Goal: Task Accomplishment & Management: Use online tool/utility

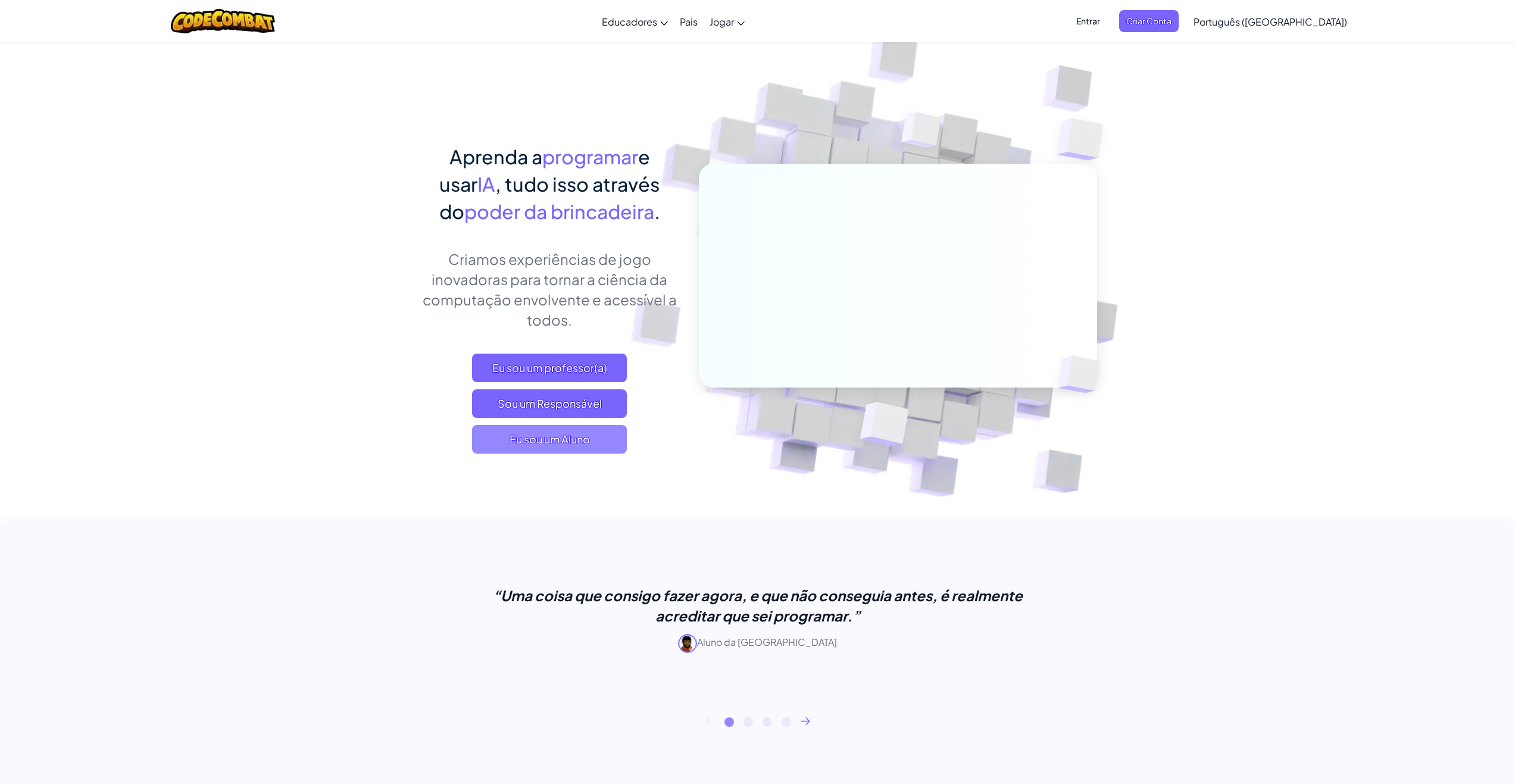
click at [586, 439] on font "Eu sou um Aluno" at bounding box center [549, 438] width 81 height 14
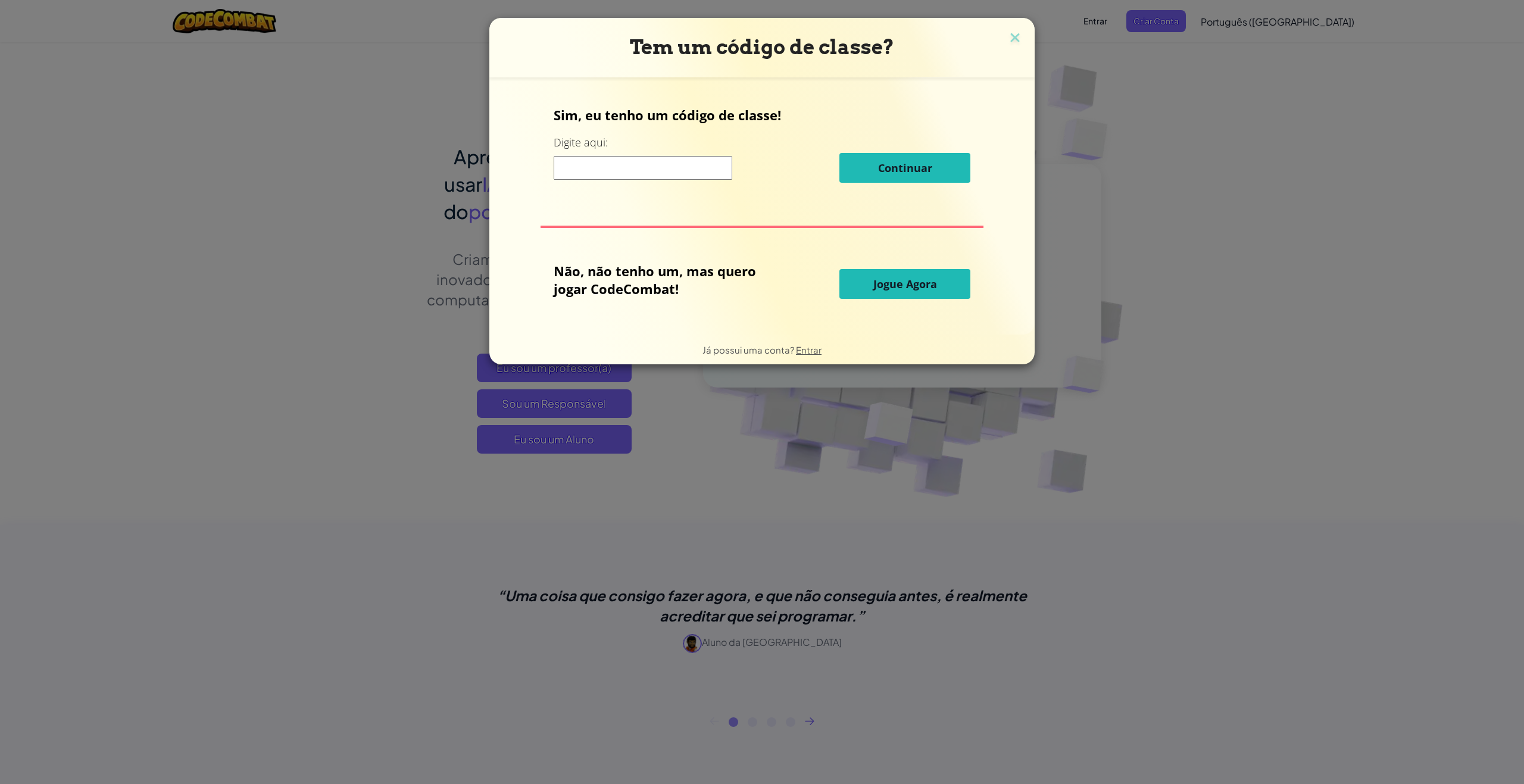
click at [863, 290] on button "Jogue Agora" at bounding box center [905, 284] width 131 height 30
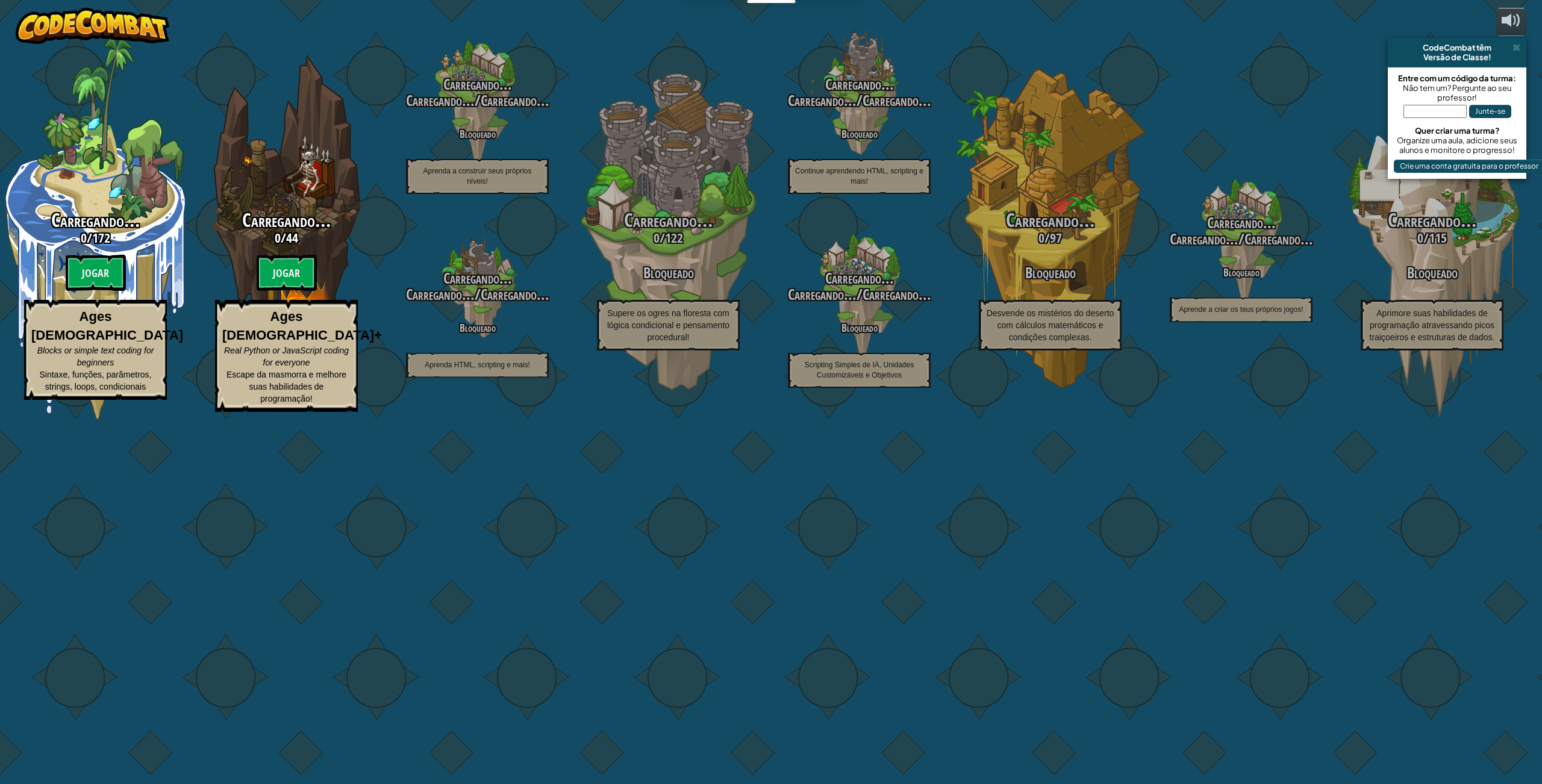
select select "pt-BR"
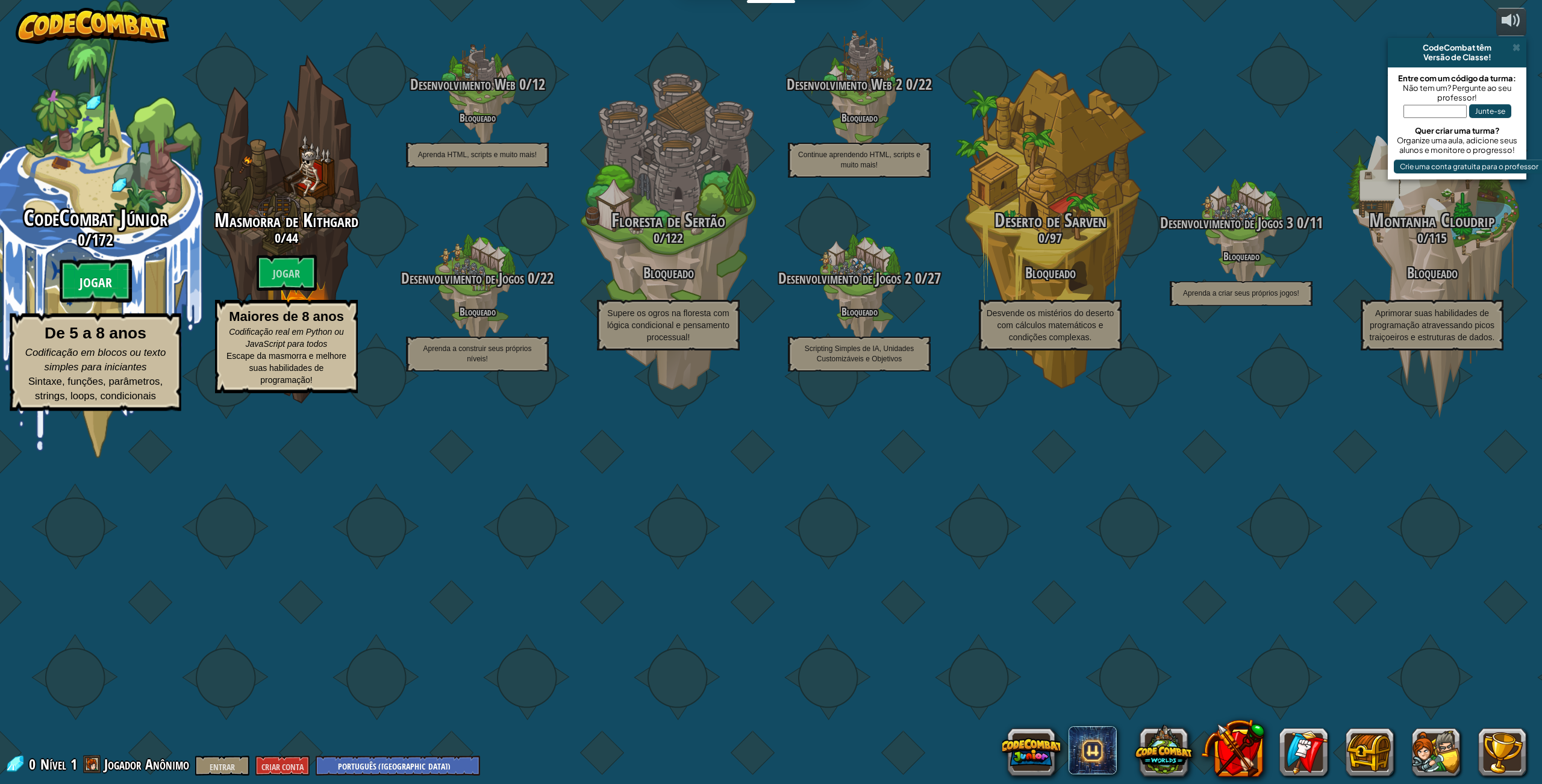
click at [107, 291] on font "Jogar" at bounding box center [95, 282] width 32 height 18
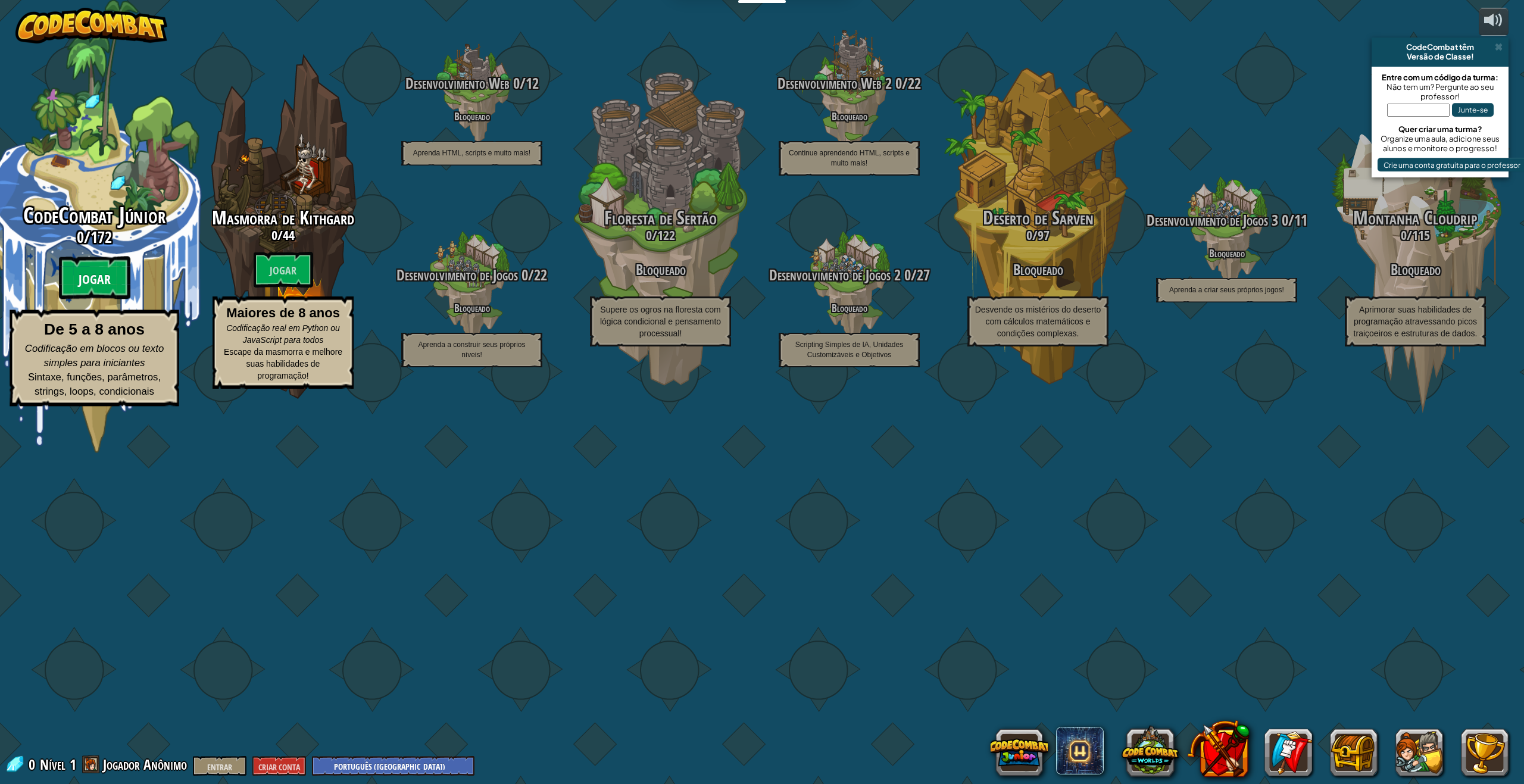
select select "pt-BR"
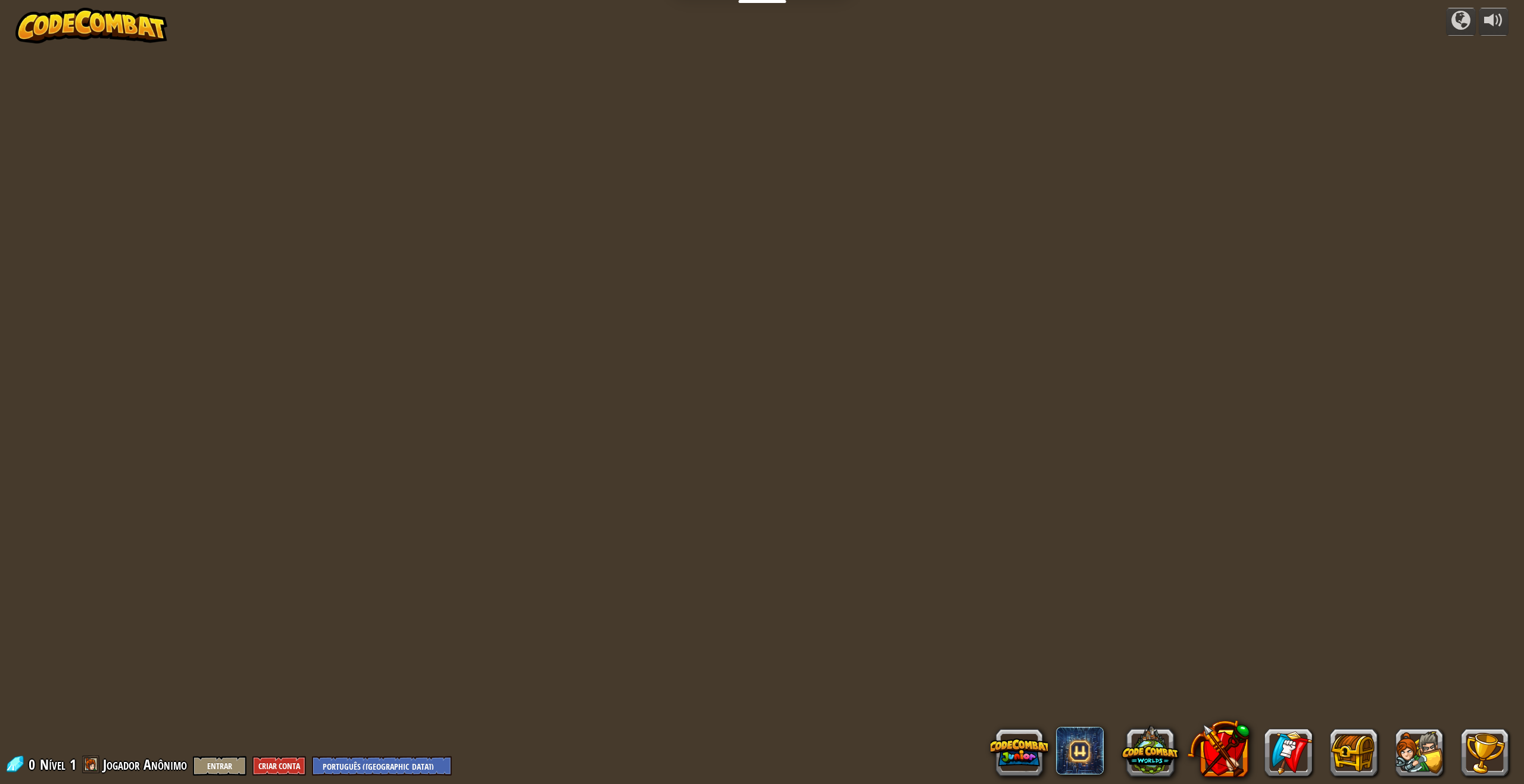
select select "pt-BR"
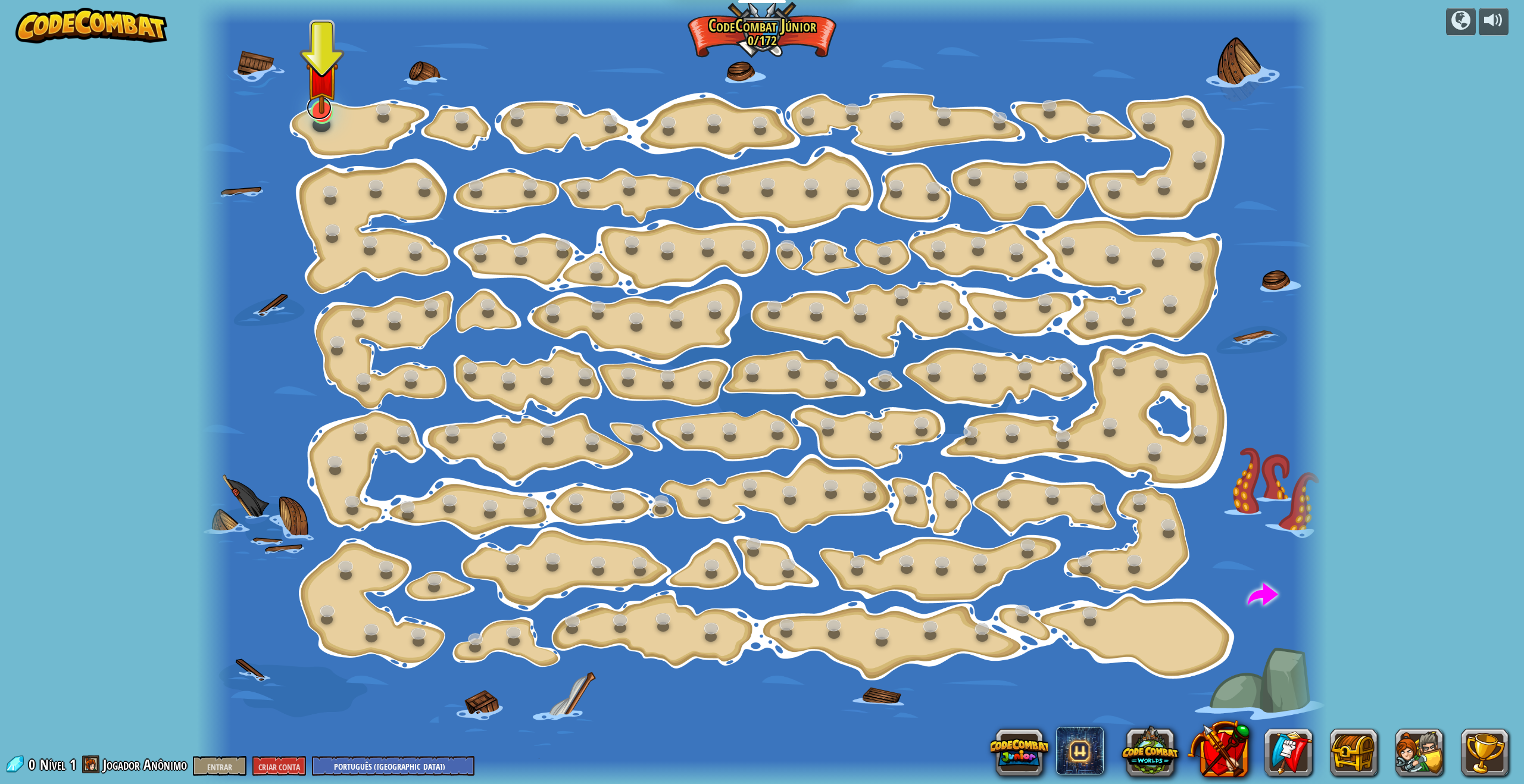
click at [318, 120] on div at bounding box center [322, 112] width 23 height 24
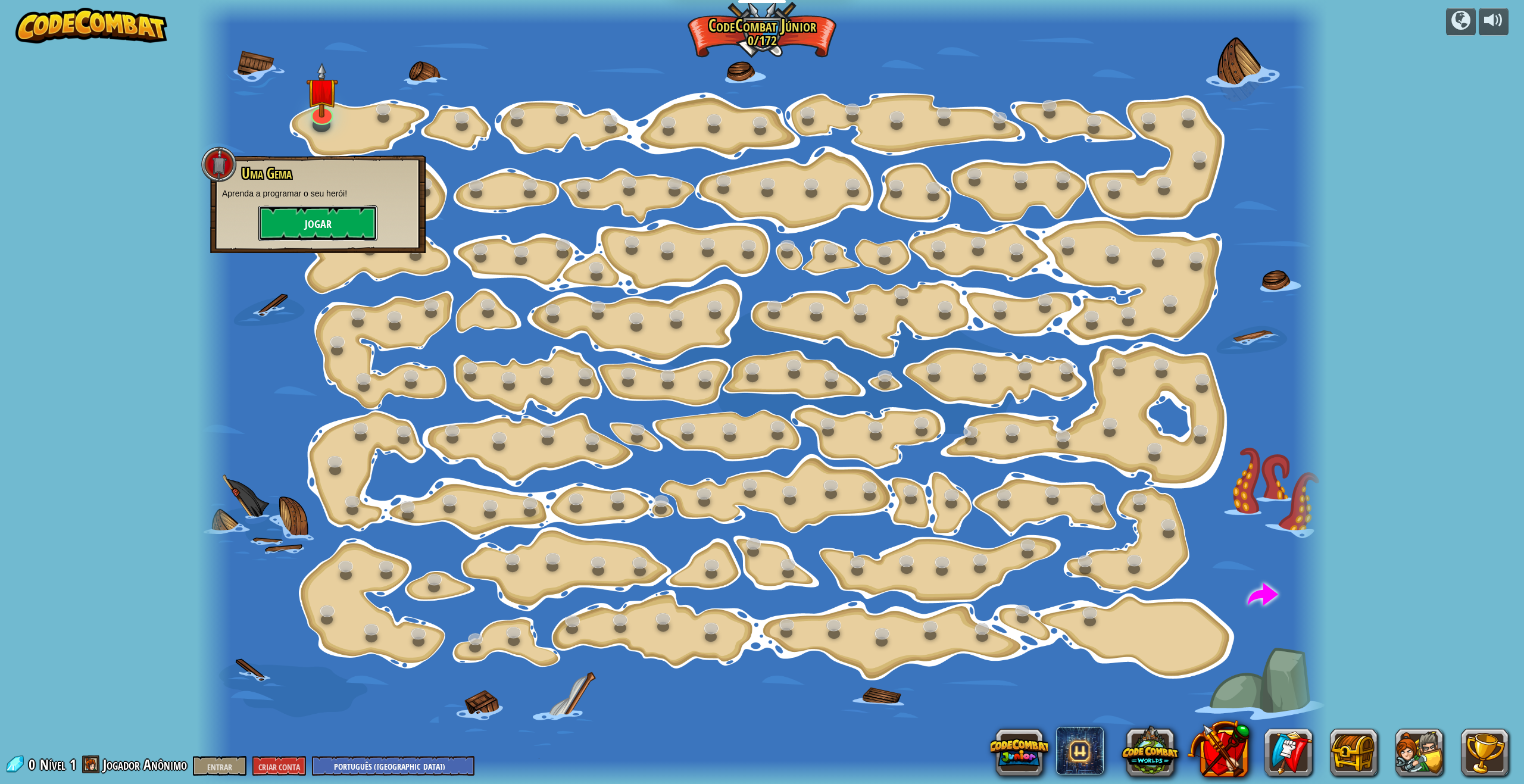
click at [328, 224] on font "Jogar" at bounding box center [318, 225] width 27 height 15
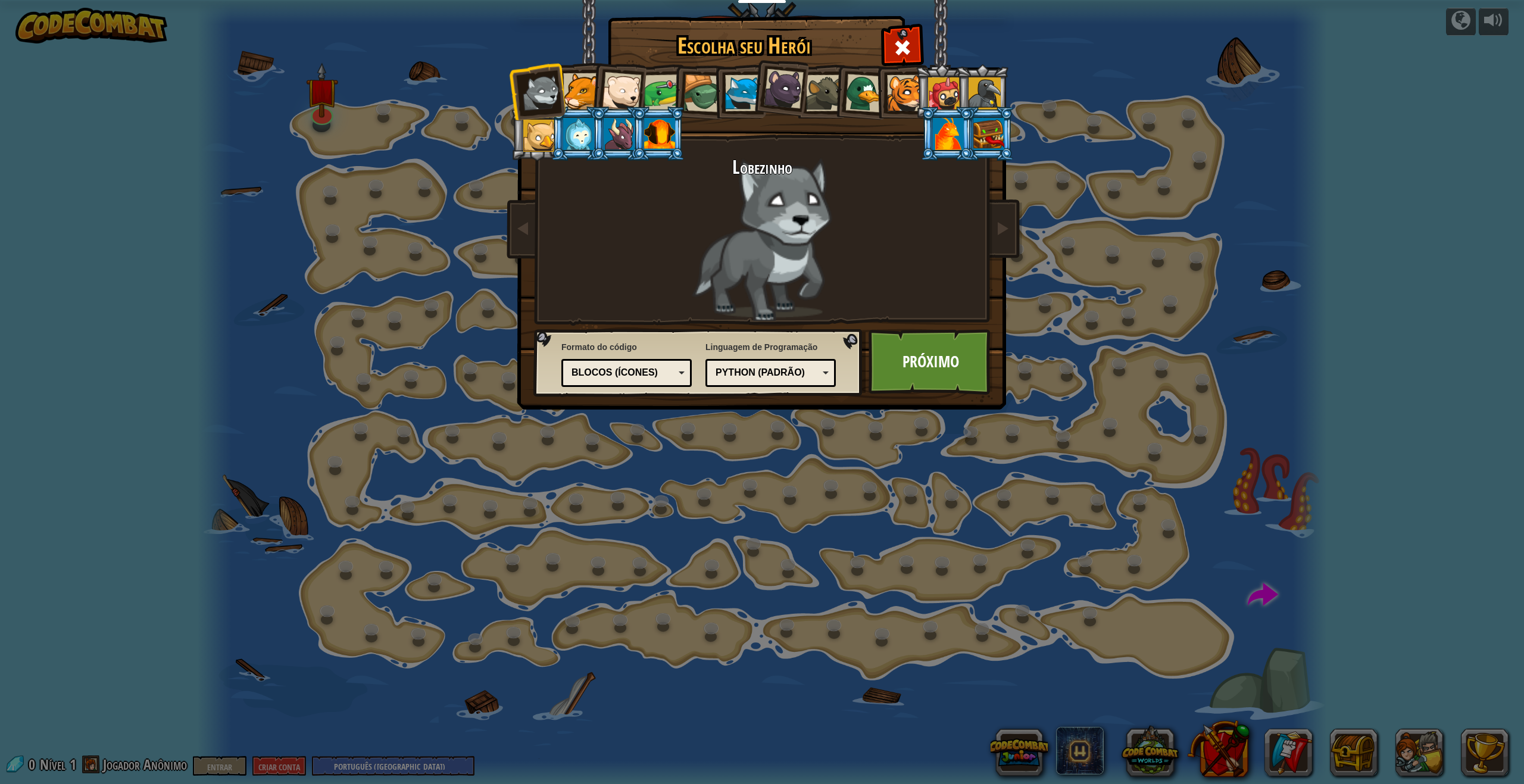
click at [570, 100] on div at bounding box center [581, 91] width 37 height 37
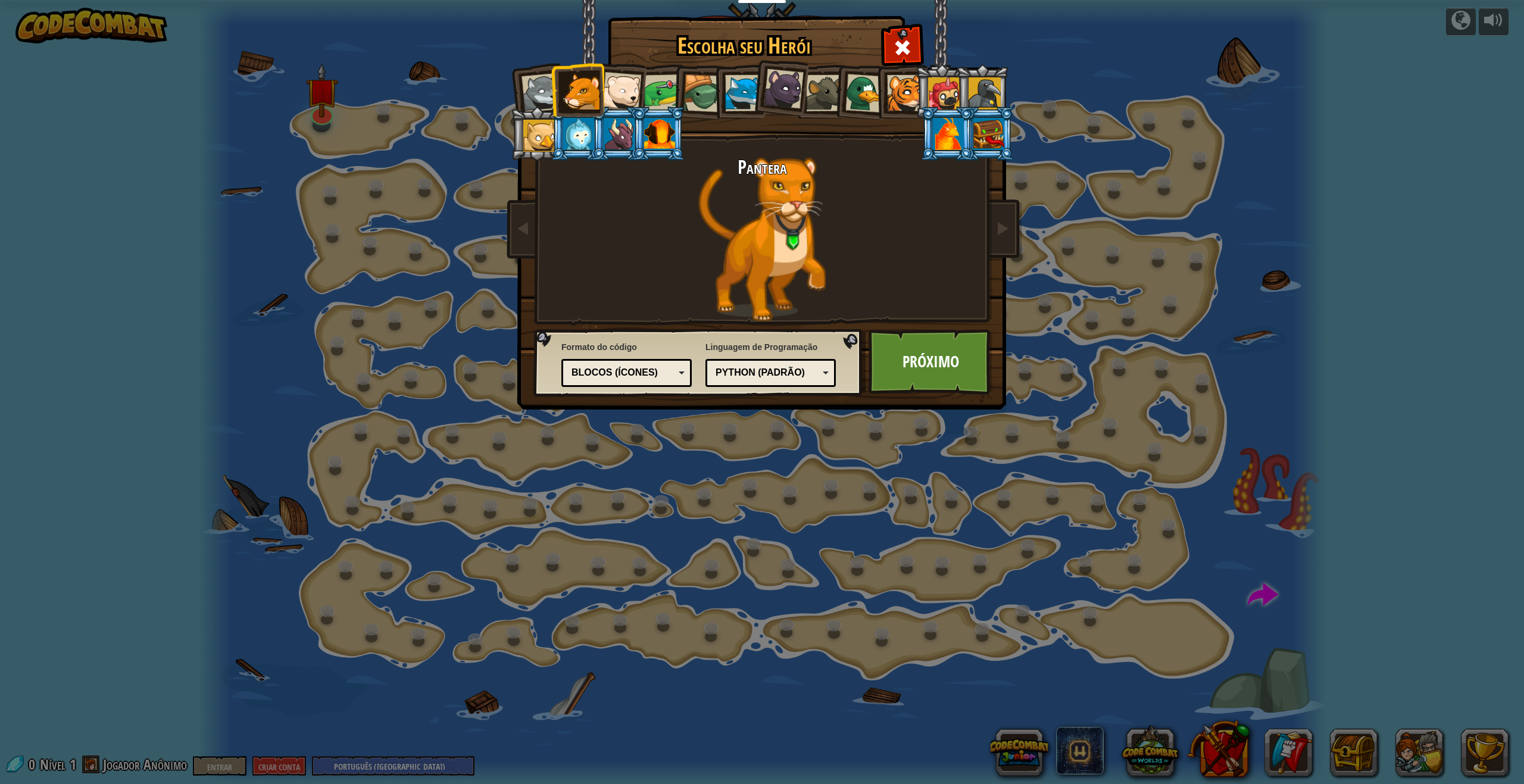
drag, startPoint x: 631, startPoint y: 98, endPoint x: 658, endPoint y: 99, distance: 27.0
click at [632, 98] on div at bounding box center [621, 91] width 39 height 39
drag, startPoint x: 703, startPoint y: 99, endPoint x: 723, endPoint y: 99, distance: 20.0
click at [712, 64] on ol at bounding box center [762, 64] width 491 height 0
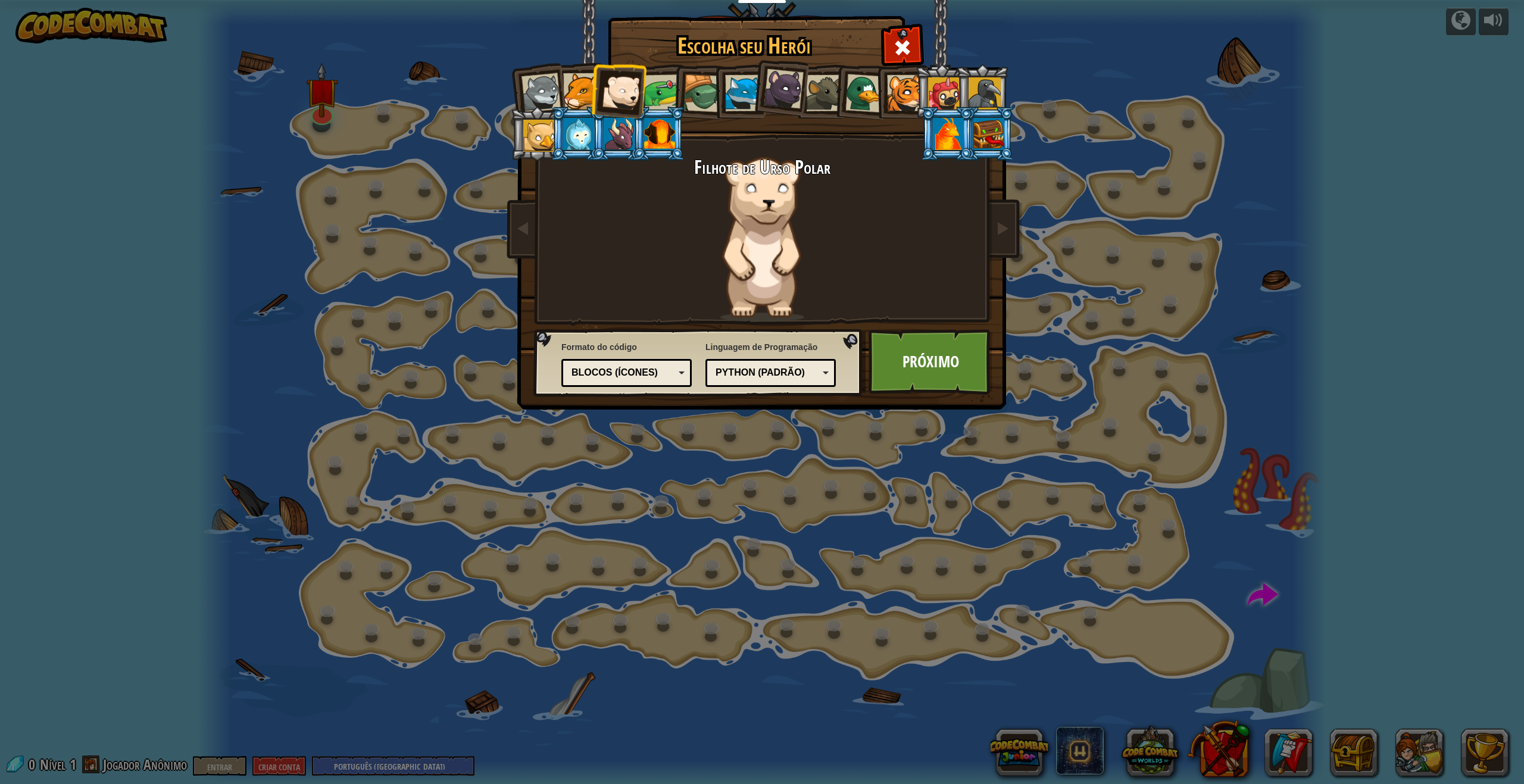
click at [535, 96] on div at bounding box center [541, 93] width 39 height 39
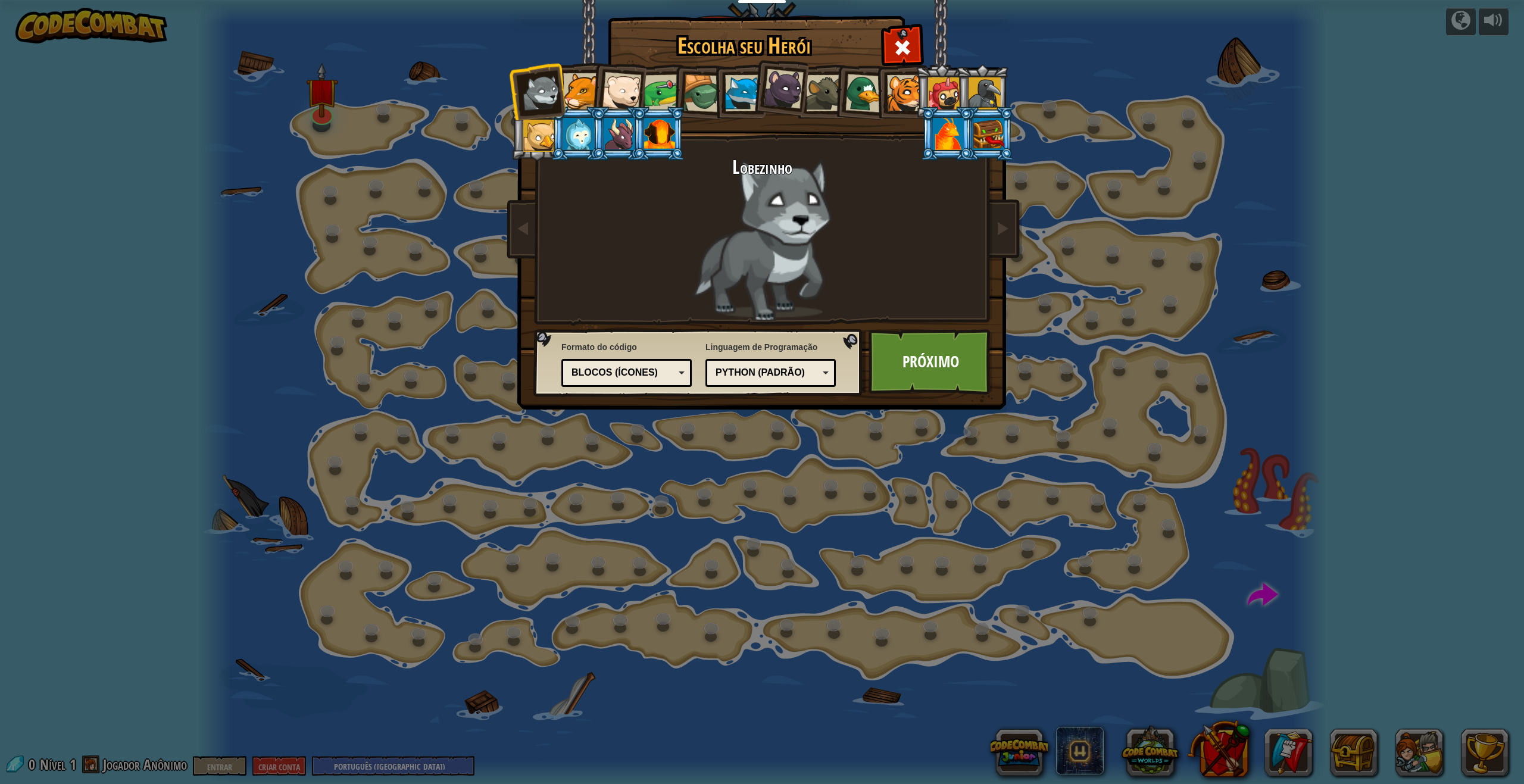
click at [765, 363] on div "Python (Padrão) JavaScript Lua C++ Java (Experimental) Python (Padrão)" at bounding box center [770, 372] width 130 height 28
click at [751, 379] on div "JavaScript" at bounding box center [767, 372] width 103 height 14
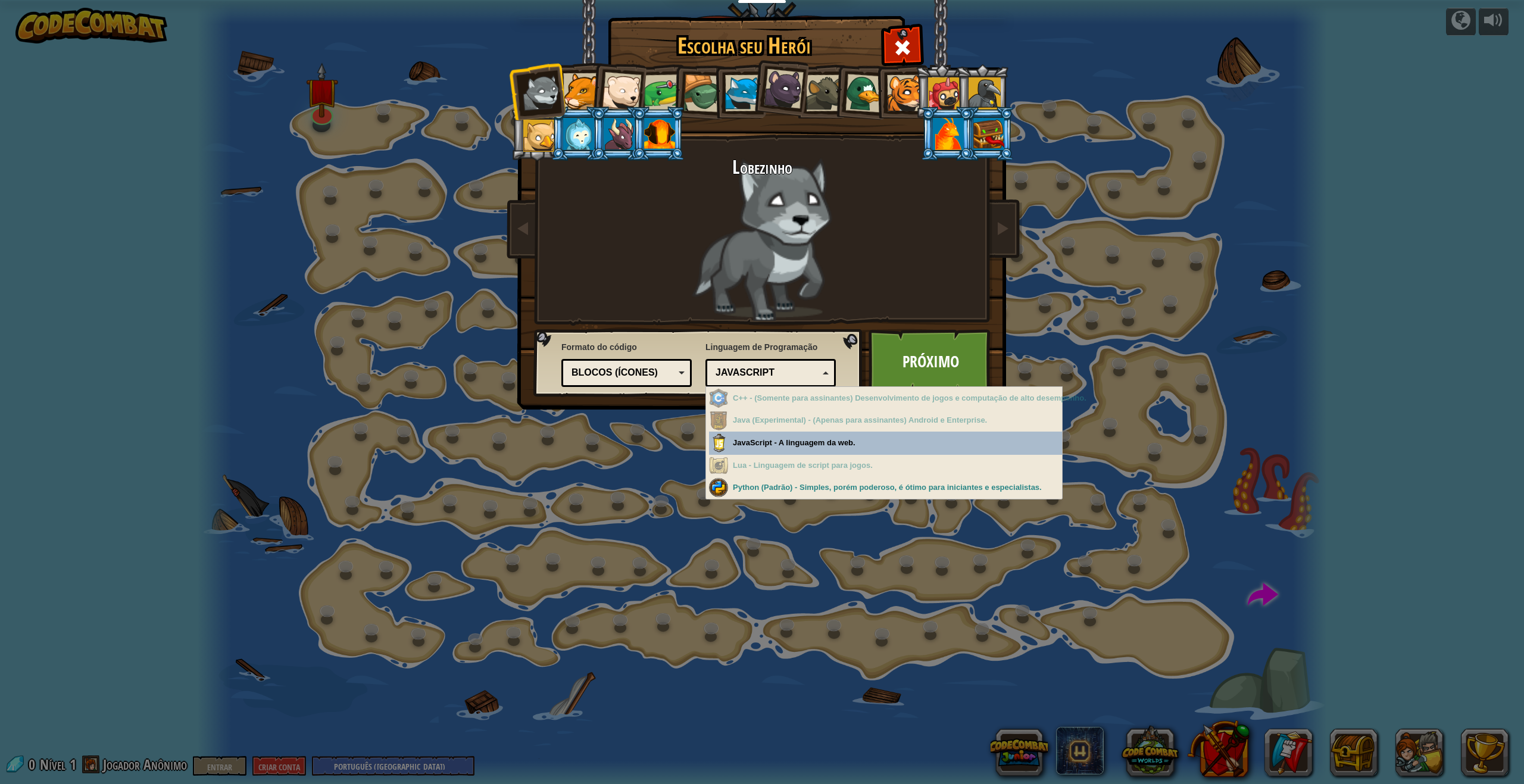
click at [751, 379] on div "JavaScript" at bounding box center [767, 372] width 103 height 14
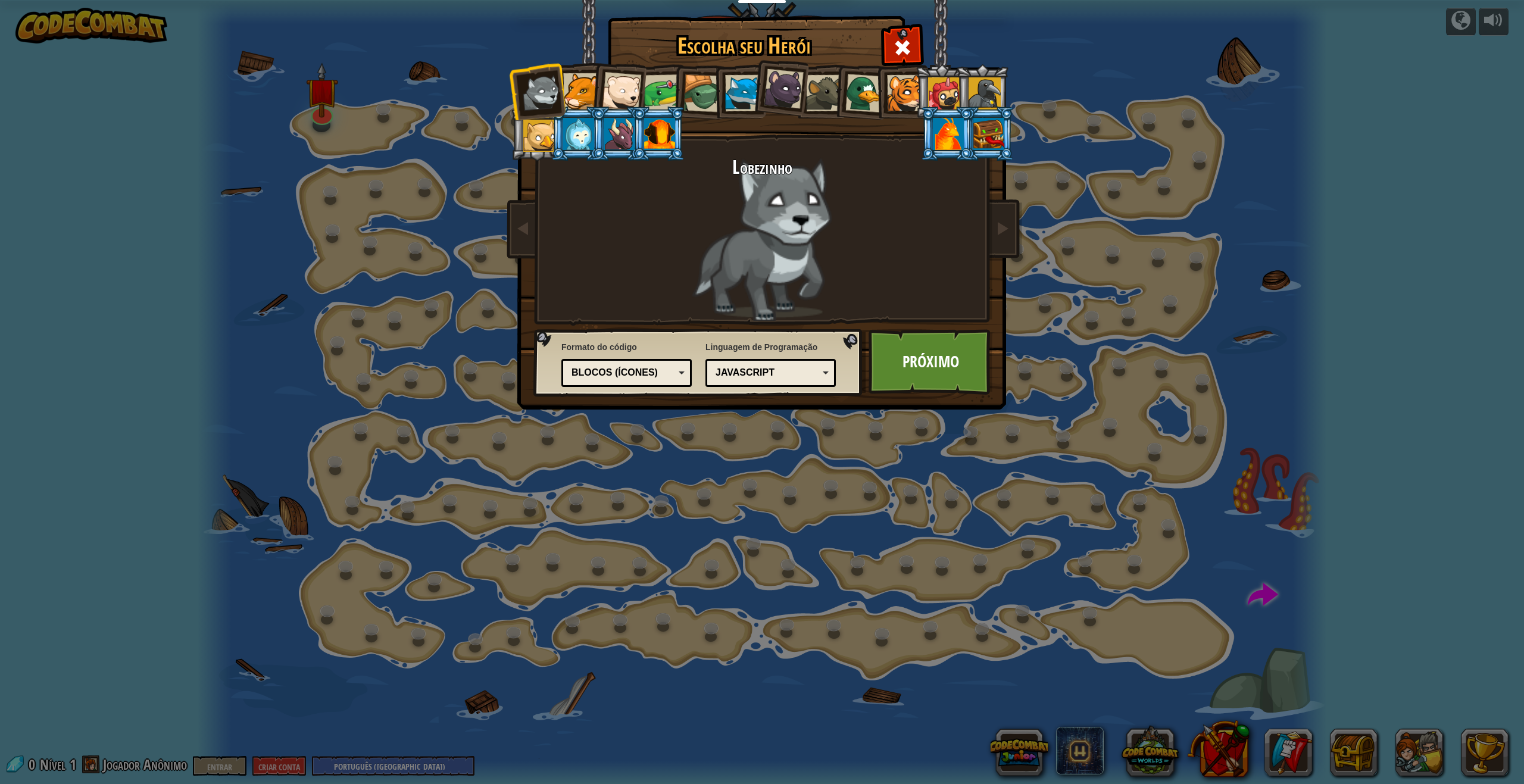
click at [760, 384] on div "Python (Padrão) JavaScript Lua C++ Java (Experimental) JavaScript" at bounding box center [770, 372] width 130 height 28
drag, startPoint x: 584, startPoint y: 139, endPoint x: 575, endPoint y: 121, distance: 20.1
click at [584, 138] on div at bounding box center [579, 134] width 31 height 32
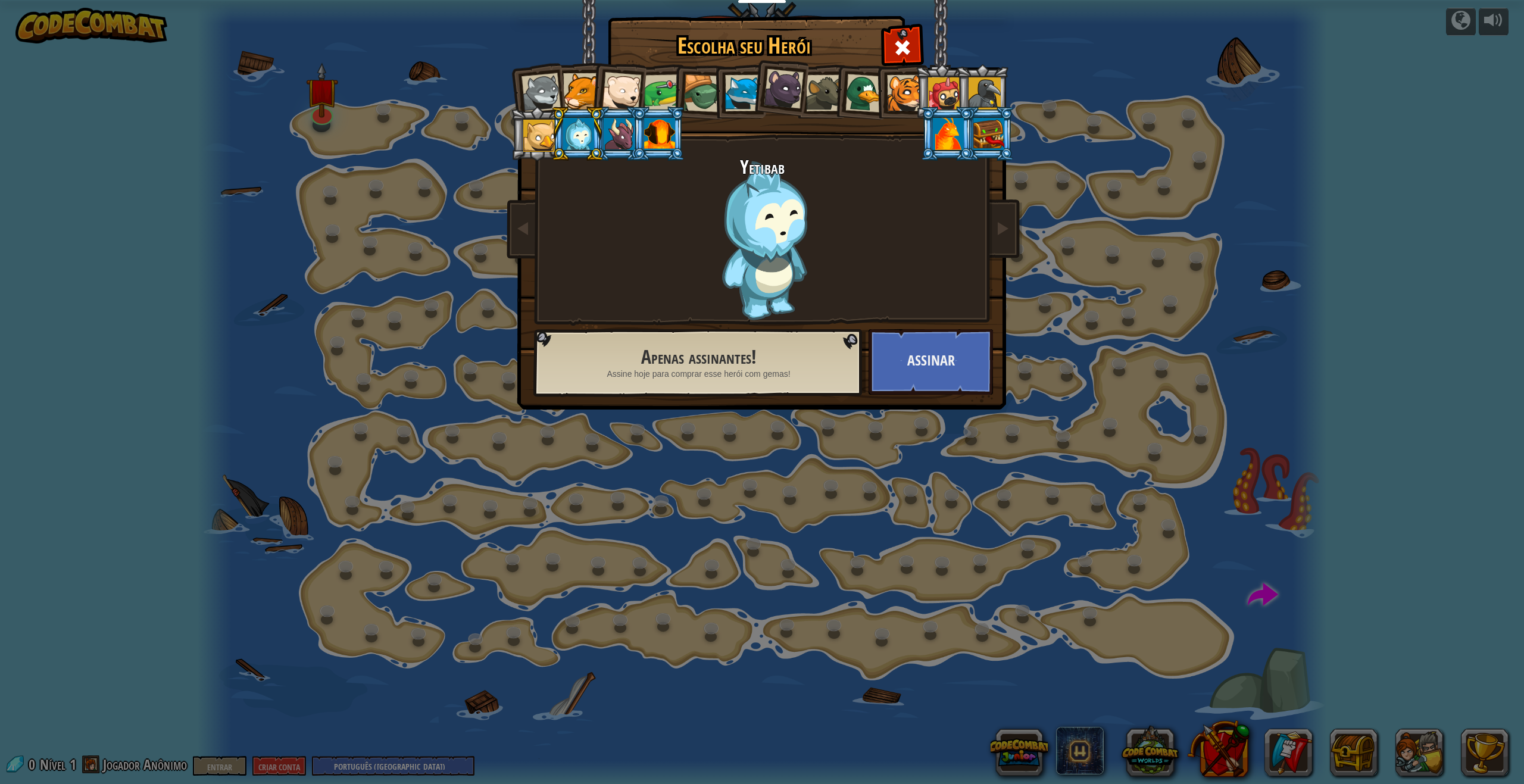
click at [566, 95] on div at bounding box center [581, 91] width 37 height 37
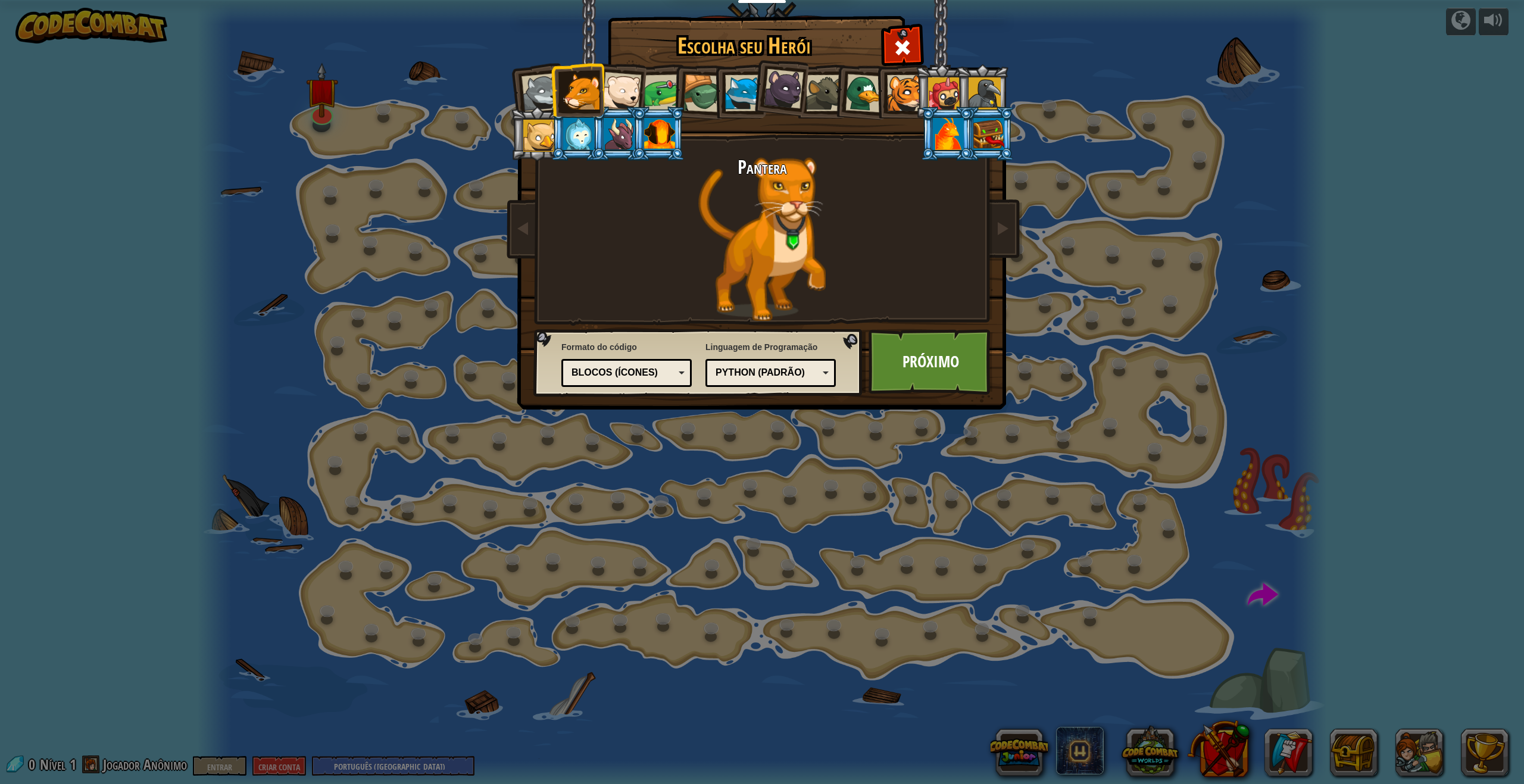
click at [542, 97] on div at bounding box center [541, 93] width 39 height 39
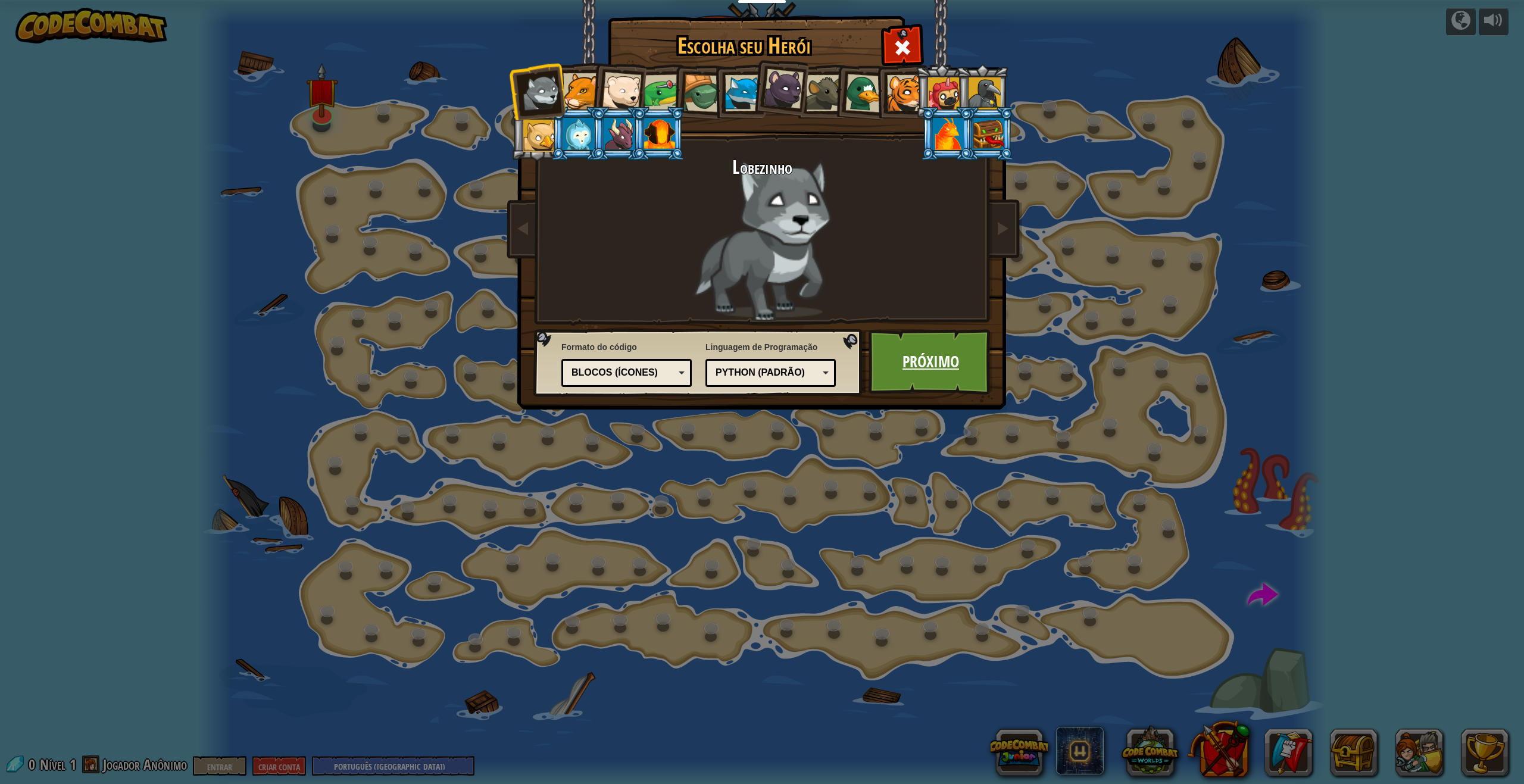
click at [910, 363] on font "Próximo" at bounding box center [930, 361] width 56 height 21
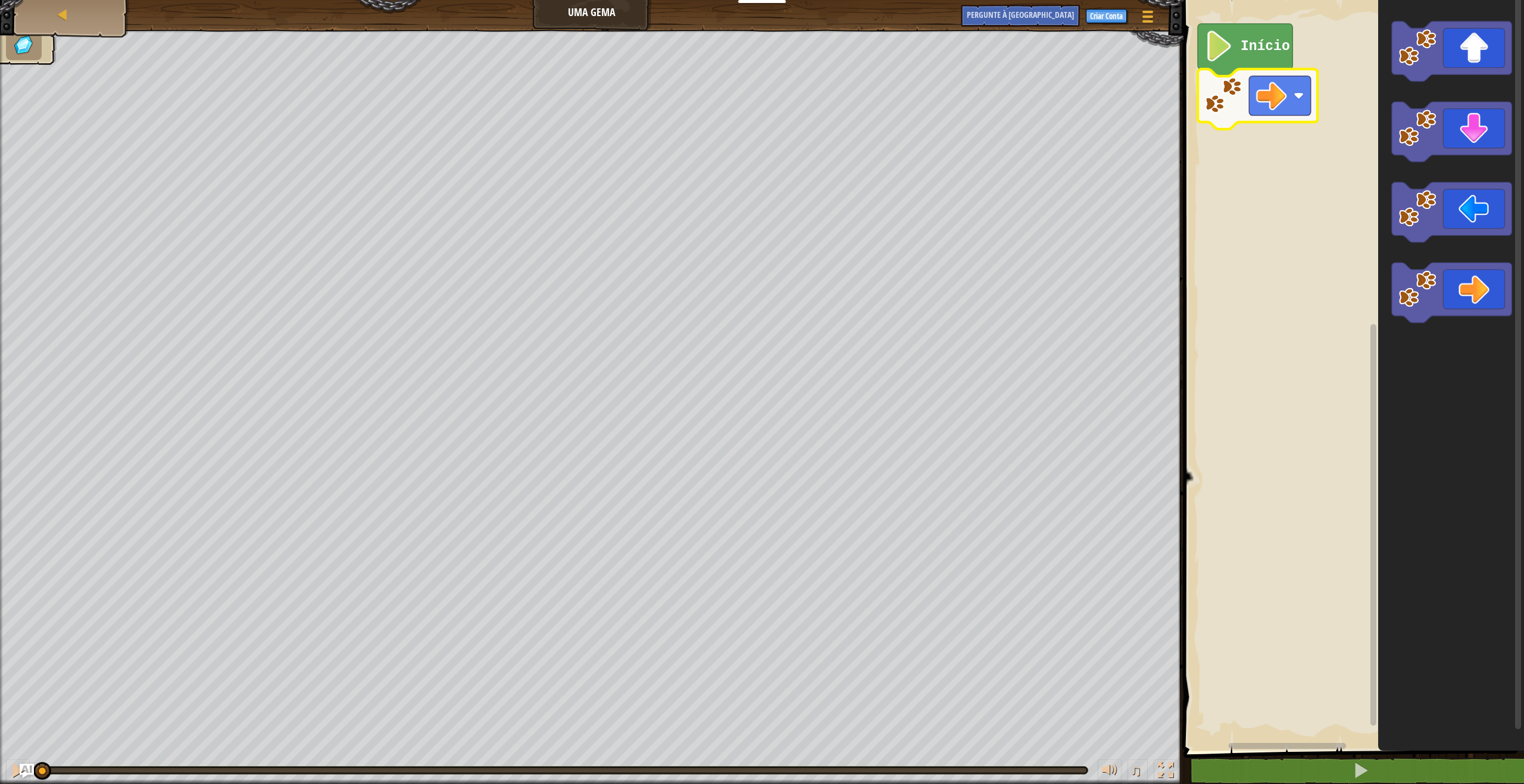
click at [1261, 51] on text "Início" at bounding box center [1265, 46] width 50 height 15
click at [1271, 90] on div "Início" at bounding box center [1352, 372] width 344 height 756
click at [1219, 55] on image "Espaço de trabalho do Blockly" at bounding box center [1218, 46] width 29 height 31
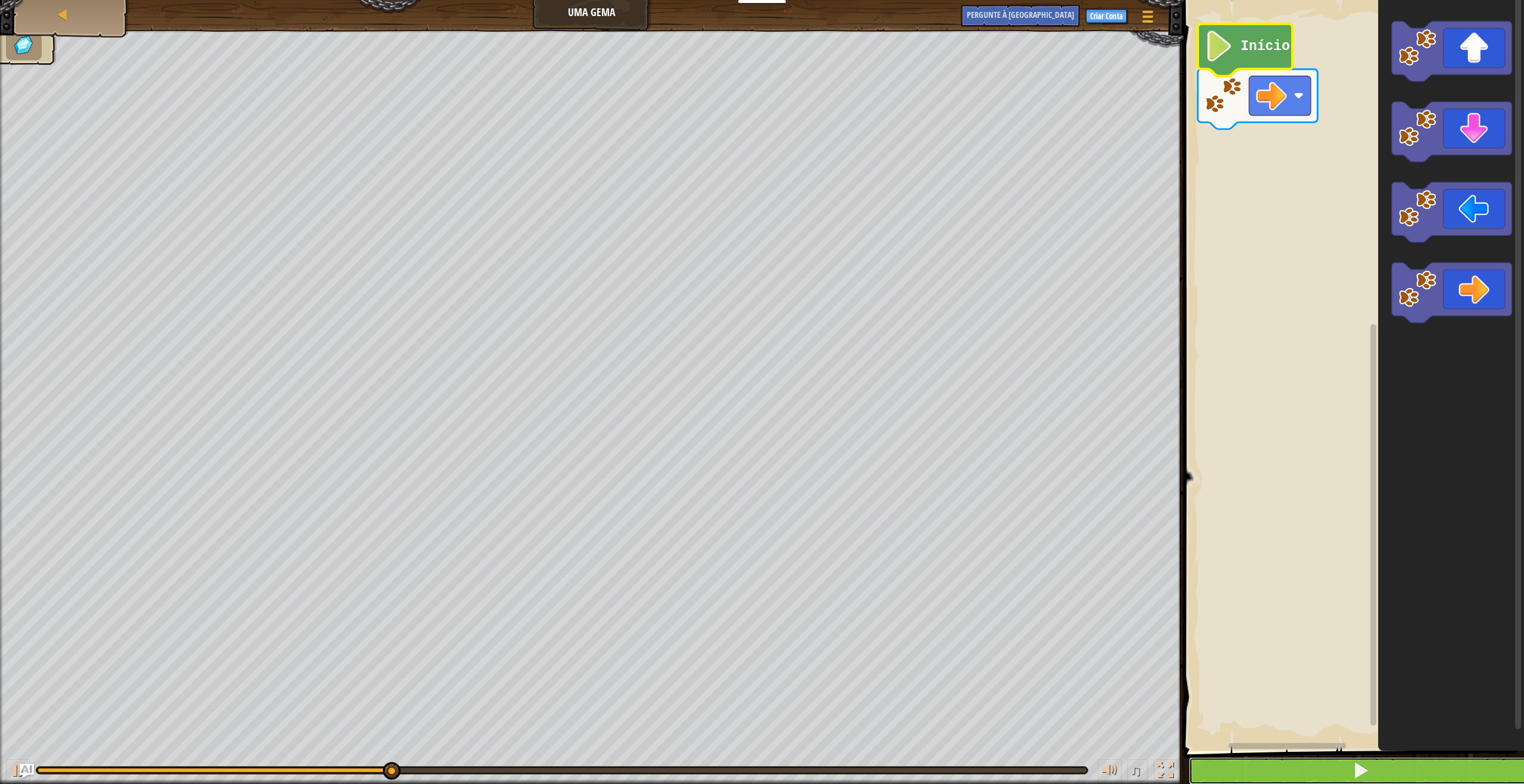
click at [1368, 772] on span at bounding box center [1360, 770] width 16 height 16
click at [1369, 777] on button at bounding box center [1361, 771] width 344 height 28
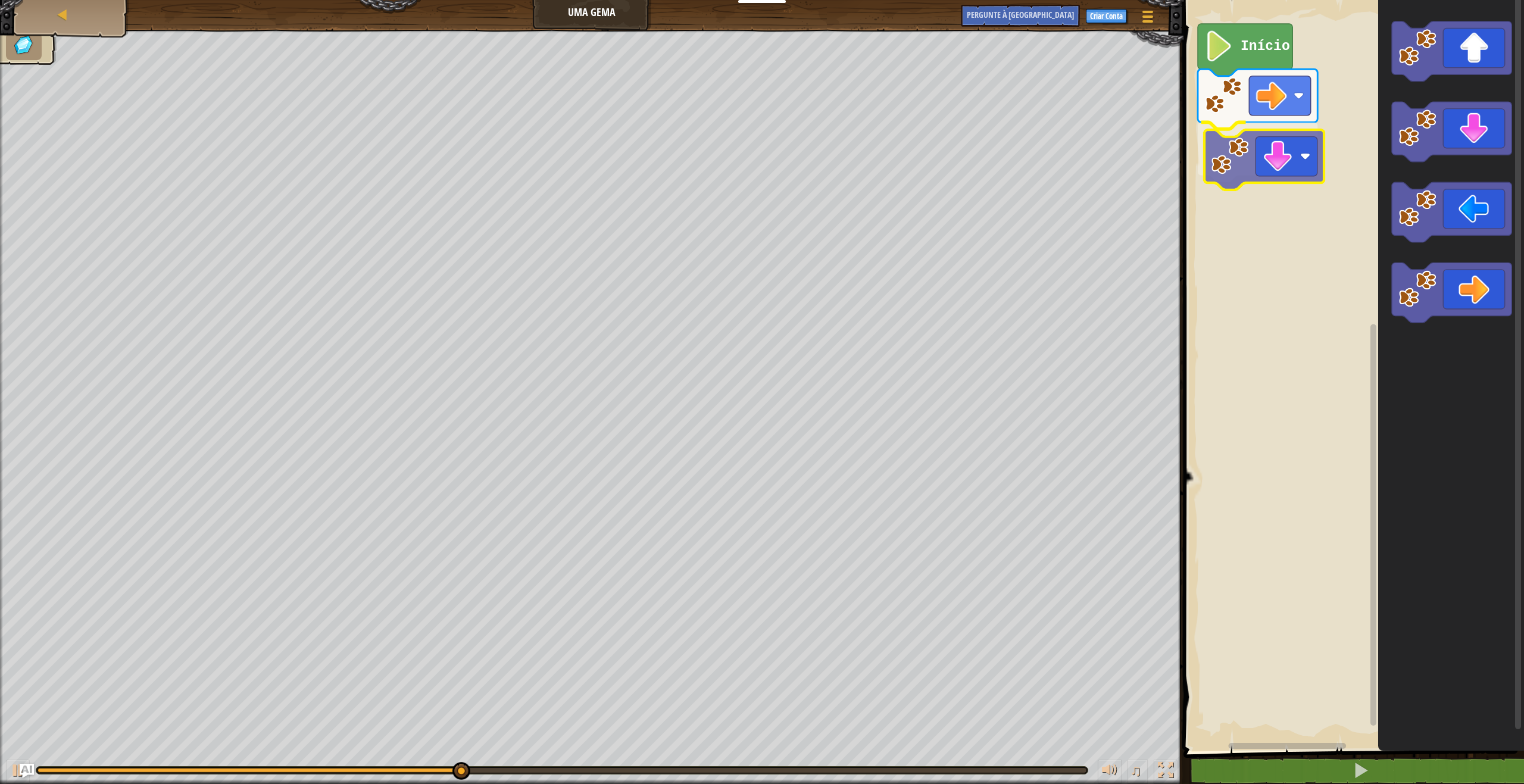
click at [1262, 176] on div "Início" at bounding box center [1352, 372] width 344 height 756
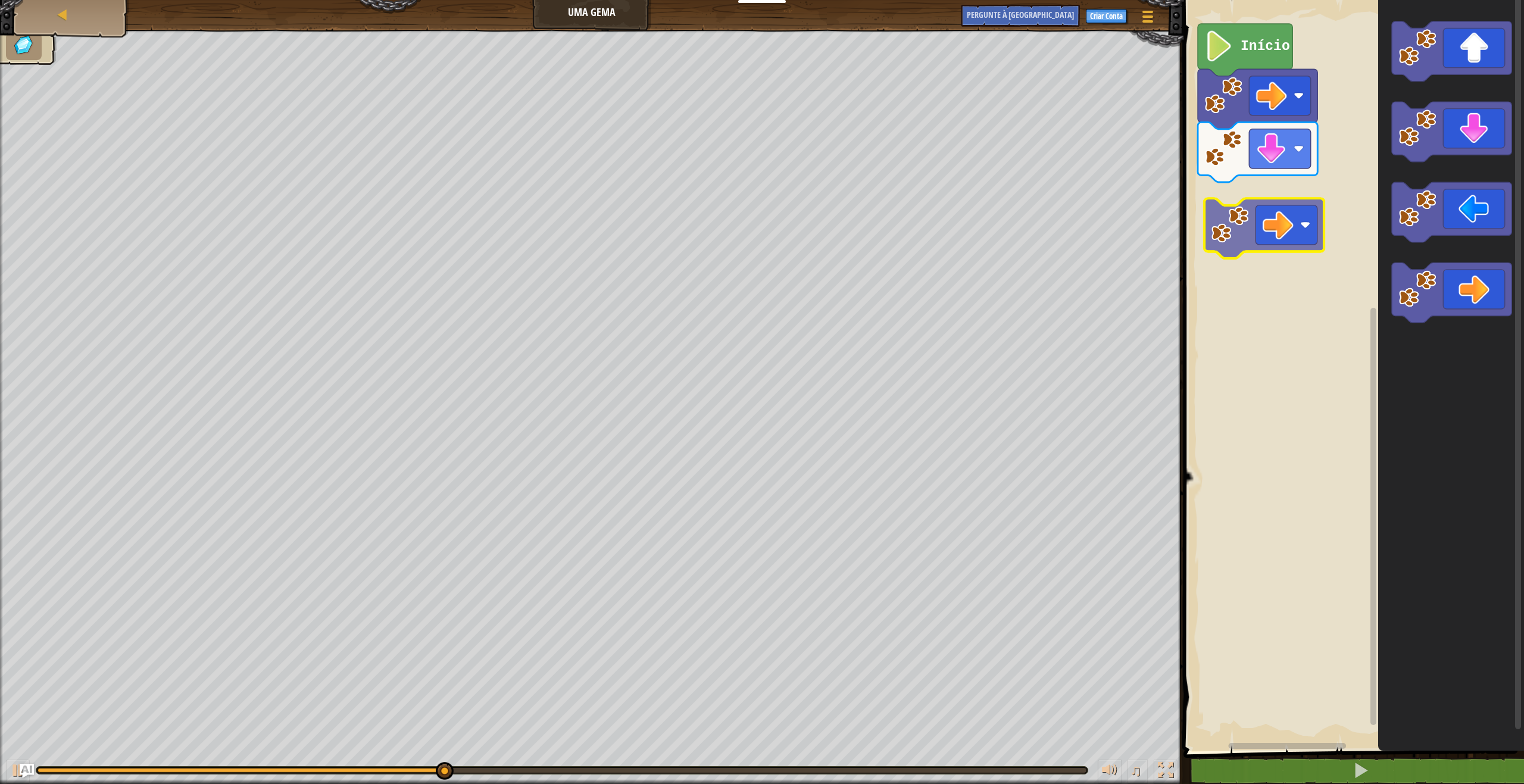
click at [1284, 218] on div "Início" at bounding box center [1352, 372] width 344 height 756
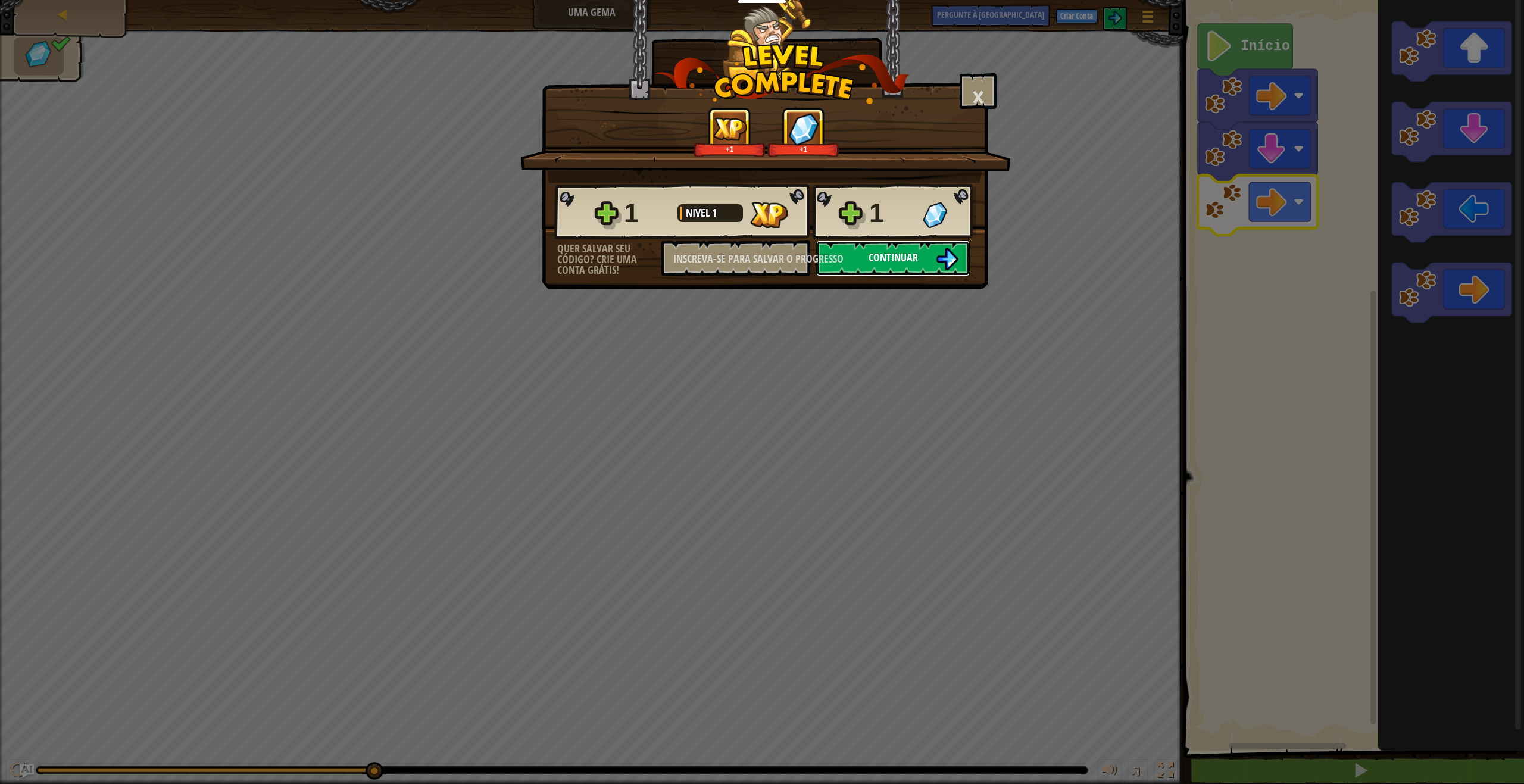
click at [937, 246] on button "Continuar" at bounding box center [892, 258] width 153 height 36
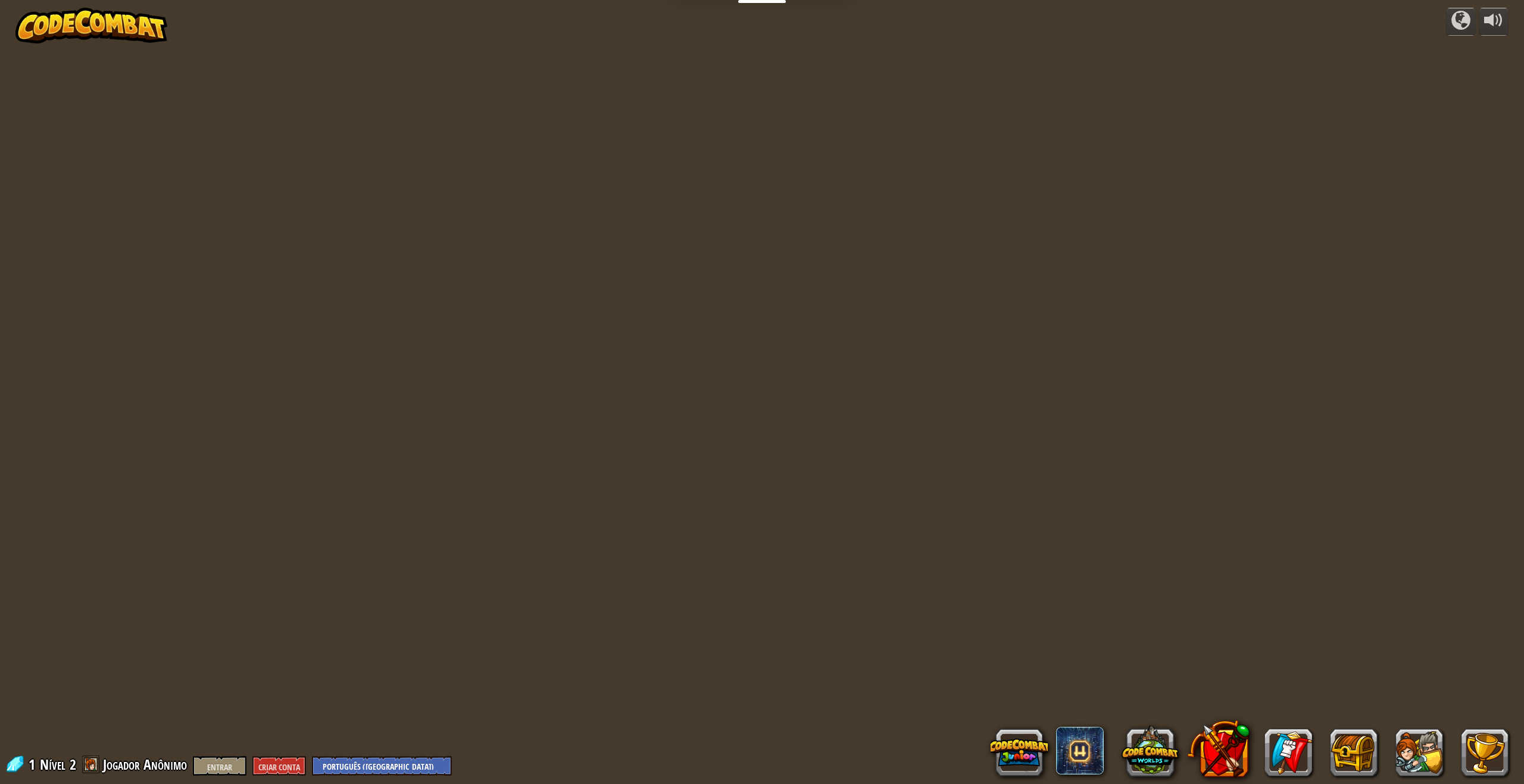
select select "pt-BR"
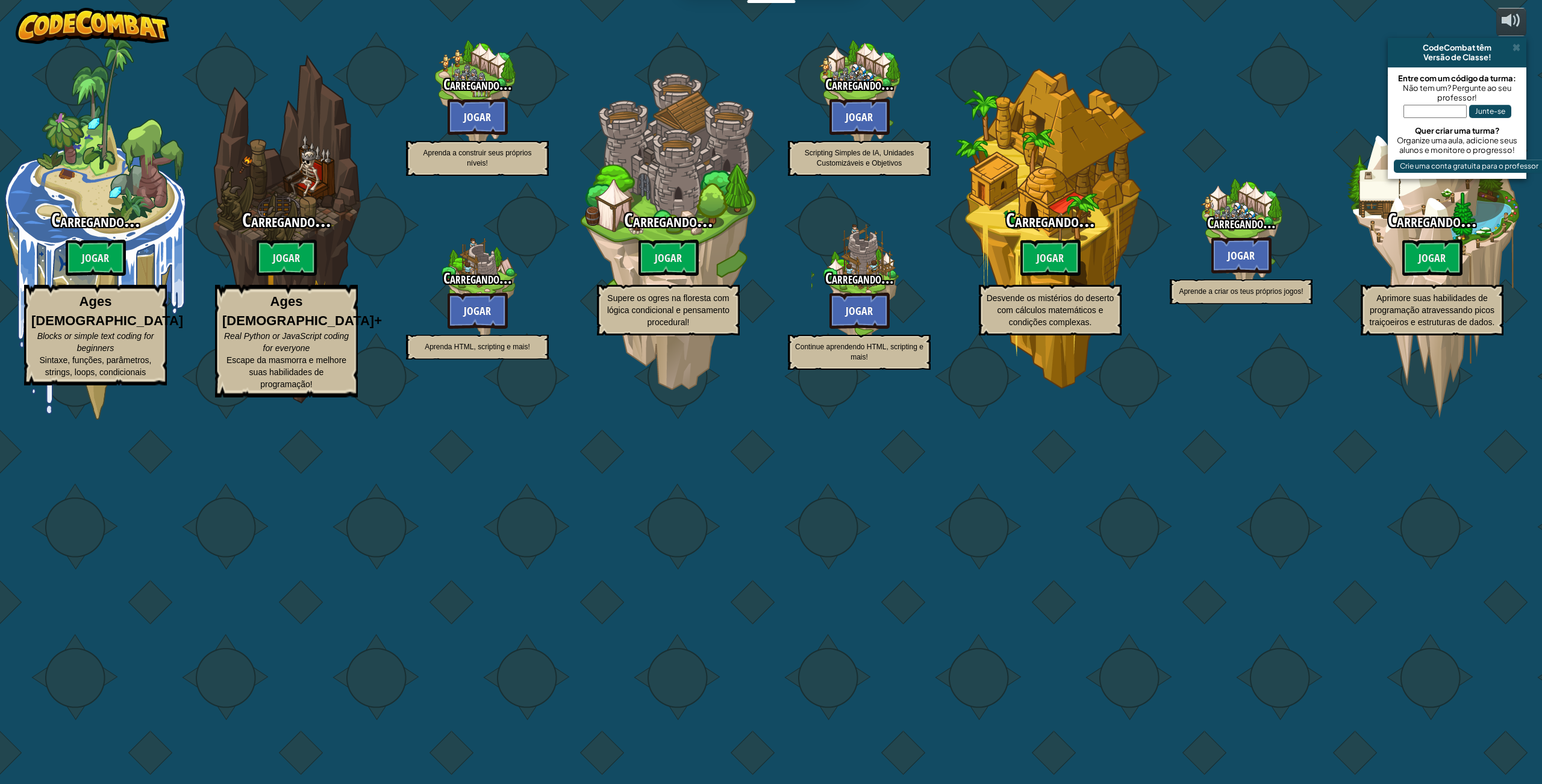
select select "pt-BR"
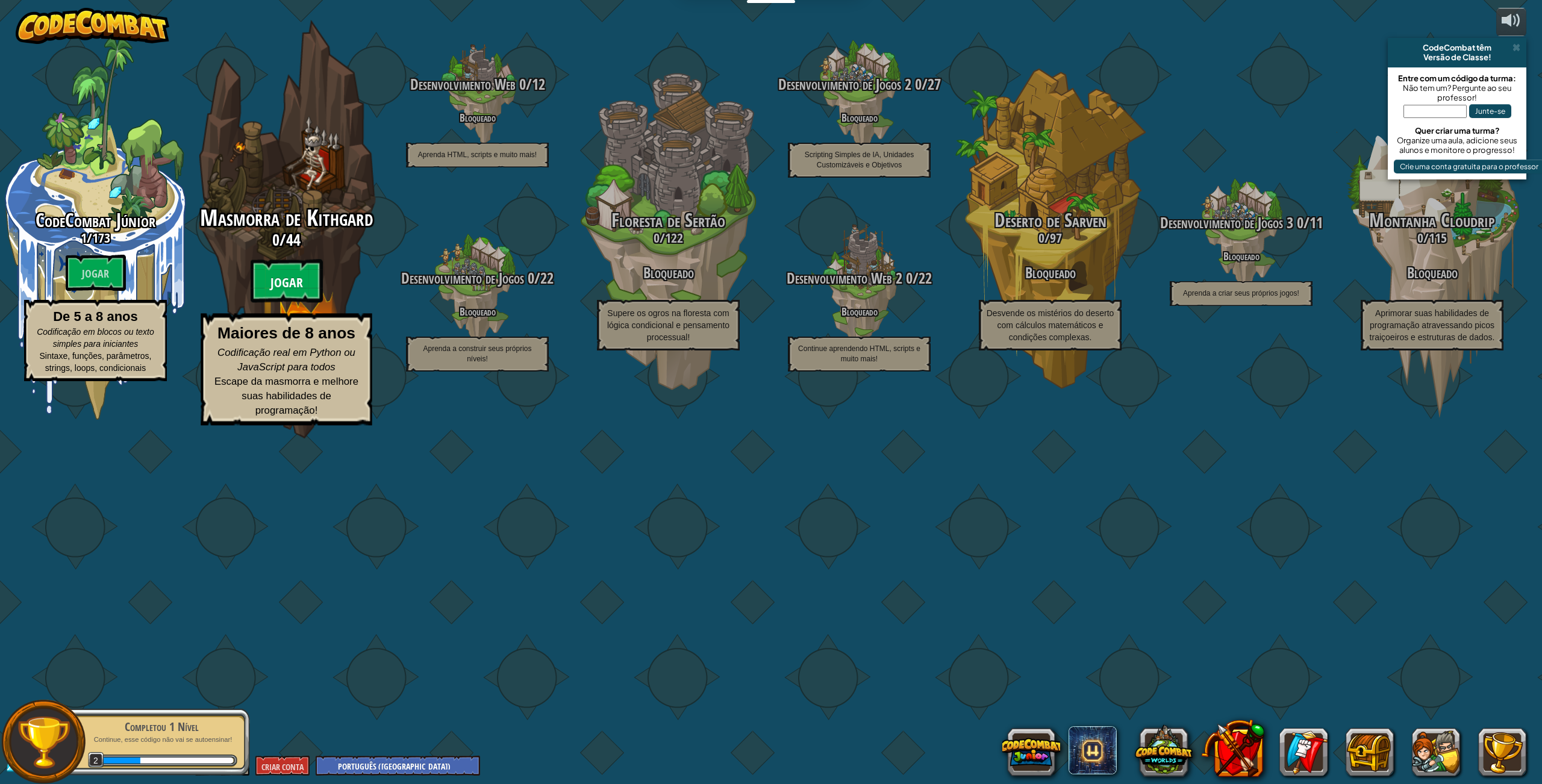
click at [294, 292] on font "Jogar" at bounding box center [286, 283] width 32 height 18
select select "pt-BR"
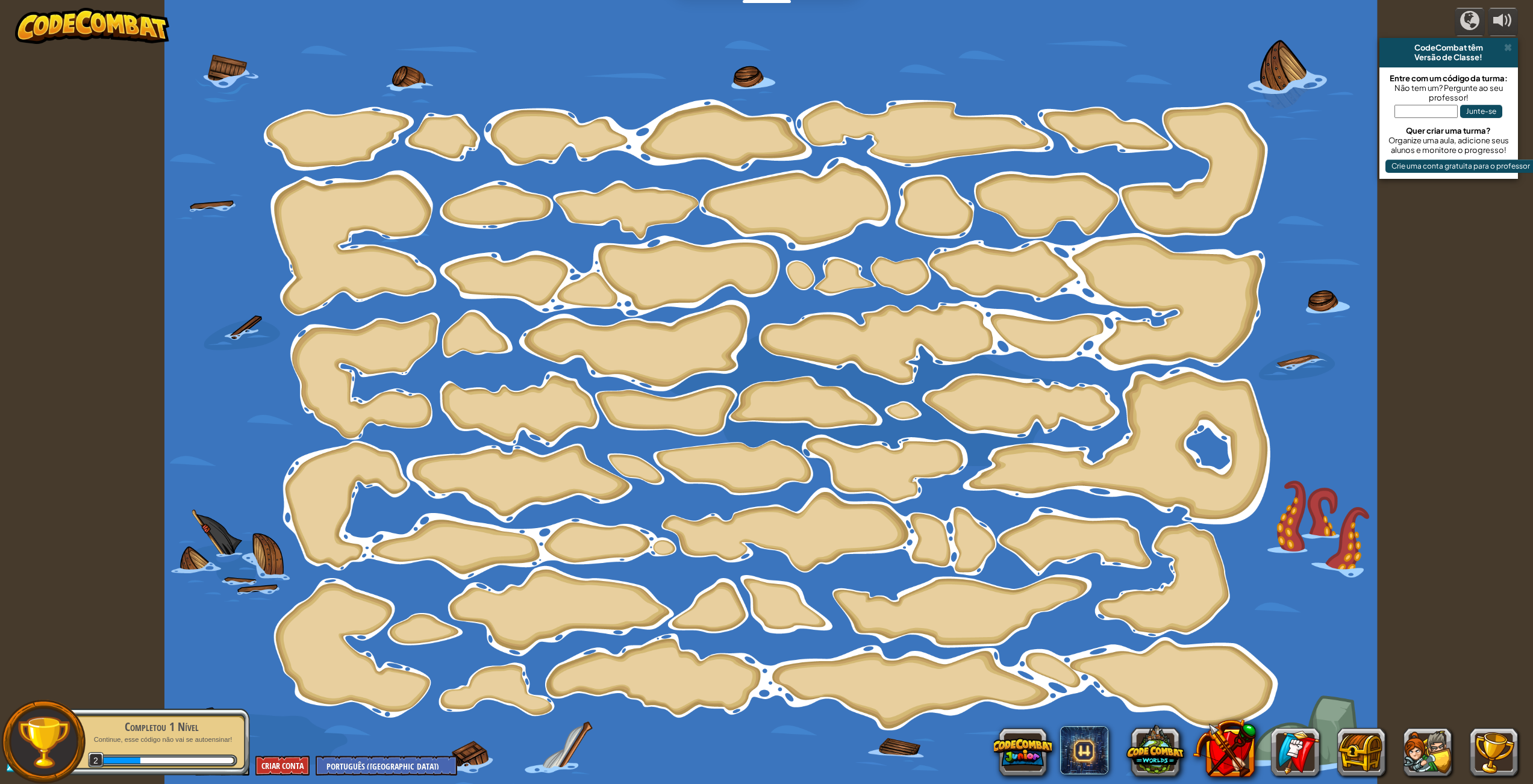
select select "pt-BR"
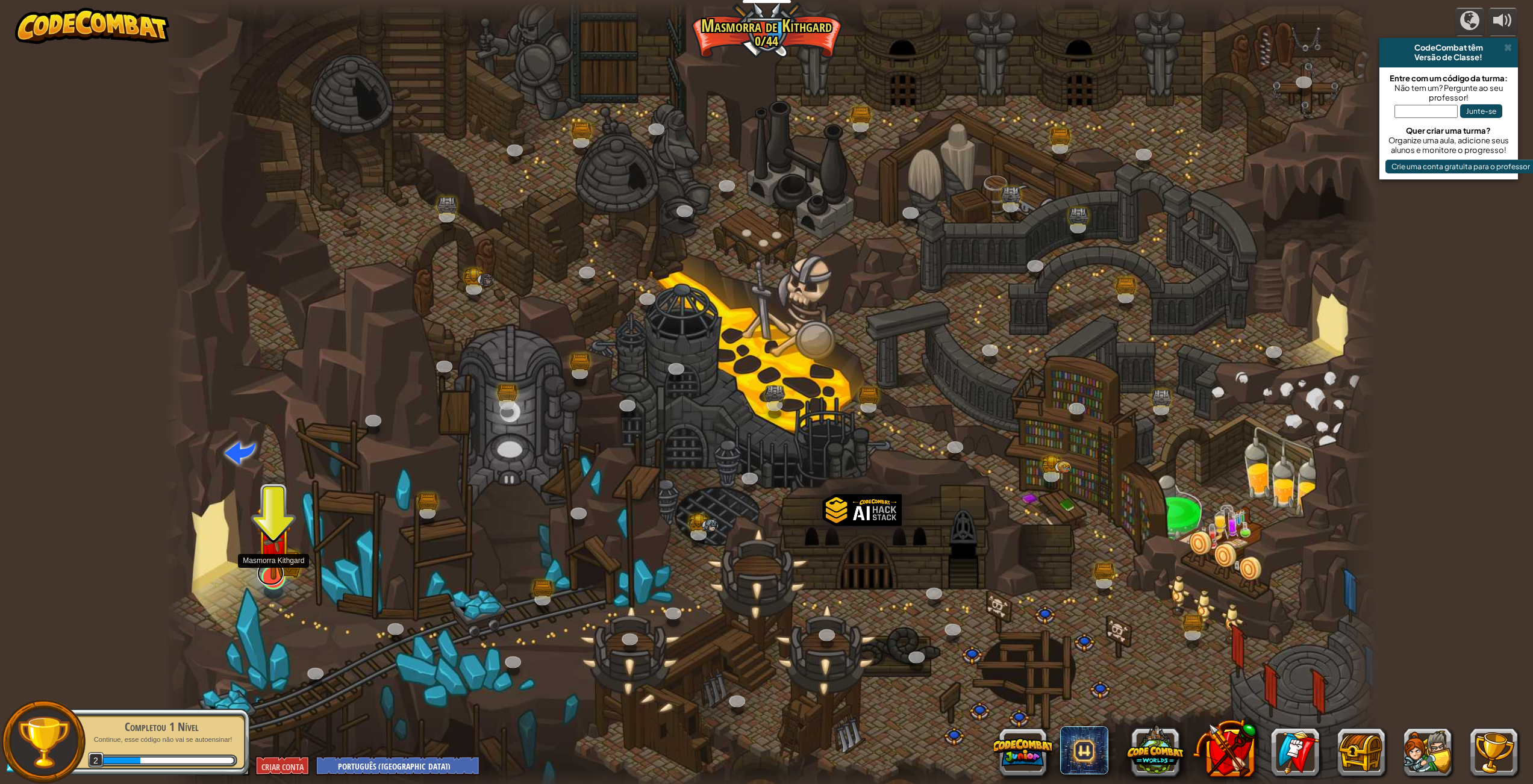
click at [266, 584] on div at bounding box center [273, 577] width 24 height 24
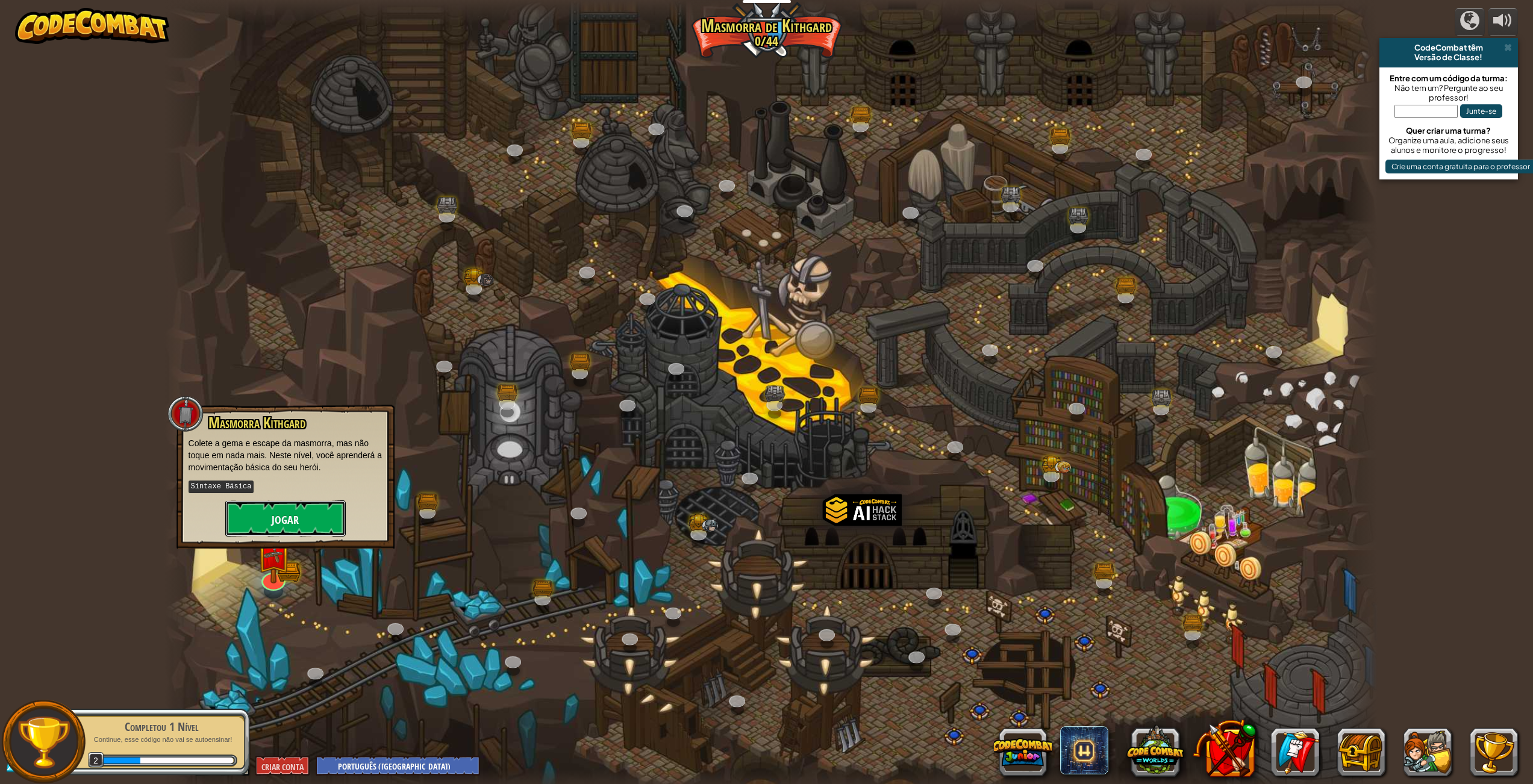
click at [285, 507] on button "Jogar" at bounding box center [285, 519] width 120 height 36
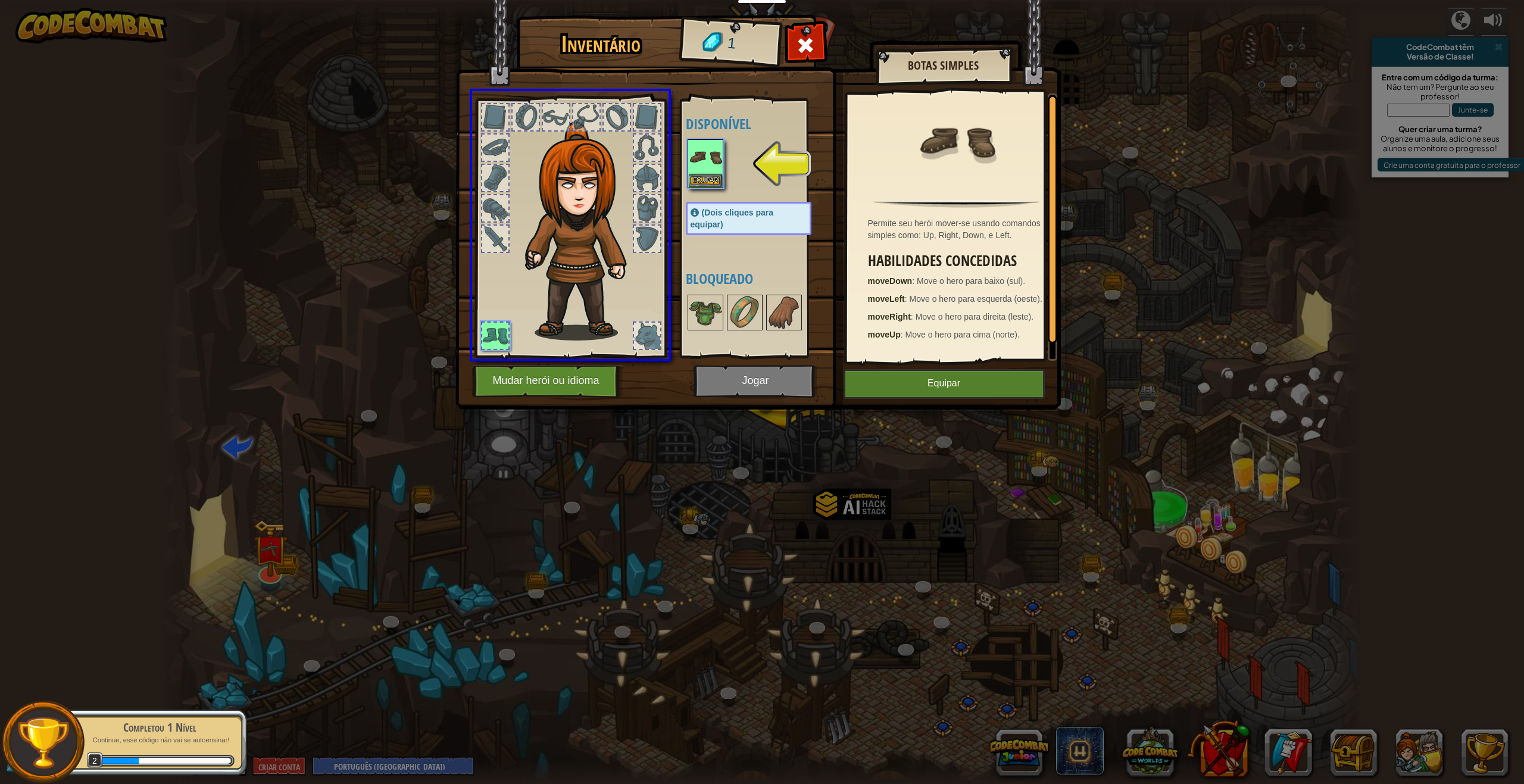
drag, startPoint x: 719, startPoint y: 152, endPoint x: 632, endPoint y: 227, distance: 114.9
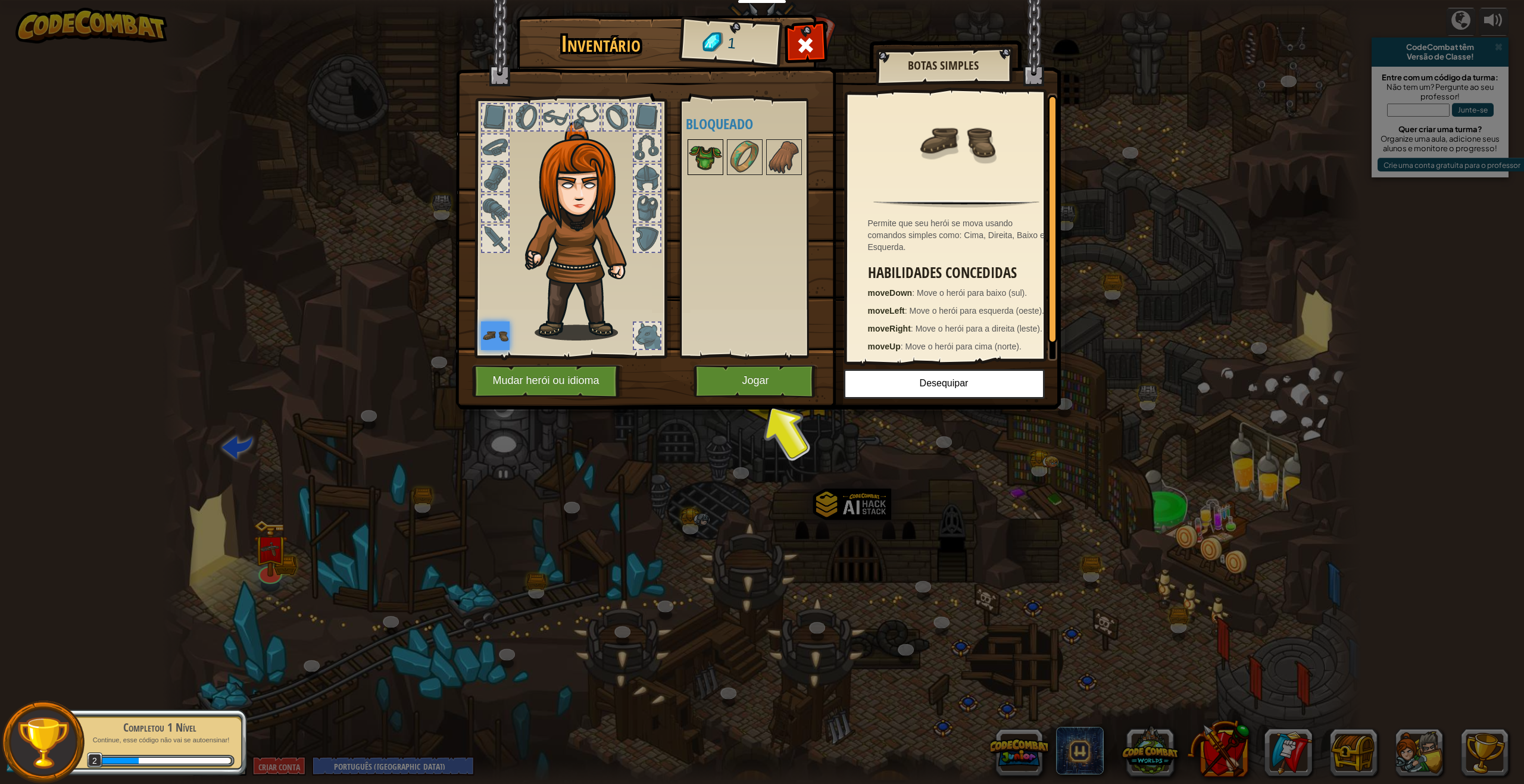
click at [711, 162] on img at bounding box center [705, 156] width 33 height 33
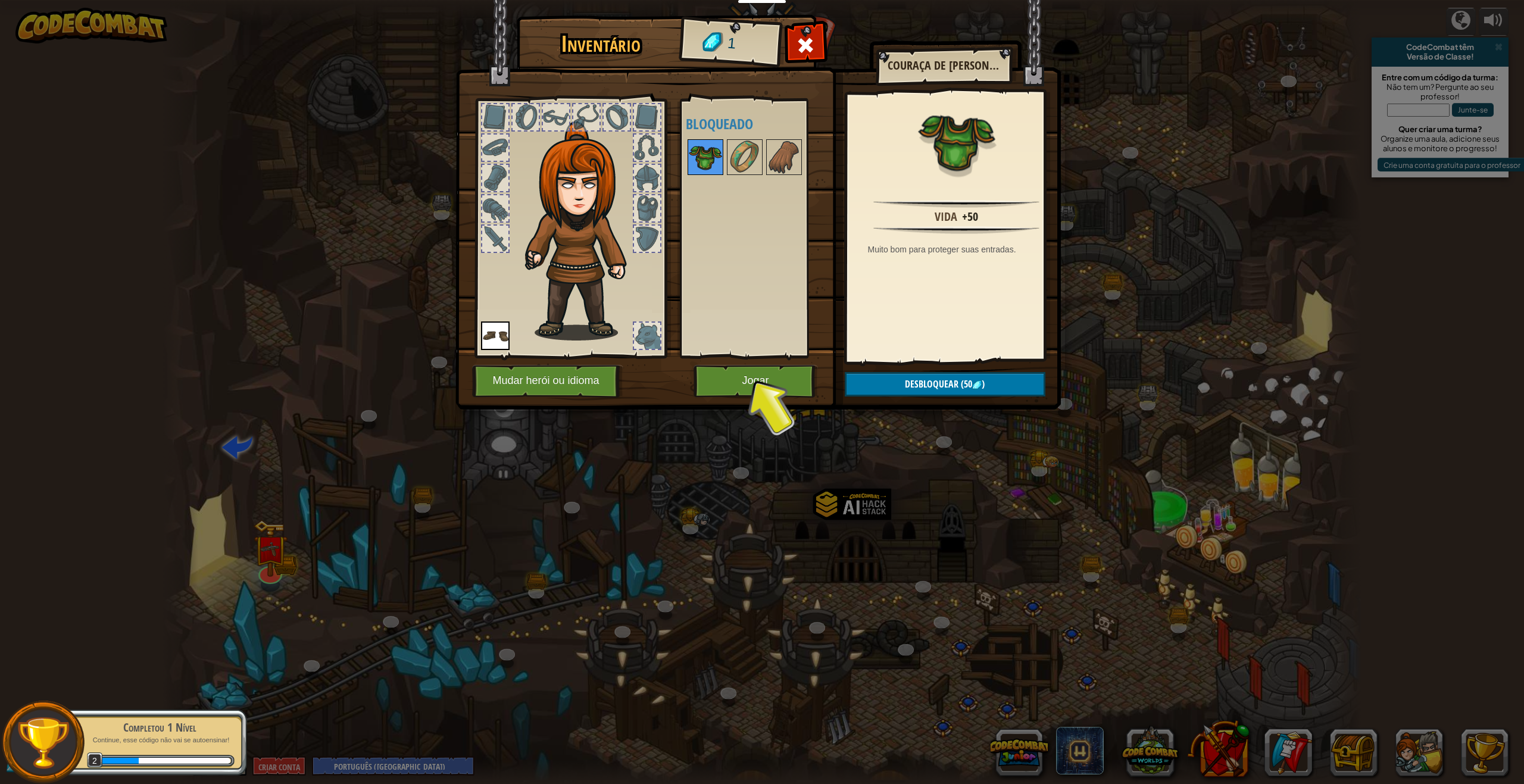
click at [704, 161] on img at bounding box center [705, 156] width 33 height 33
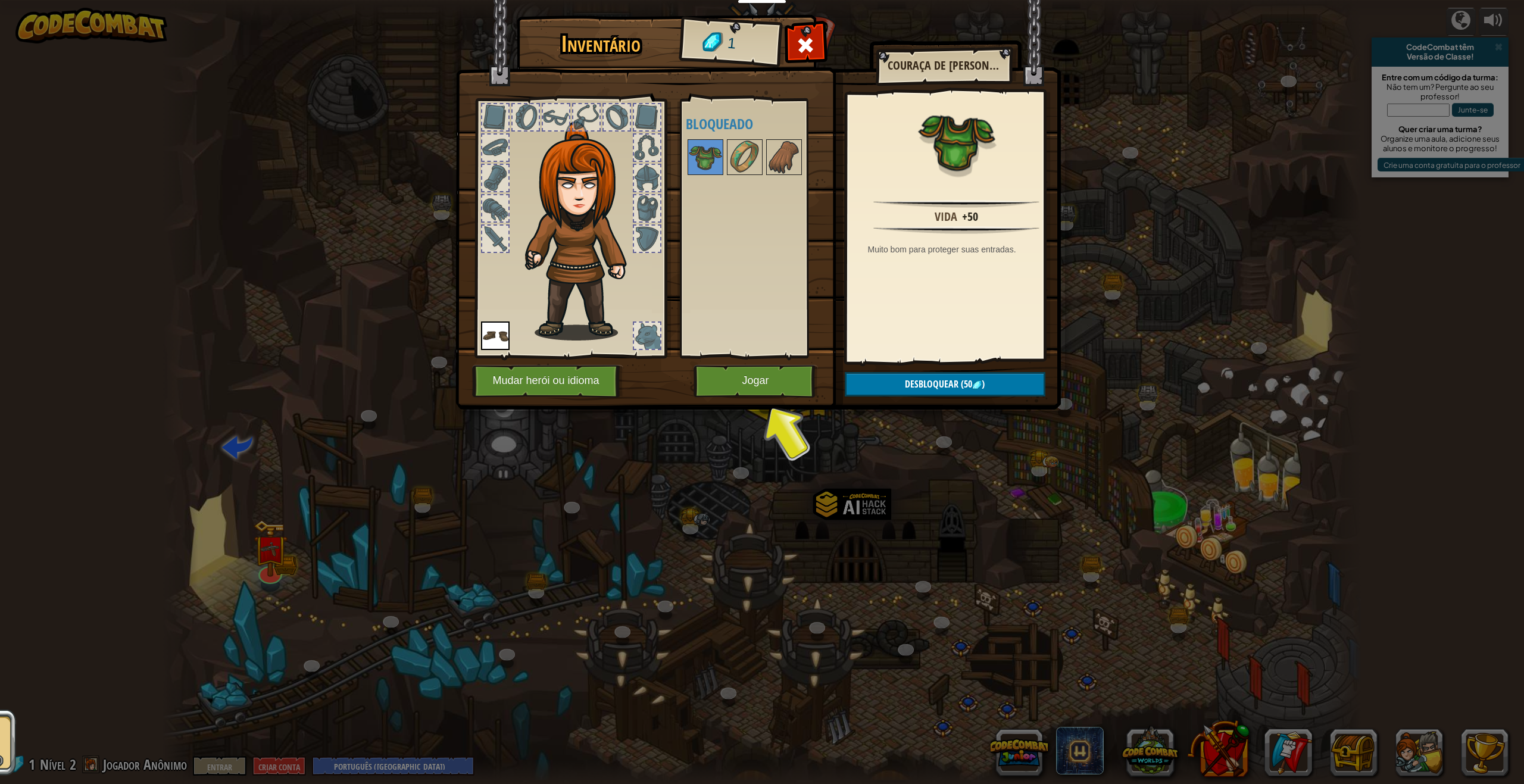
drag, startPoint x: 704, startPoint y: 161, endPoint x: 555, endPoint y: 180, distance: 150.2
click at [511, 188] on div "Inventário 1 Disponível Equipar (Dois cliques para equipar) Bloqueado Couraça d…" at bounding box center [762, 214] width 606 height 393
click at [637, 205] on div at bounding box center [647, 209] width 26 height 26
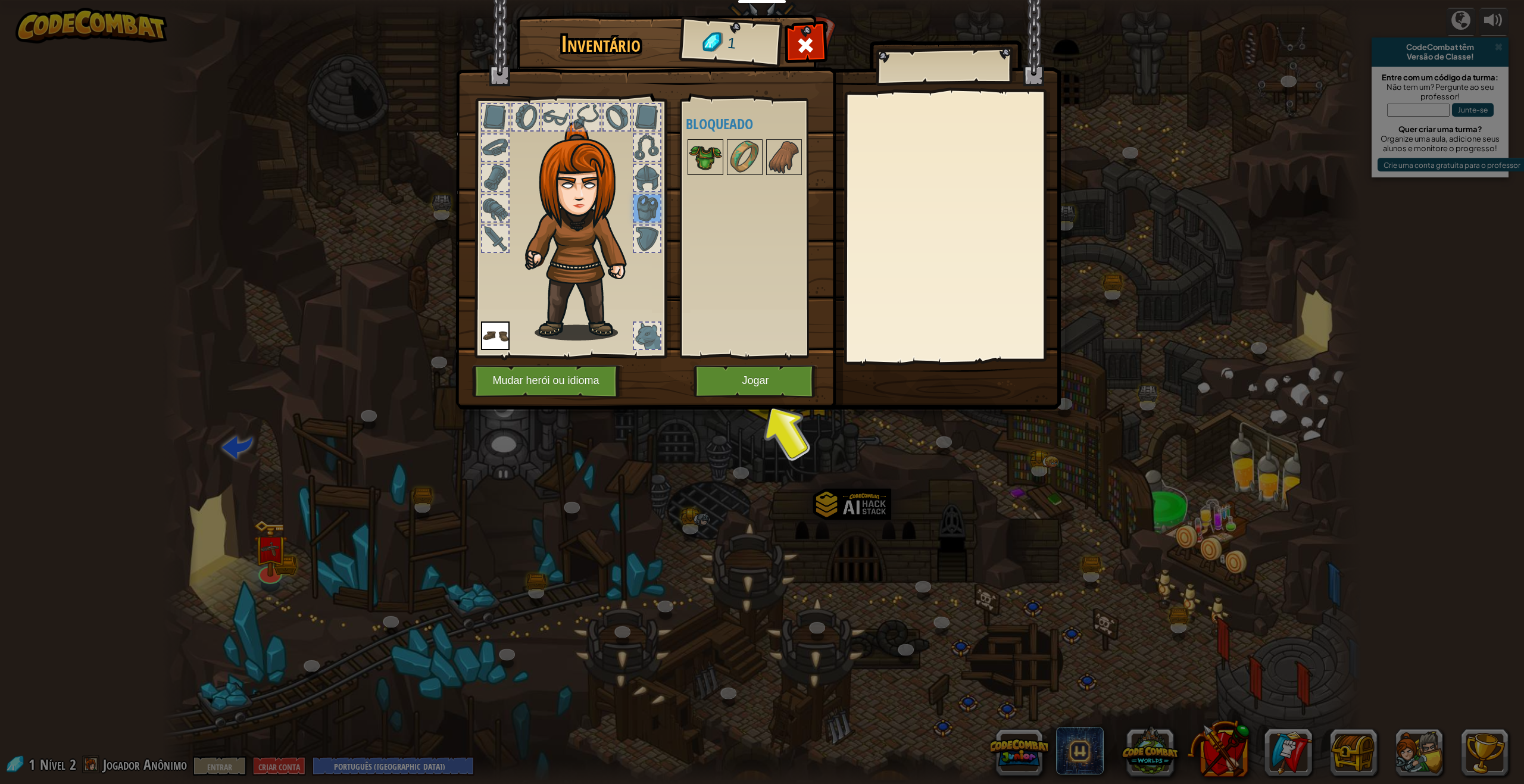
click at [708, 165] on img at bounding box center [705, 156] width 33 height 33
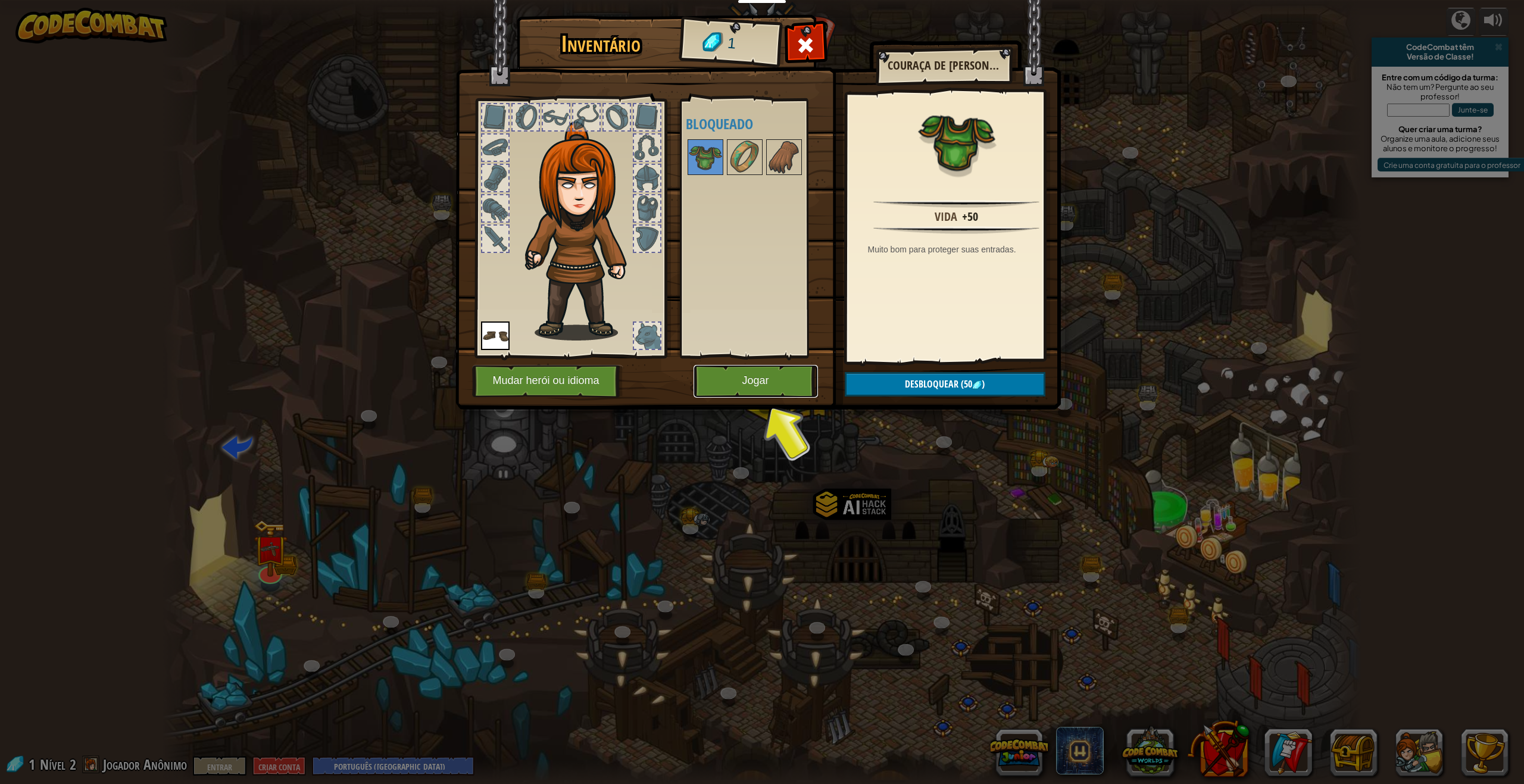
click at [763, 388] on button "Jogar" at bounding box center [755, 381] width 125 height 33
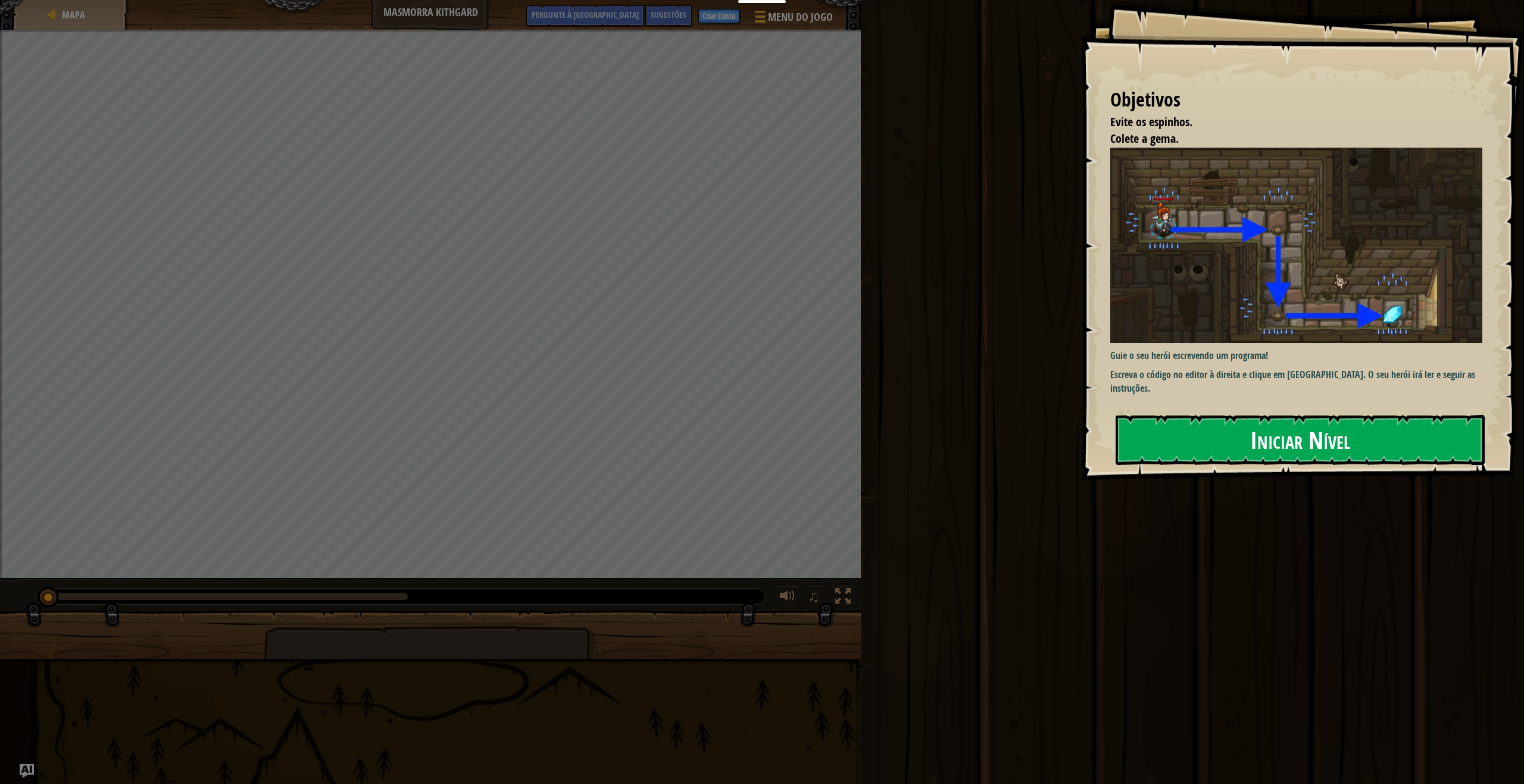
click at [1239, 422] on button "Iniciar Nível" at bounding box center [1300, 439] width 369 height 50
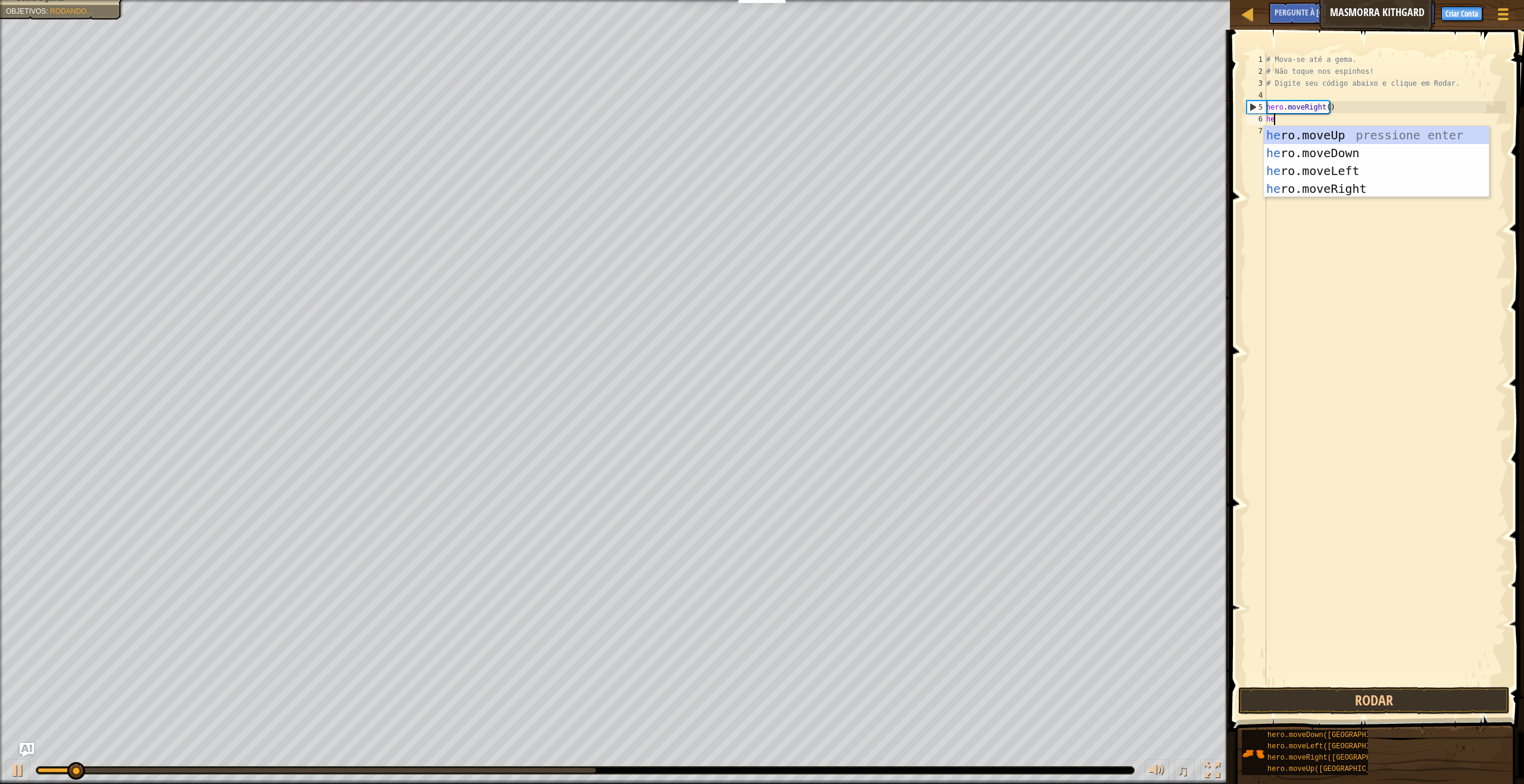
scroll to position [6, 1]
type textarea "hero"
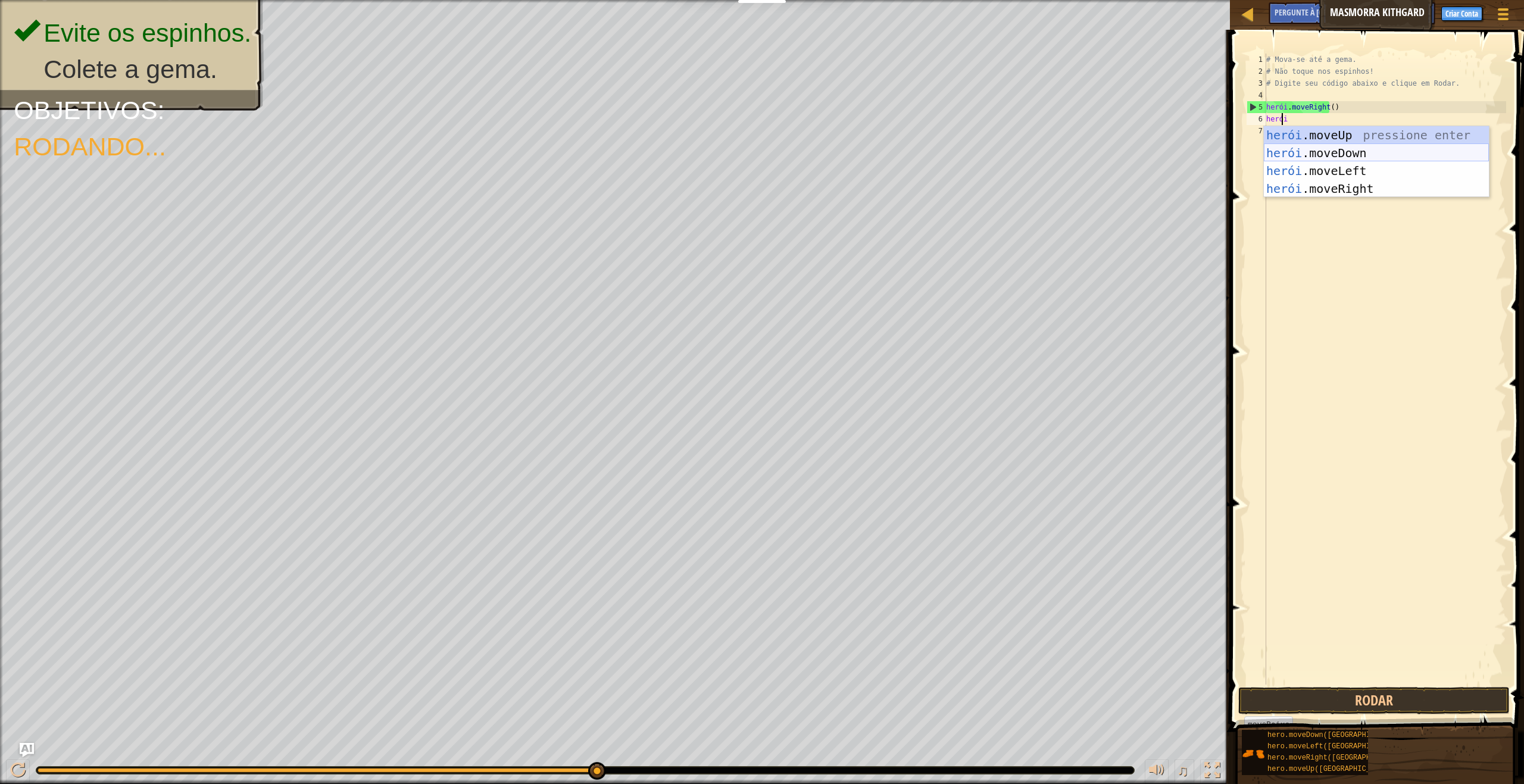
click at [1369, 155] on div "herói .moveUp pressione enter herói .moveDown Pressione Enter herói .moveLeft P…" at bounding box center [1376, 179] width 225 height 107
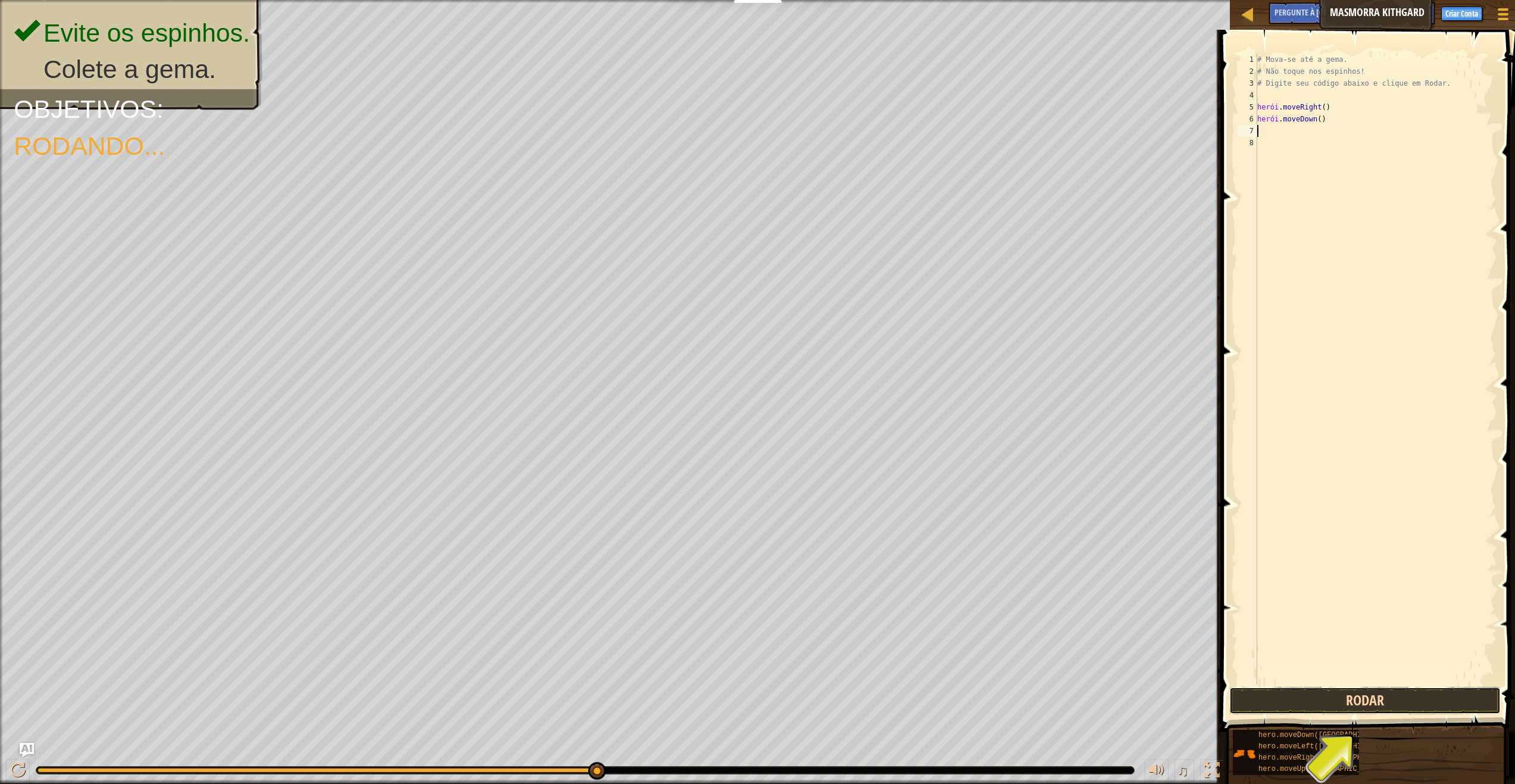
click at [1350, 704] on button "Rodar" at bounding box center [1364, 701] width 271 height 28
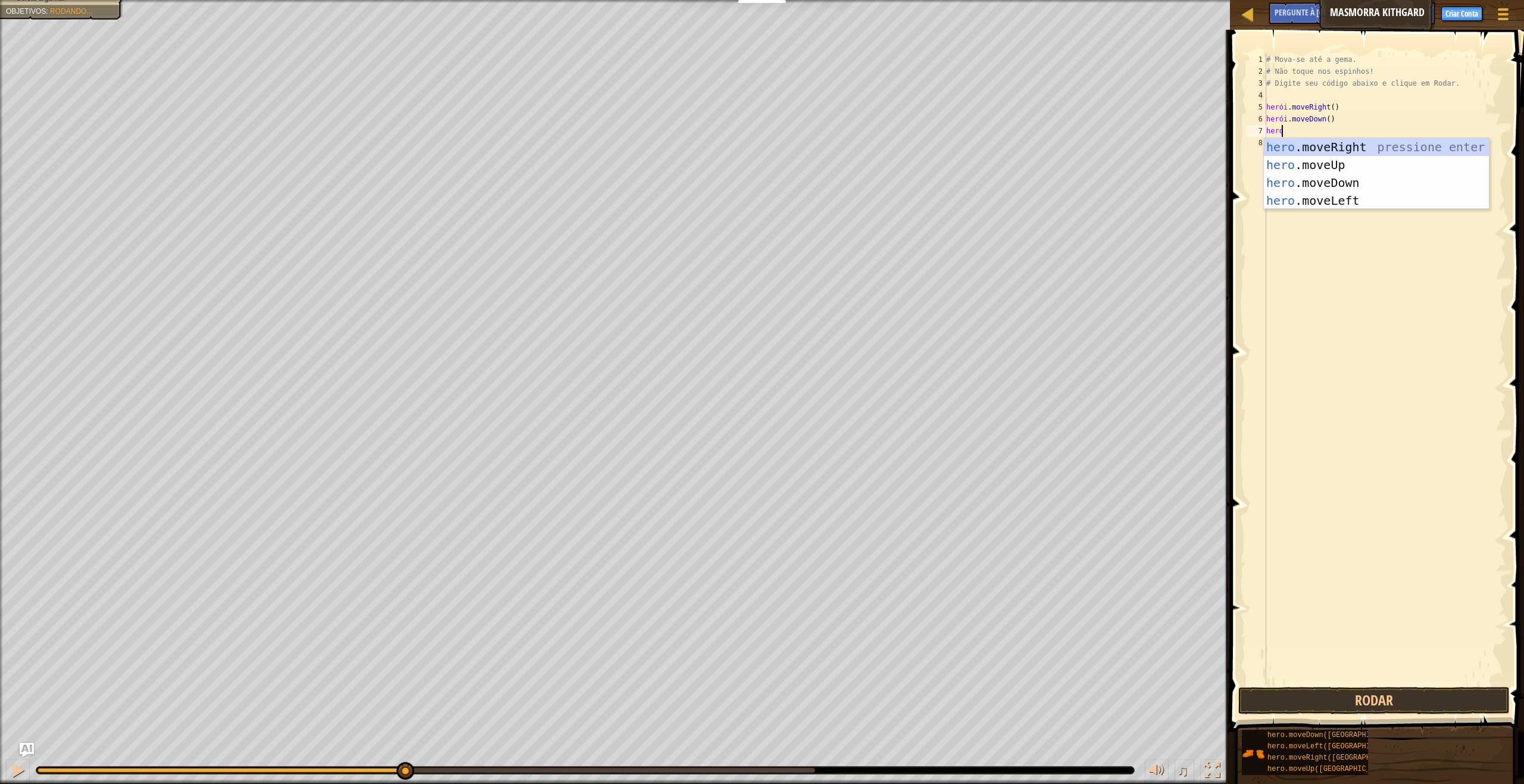
scroll to position [6, 1]
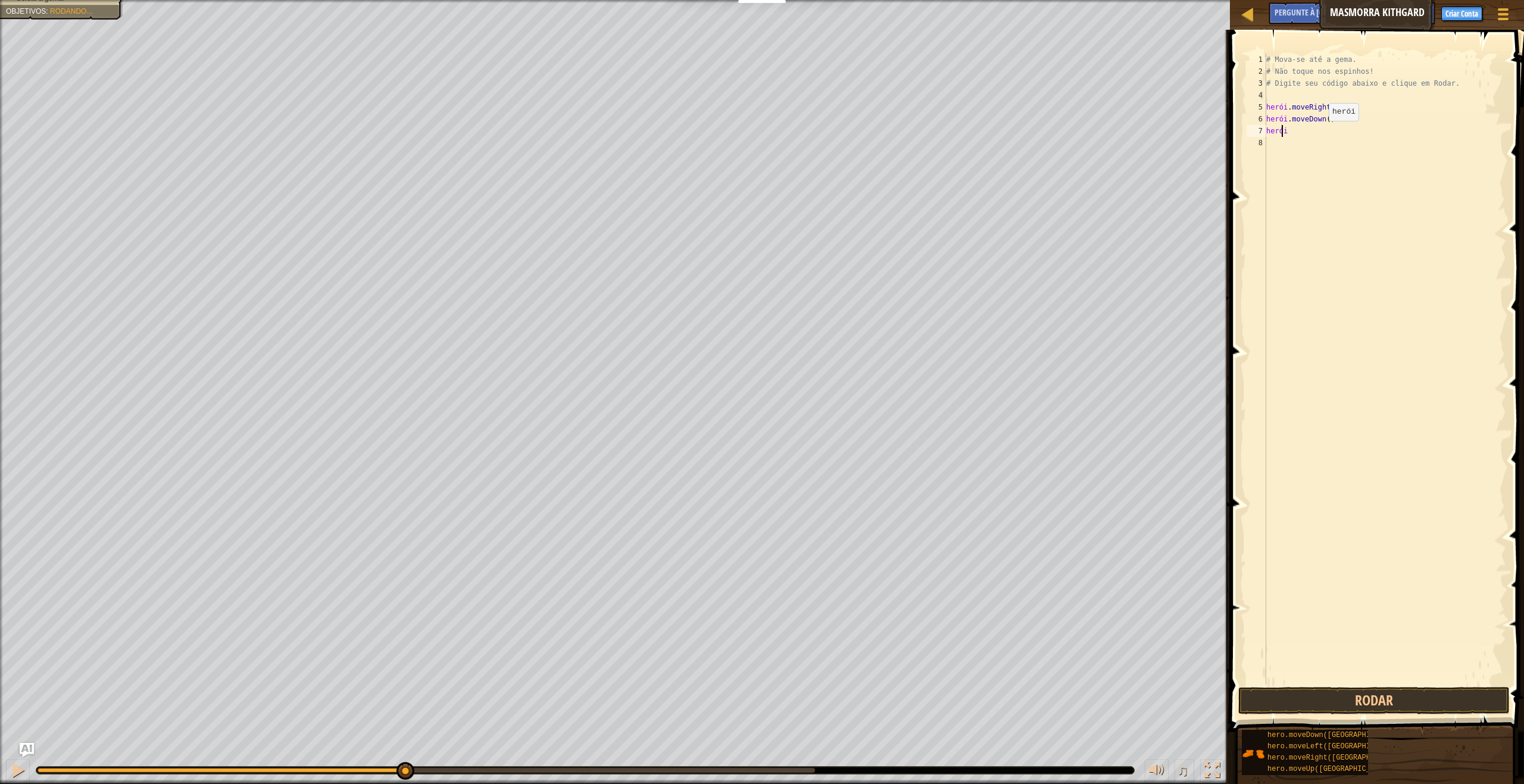
click at [1319, 133] on div "# Mova-se até a gema. # Não toque nos espinhos! # Digite seu código abaixo e cl…" at bounding box center [1385, 381] width 242 height 654
click at [1295, 130] on div "# Mova-se até a gema. # Não toque nos espinhos! # Digite seu código abaixo e cl…" at bounding box center [1385, 381] width 242 height 654
click at [1280, 134] on div "# Mova-se até a gema. # Não toque nos espinhos! # Digite seu código abaixo e cl…" at bounding box center [1385, 381] width 242 height 654
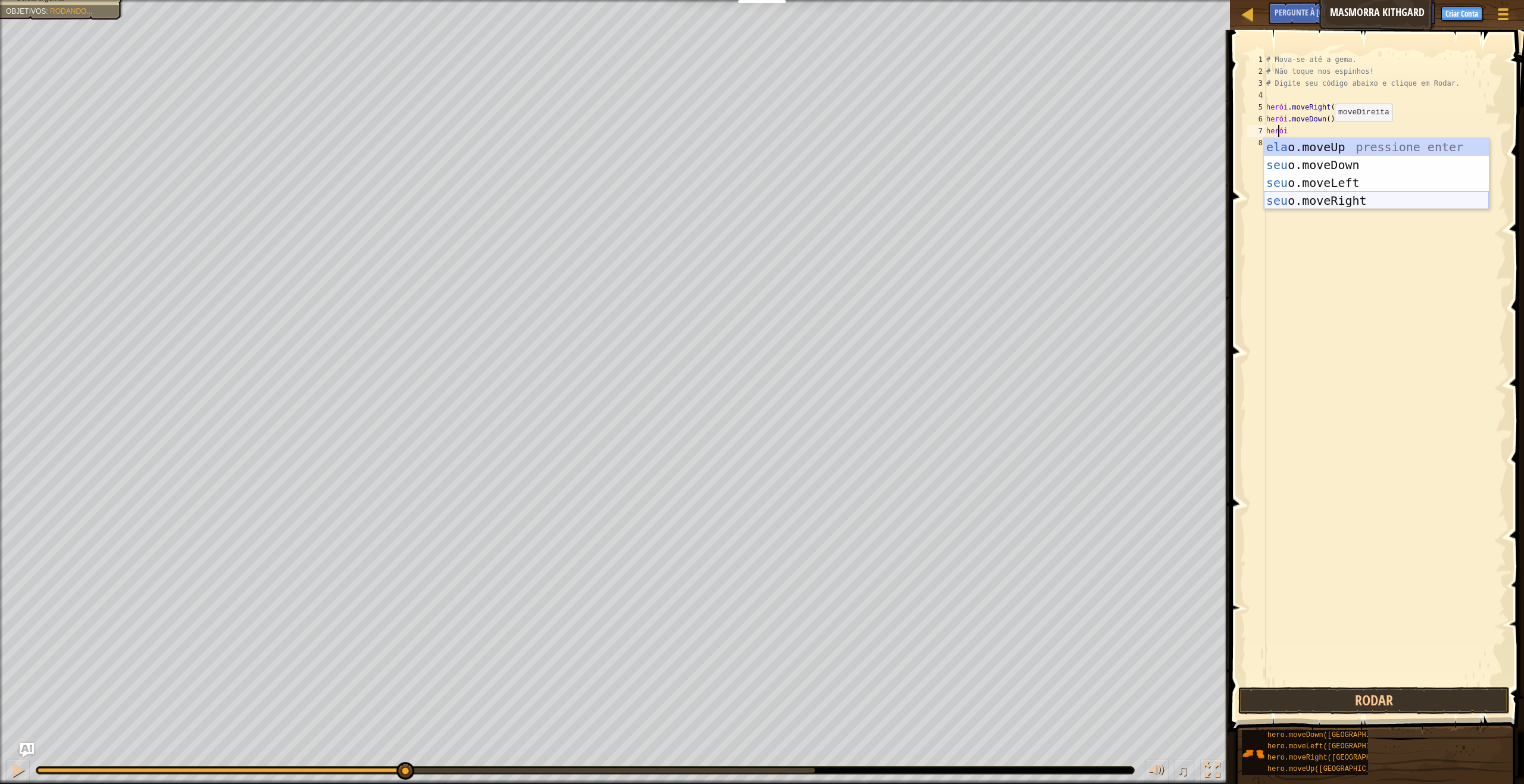
click at [1361, 202] on div "ela o.moveUp pressione enter seu o.moveDown Pressione Enter seu o.moveLeft Pres…" at bounding box center [1376, 191] width 225 height 107
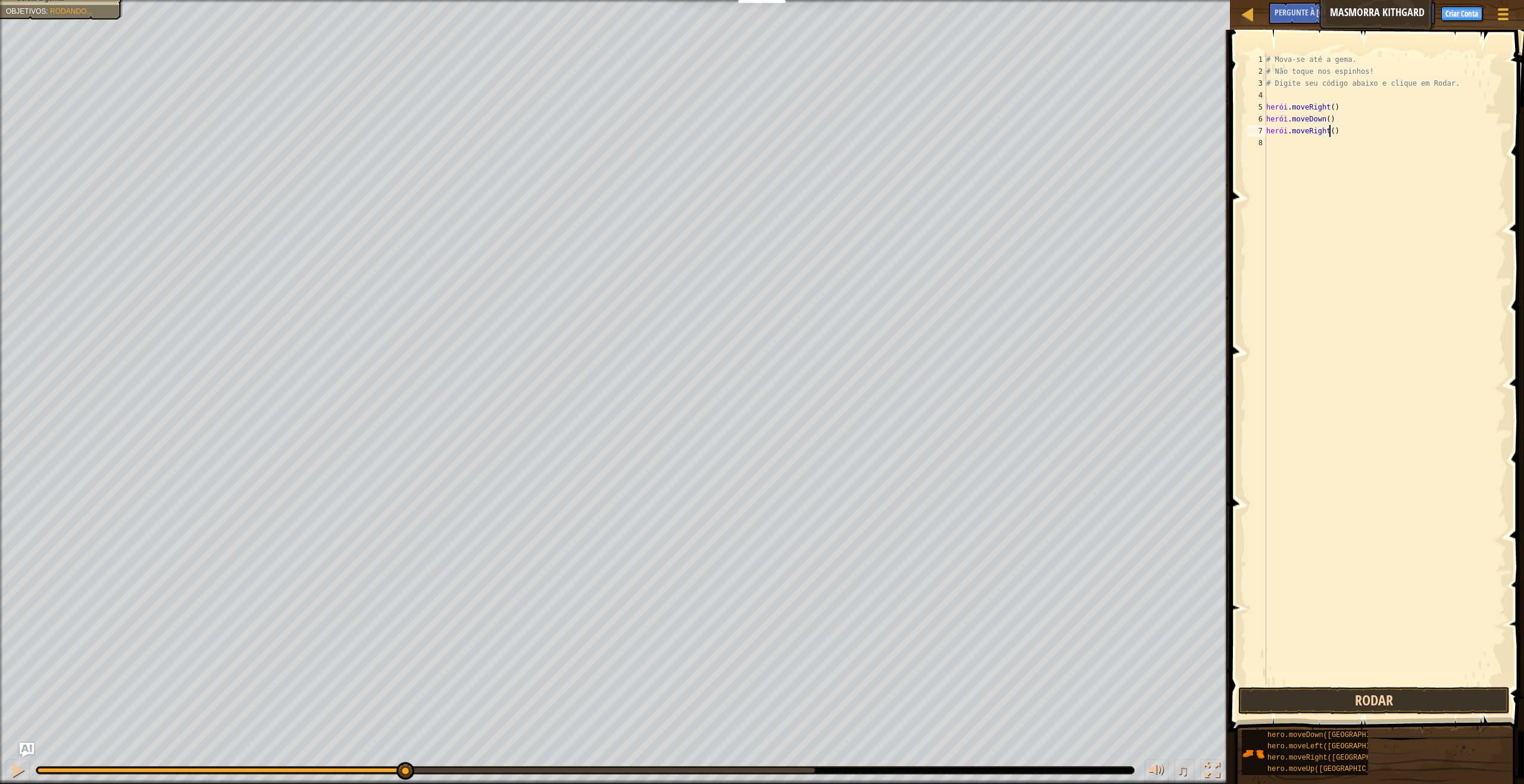
type textarea "hero.moveRight()"
click at [1368, 700] on button "Rodar" at bounding box center [1373, 701] width 271 height 28
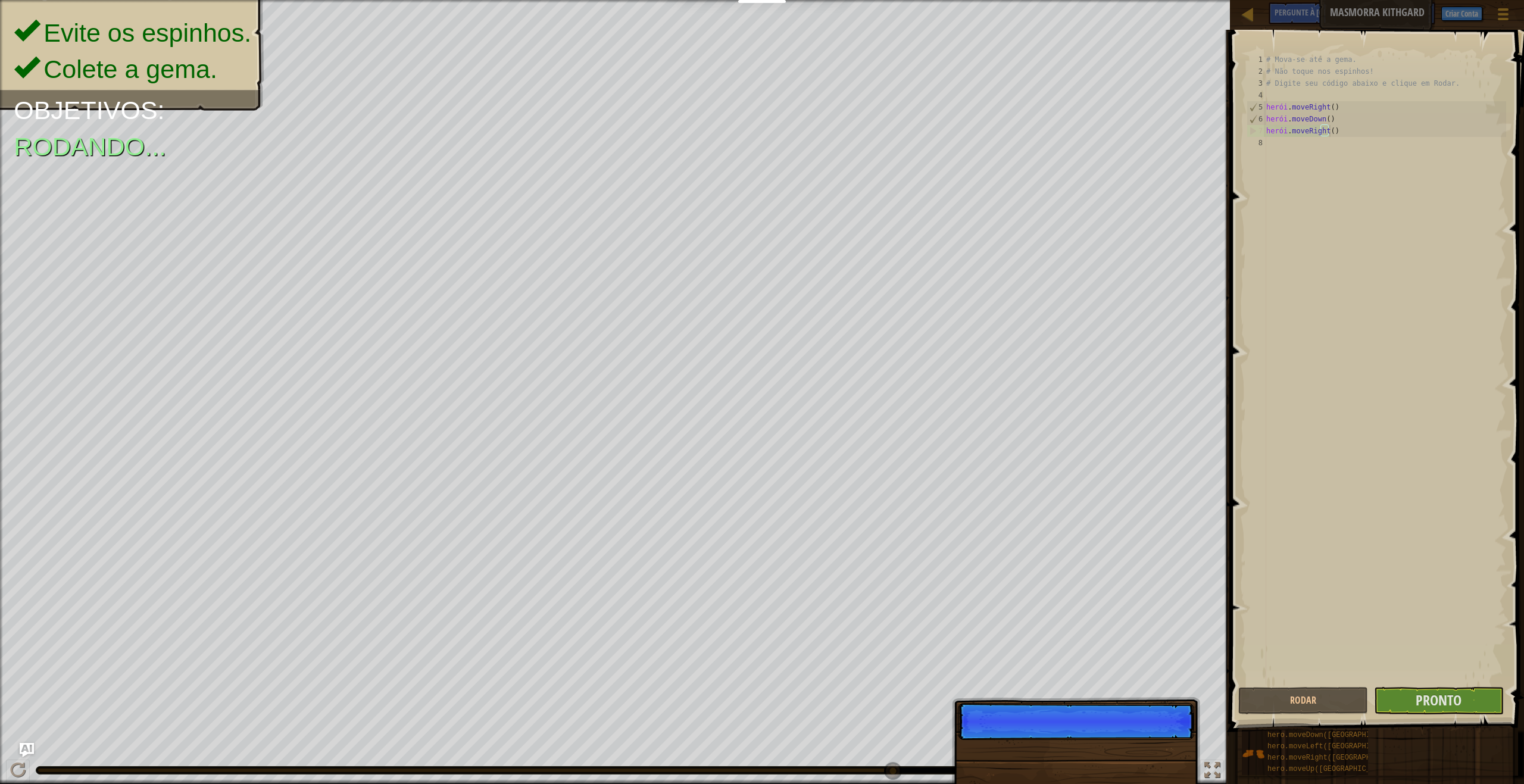
click at [1471, 605] on div "# Mova-se até a gema. # Não toque nos espinhos! # Digite seu código abaixo e cl…" at bounding box center [1385, 381] width 242 height 654
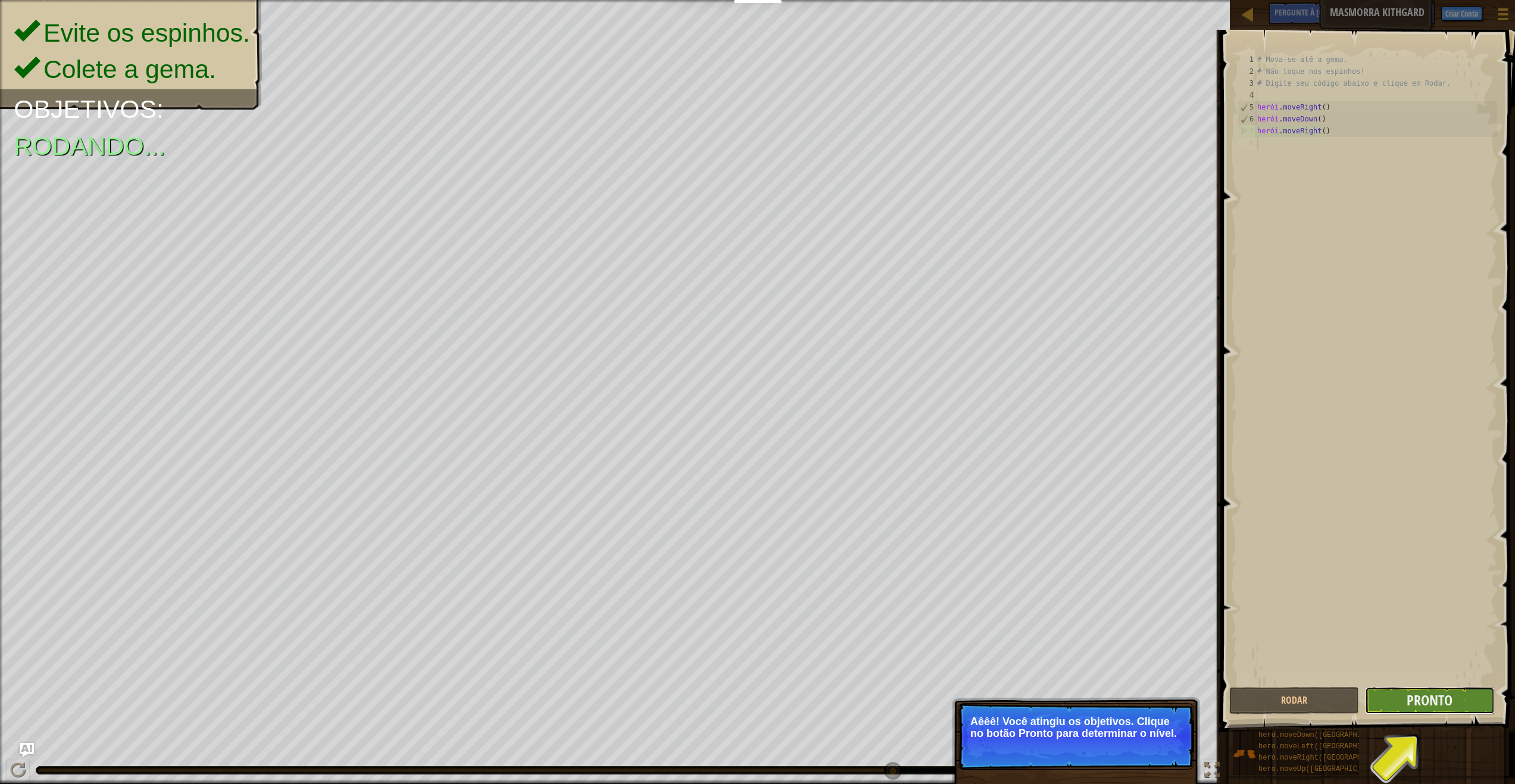
click at [1387, 702] on button "Pronto" at bounding box center [1429, 701] width 130 height 28
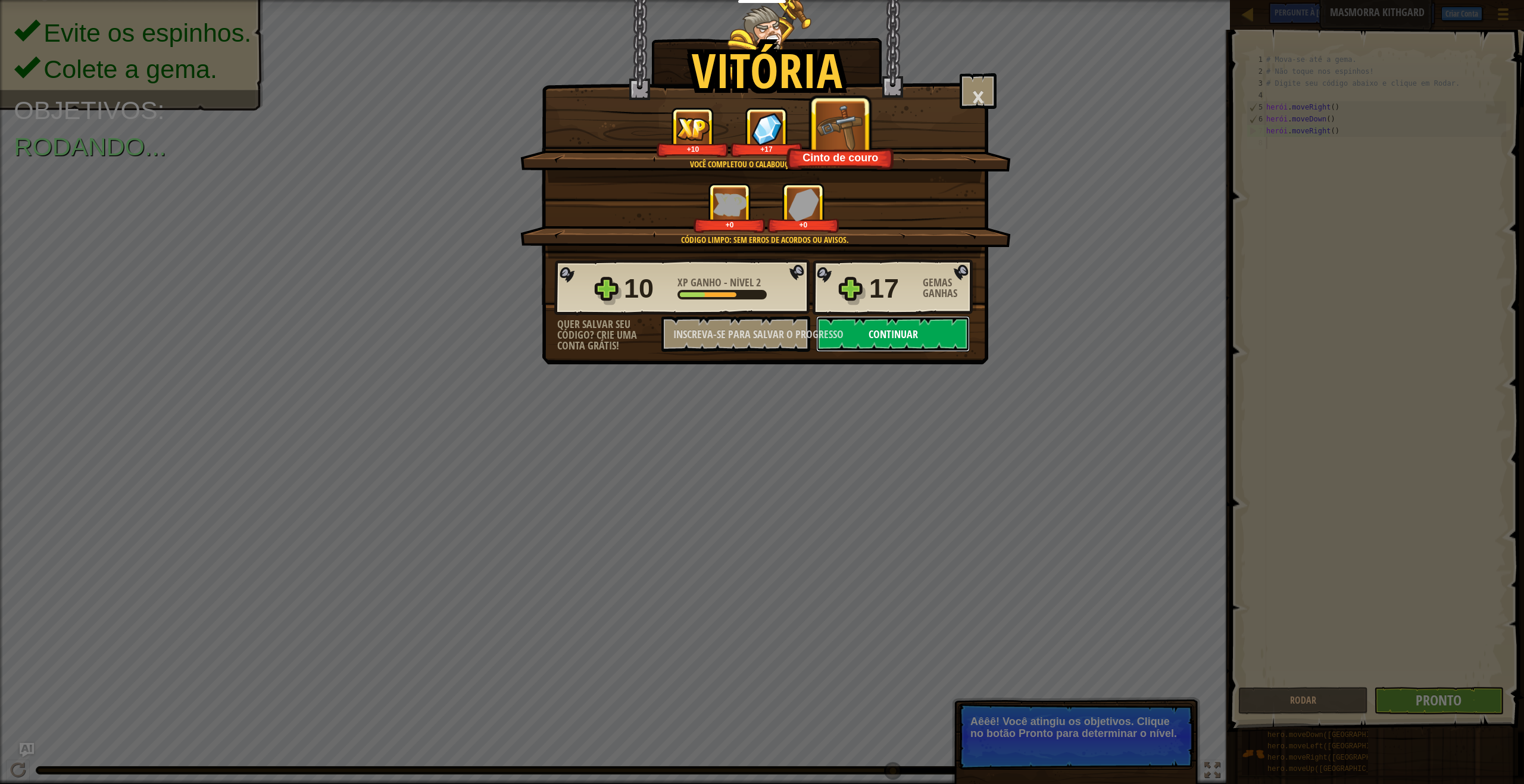
click at [919, 338] on button "Continuar" at bounding box center [892, 334] width 153 height 36
select select "pt-BR"
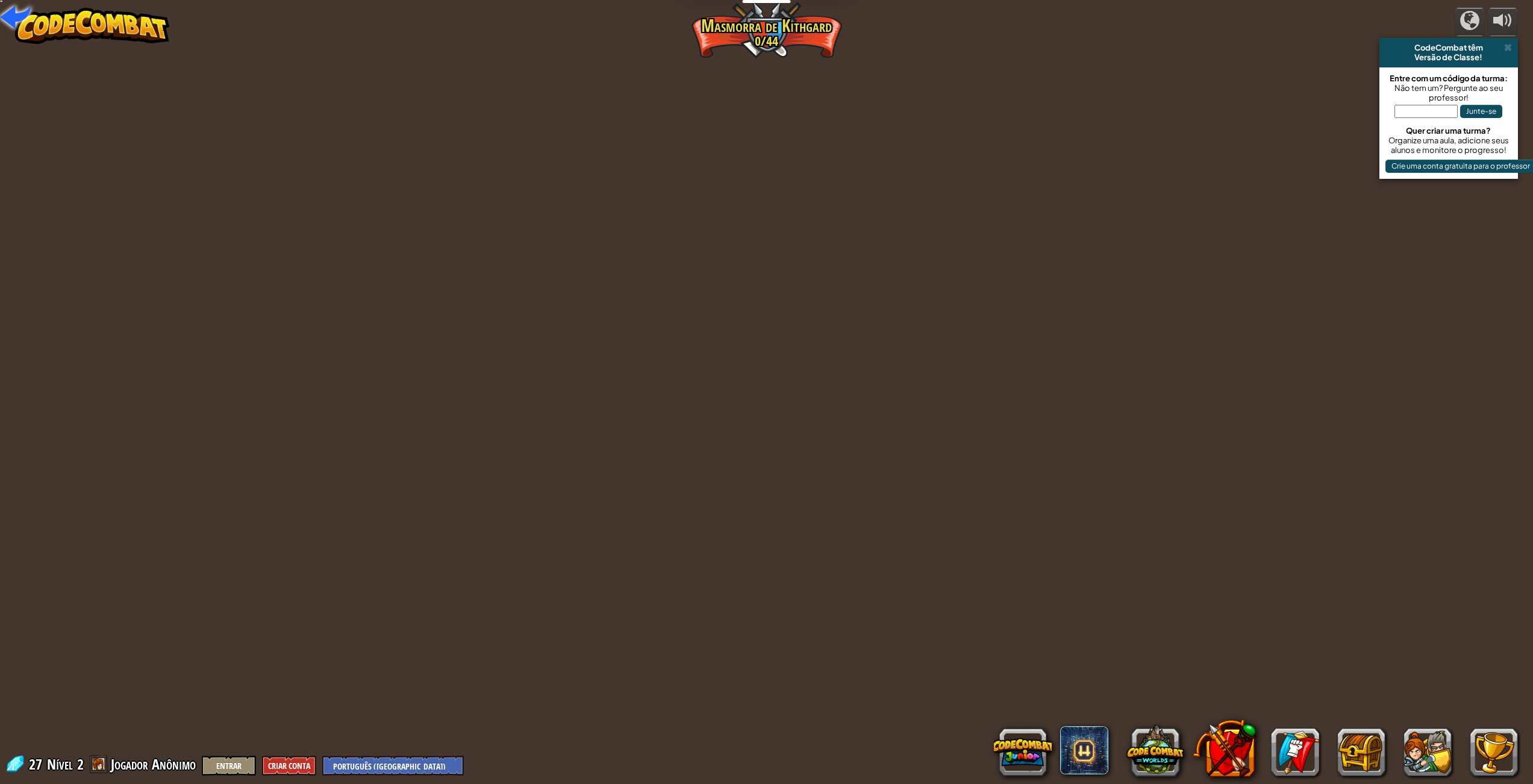
select select "pt-BR"
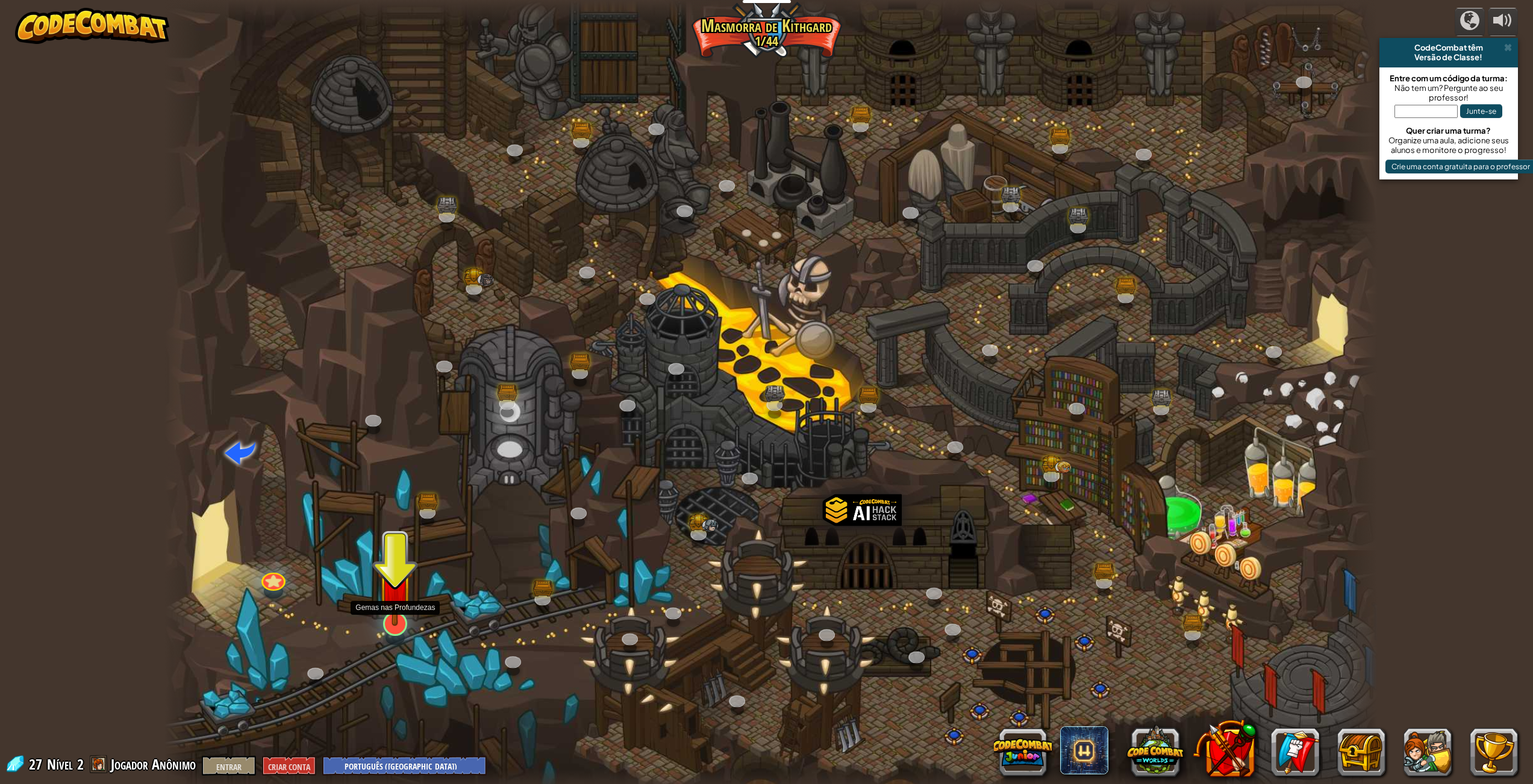
click at [402, 616] on img at bounding box center [395, 586] width 35 height 81
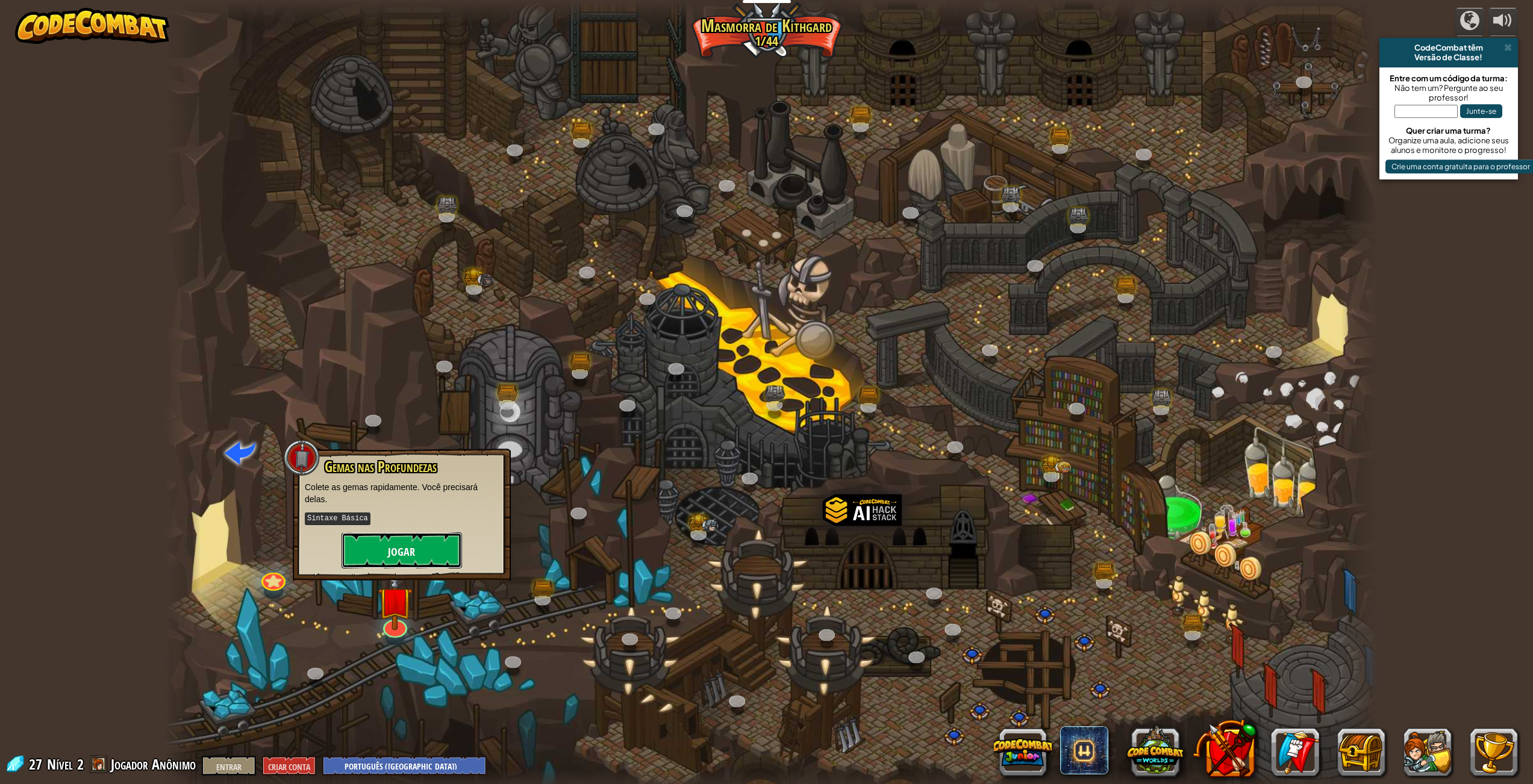
click at [432, 554] on button "Jogar" at bounding box center [402, 551] width 120 height 36
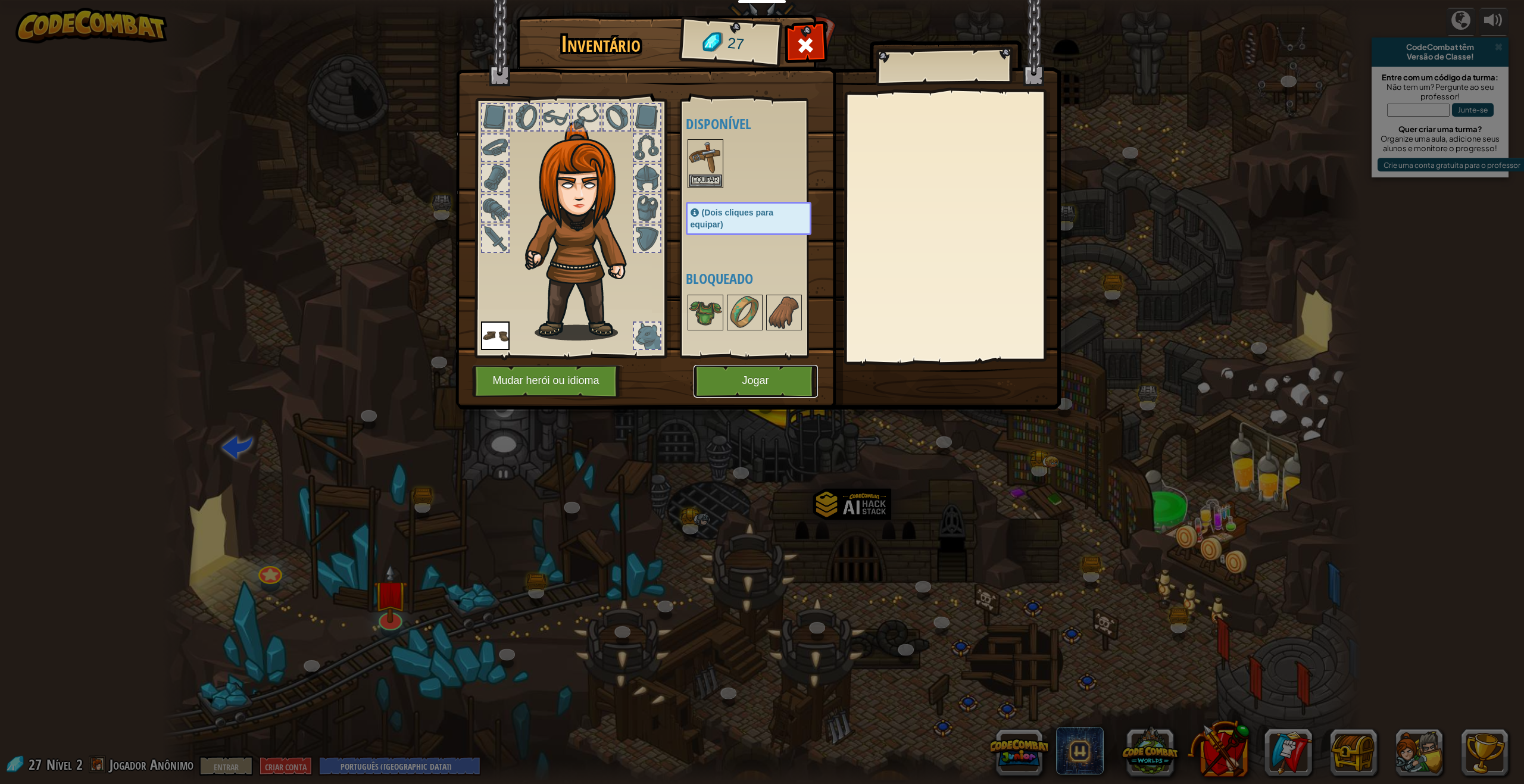
click at [728, 382] on button "Jogar" at bounding box center [755, 381] width 125 height 33
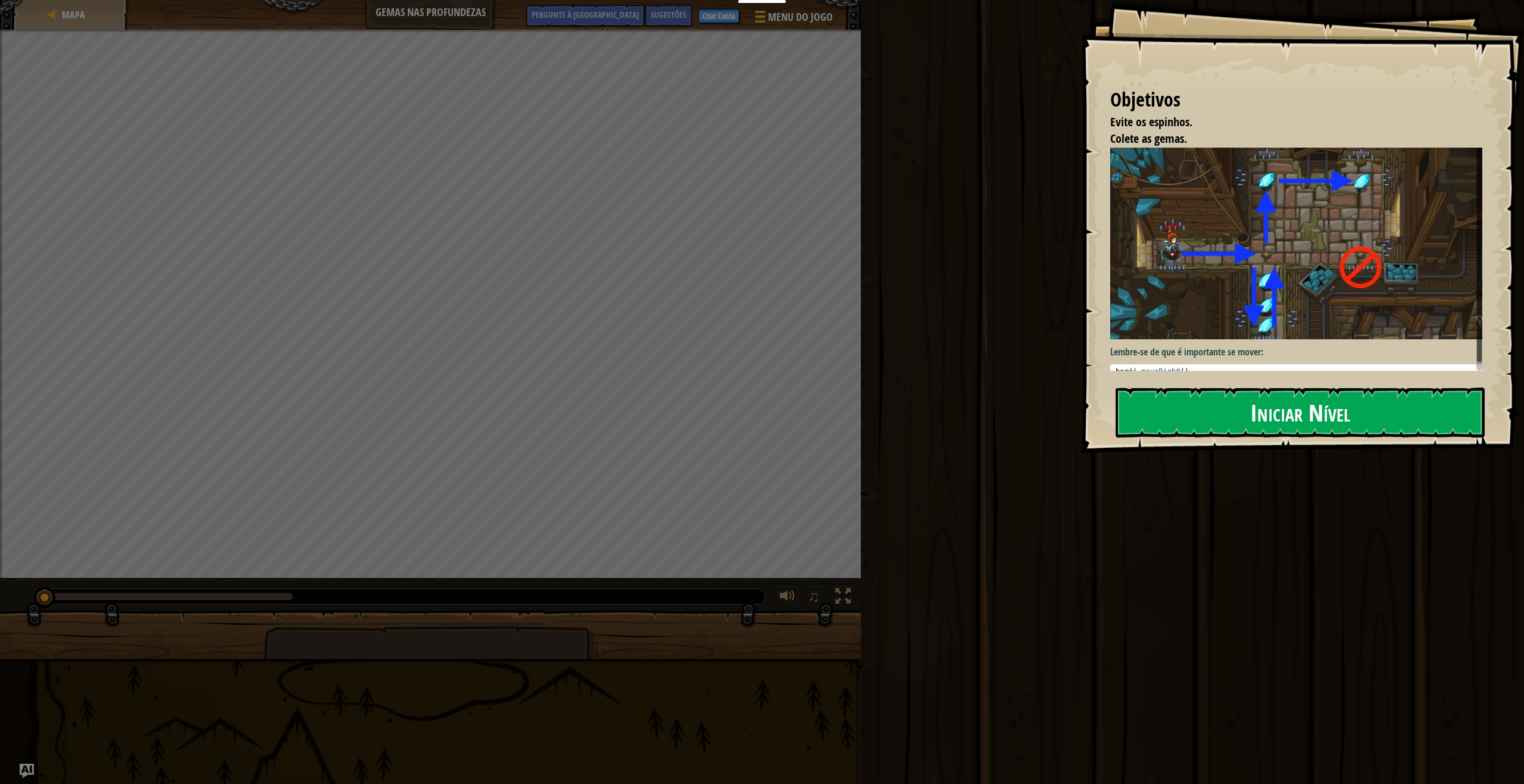
click at [1166, 421] on button "Iniciar Nível" at bounding box center [1300, 412] width 369 height 50
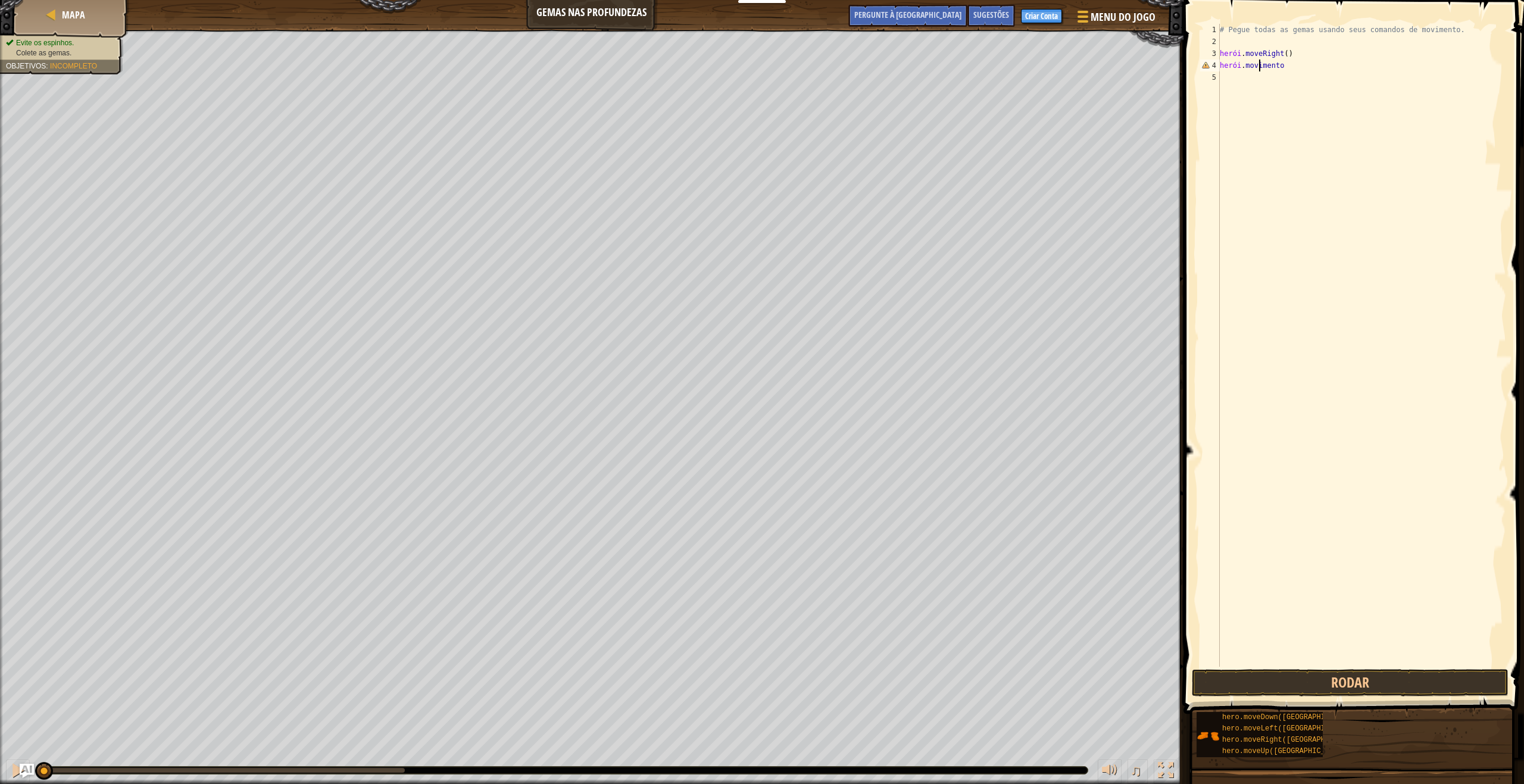
scroll to position [6, 3]
type textarea "hero.mooveup"
click at [1275, 67] on div "# Pegue todas as gemas usando seus comandos de movimento. herói . moveRight ( )…" at bounding box center [1362, 357] width 289 height 667
click at [1277, 67] on div "# Pegue todas as gemas usando seus comandos de movimento. herói . moveRight ( )…" at bounding box center [1362, 357] width 289 height 667
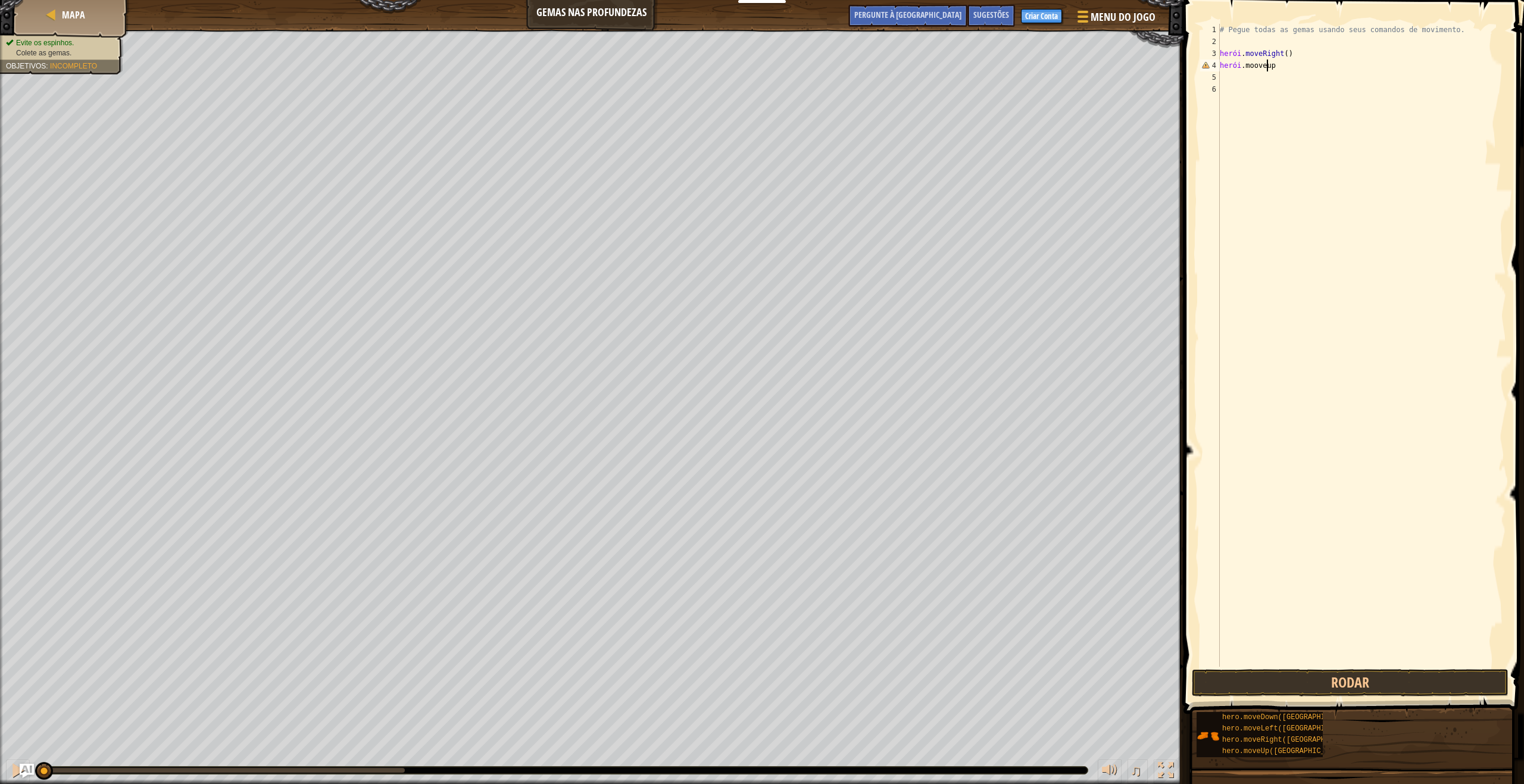
click at [1270, 65] on div "# Pegue todas as gemas usando seus comandos de movimento. herói . moveRight ( )…" at bounding box center [1362, 357] width 289 height 667
click at [1271, 65] on div "# Pegue todas as gemas usando seus comandos de movimento. herói . moveRight ( )…" at bounding box center [1362, 357] width 289 height 667
click at [1260, 67] on div "# Pegue todas as gemas usando seus comandos de movimento. herói . moveRight ( )…" at bounding box center [1362, 345] width 289 height 643
click at [1258, 66] on div "# Pegue todas as gemas usando seus comandos de movimento. herói . moveRight ( )…" at bounding box center [1362, 345] width 289 height 643
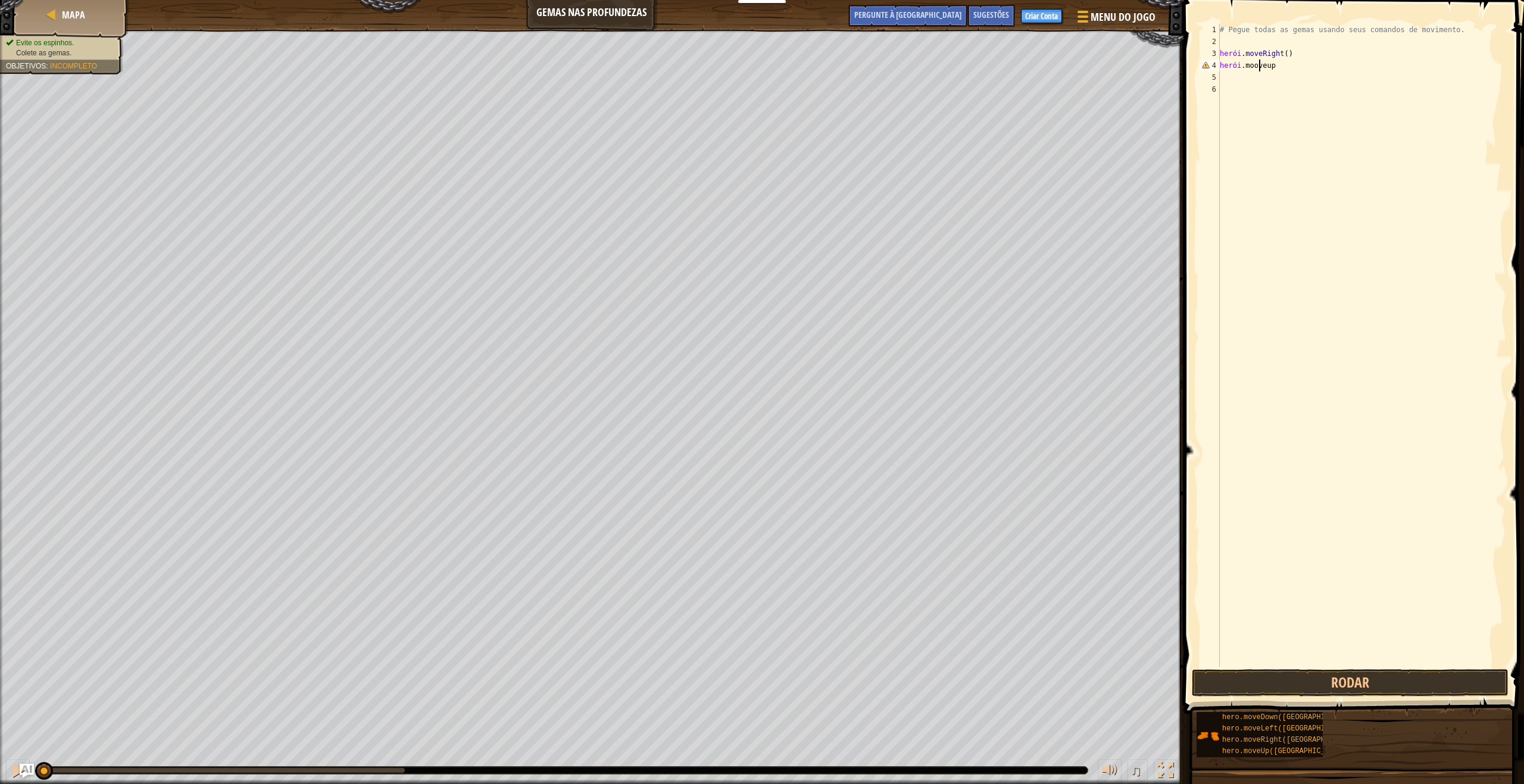
click at [1258, 66] on div "# Pegue todas as gemas usando seus comandos de movimento. herói . moveRight ( )…" at bounding box center [1362, 357] width 289 height 667
click at [1259, 65] on div "# Pegue todas as gemas usando seus comandos de movimento. herói . moveRight ( )…" at bounding box center [1362, 345] width 289 height 643
click at [1268, 68] on div "# Pegue todas as gemas usando seus comandos de movimento. herói . moveRight ( )…" at bounding box center [1362, 357] width 289 height 667
click at [1270, 68] on div "# Pegue todas as gemas usando seus comandos de movimento. herói . moveRight ( )…" at bounding box center [1362, 357] width 289 height 667
click at [1268, 68] on div "# Pegue todas as gemas usando seus comandos de movimento. herói . moveRight ( )…" at bounding box center [1362, 357] width 289 height 667
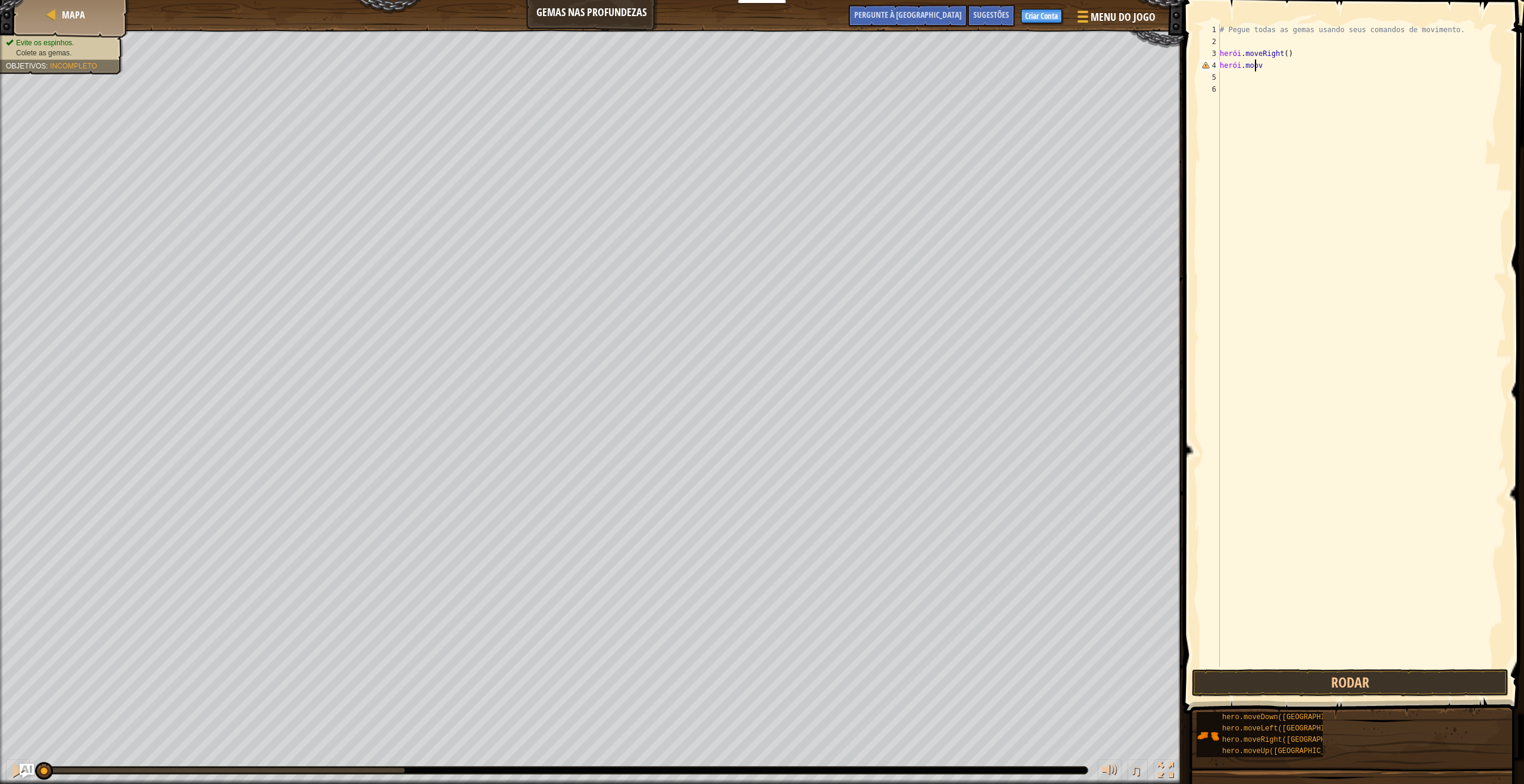
click at [1269, 65] on div "# Pegue todas as gemas usando seus comandos de movimento. herói . moveRight ( )…" at bounding box center [1362, 357] width 289 height 667
drag, startPoint x: 1263, startPoint y: 65, endPoint x: 1255, endPoint y: 66, distance: 8.1
click at [1262, 65] on div "# Pegue todas as gemas usando seus comandos de movimento. herói . moveRight ( )…" at bounding box center [1362, 357] width 289 height 667
drag, startPoint x: 1255, startPoint y: 66, endPoint x: 1268, endPoint y: 68, distance: 13.2
click at [1268, 68] on div "# Pegue todas as gemas usando seus comandos de movimento. herói . moveRight ( )…" at bounding box center [1362, 357] width 289 height 667
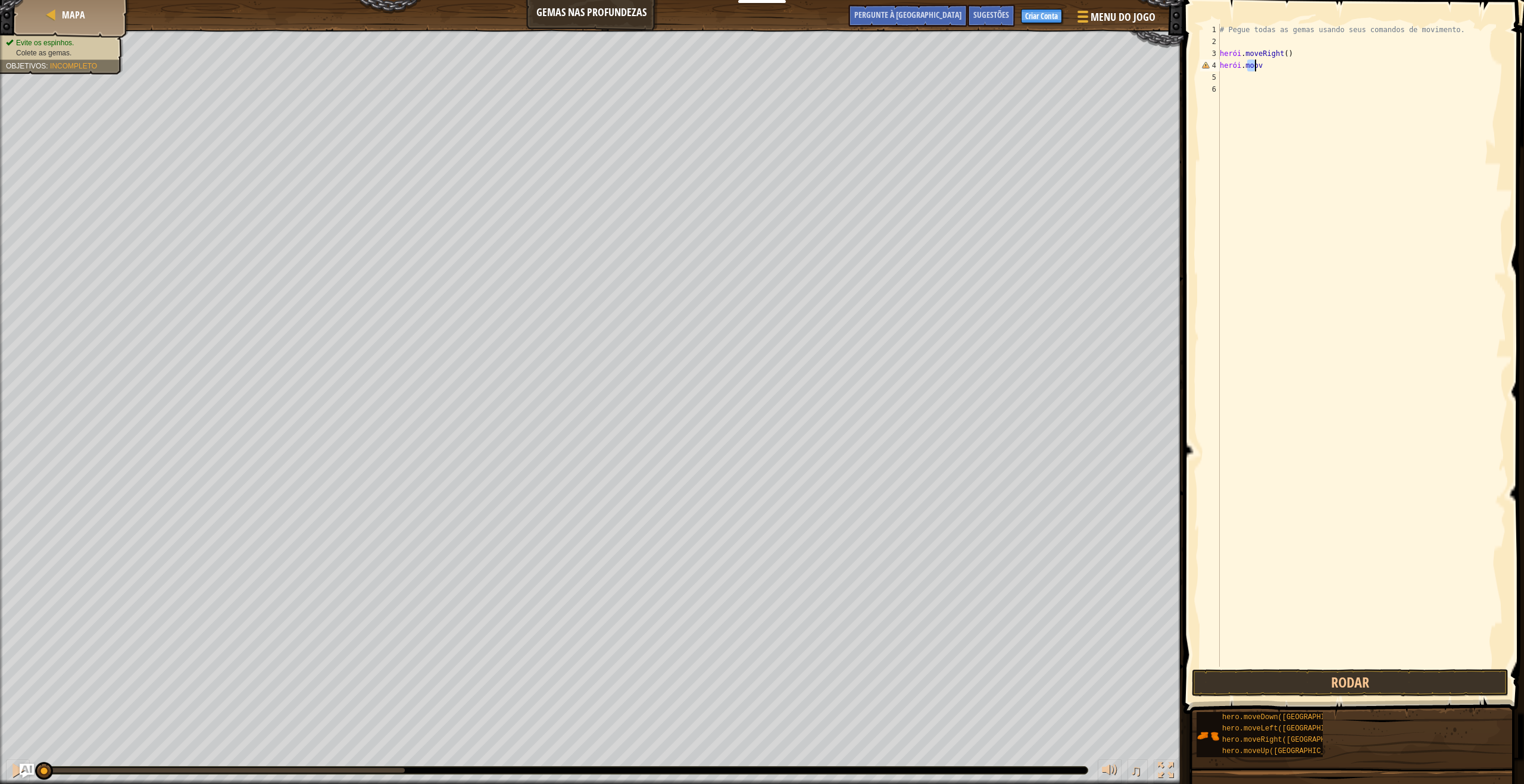
drag, startPoint x: 1249, startPoint y: 68, endPoint x: 1271, endPoint y: 66, distance: 22.1
click at [1271, 66] on div "# Pegue todas as gemas usando seus comandos de movimento. herói . moveRight ( )…" at bounding box center [1362, 357] width 289 height 667
drag, startPoint x: 1260, startPoint y: 68, endPoint x: 1268, endPoint y: 66, distance: 8.2
click at [1255, 68] on div "# Pegue todas as gemas usando seus comandos de movimento. herói . moveRight ( )…" at bounding box center [1362, 357] width 289 height 667
type textarea "h"
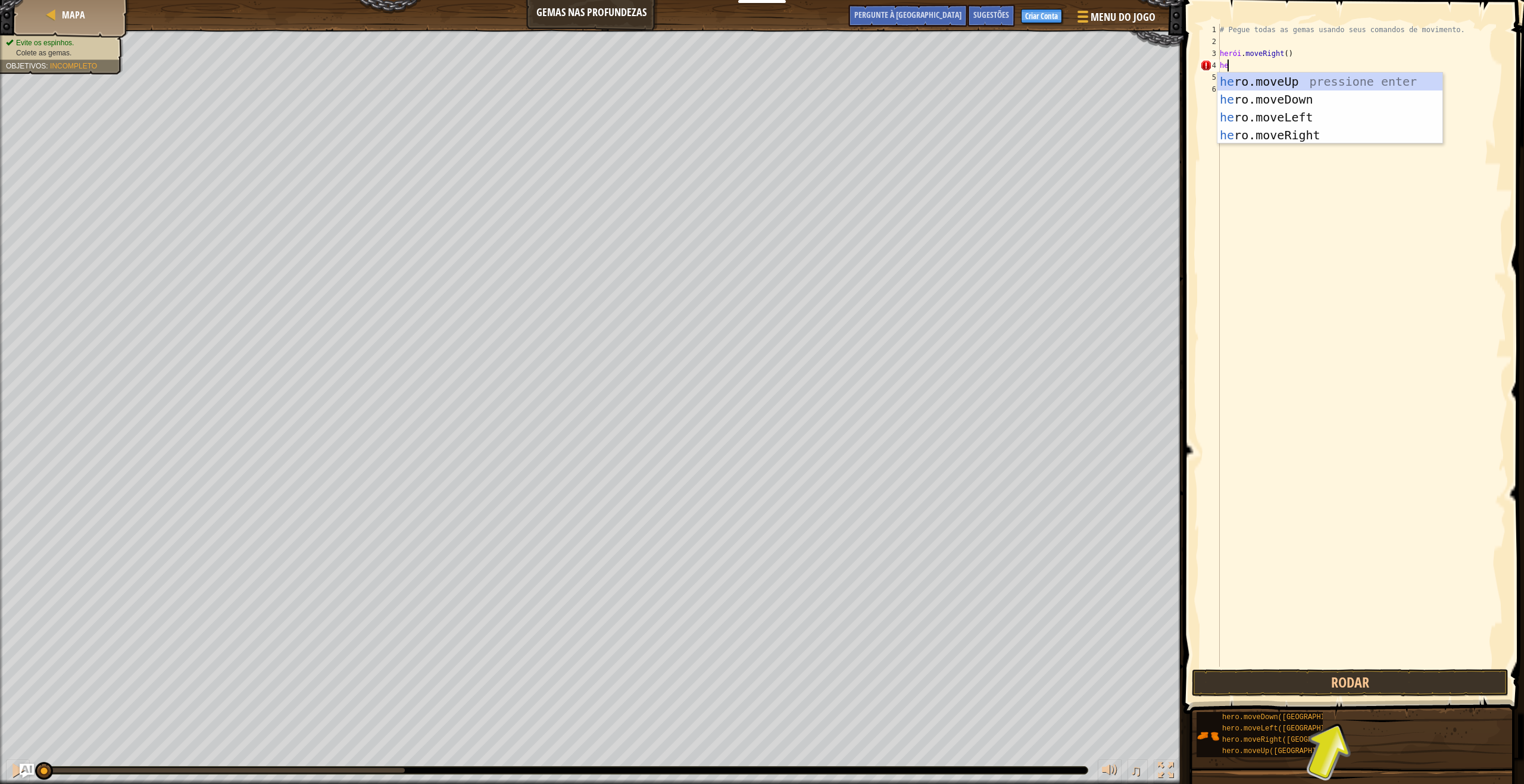
type textarea "h"
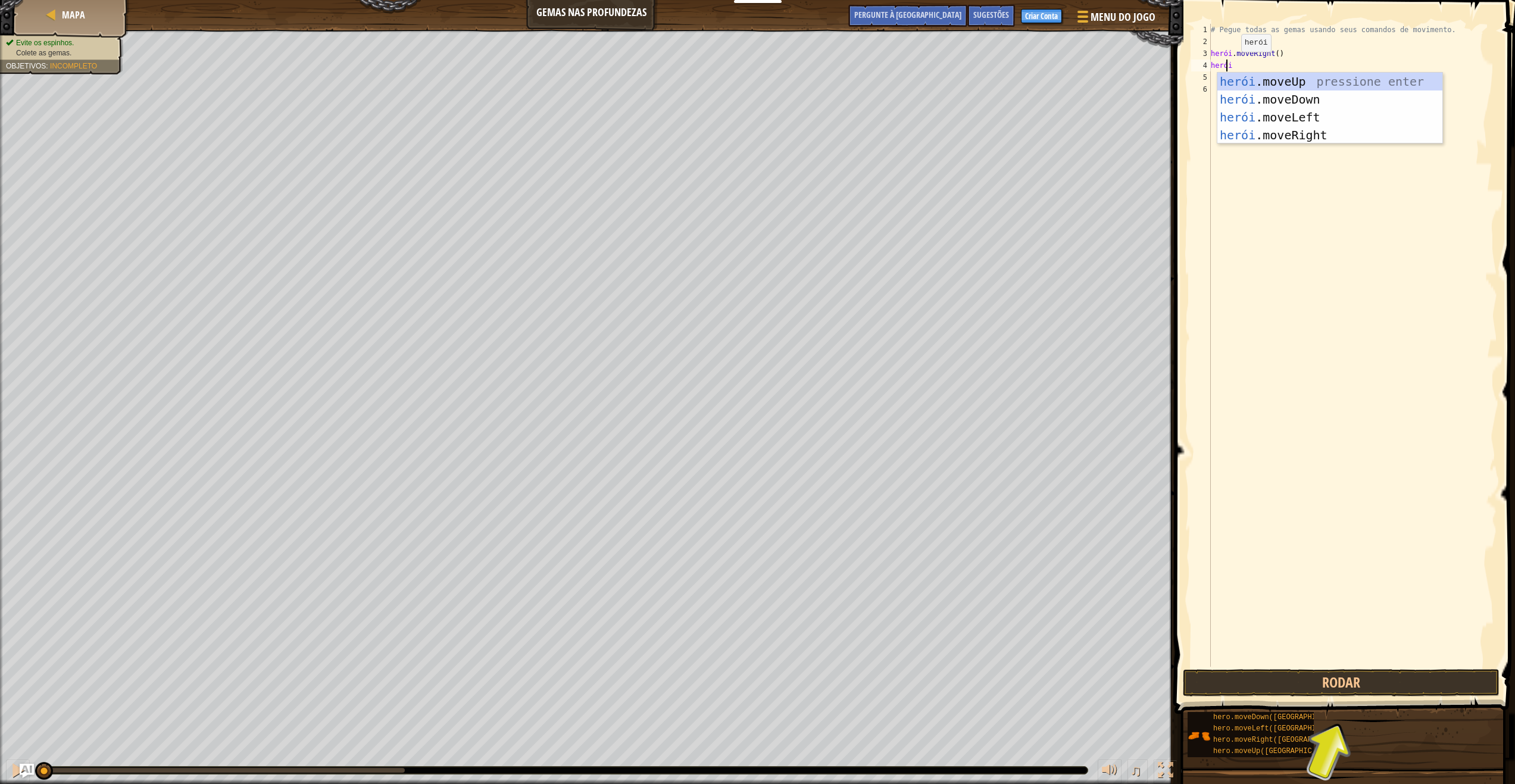
click at [1240, 64] on div "# Pegue todas as gemas usando seus comandos de movimento. herói . moveRight ( )…" at bounding box center [1353, 357] width 288 height 667
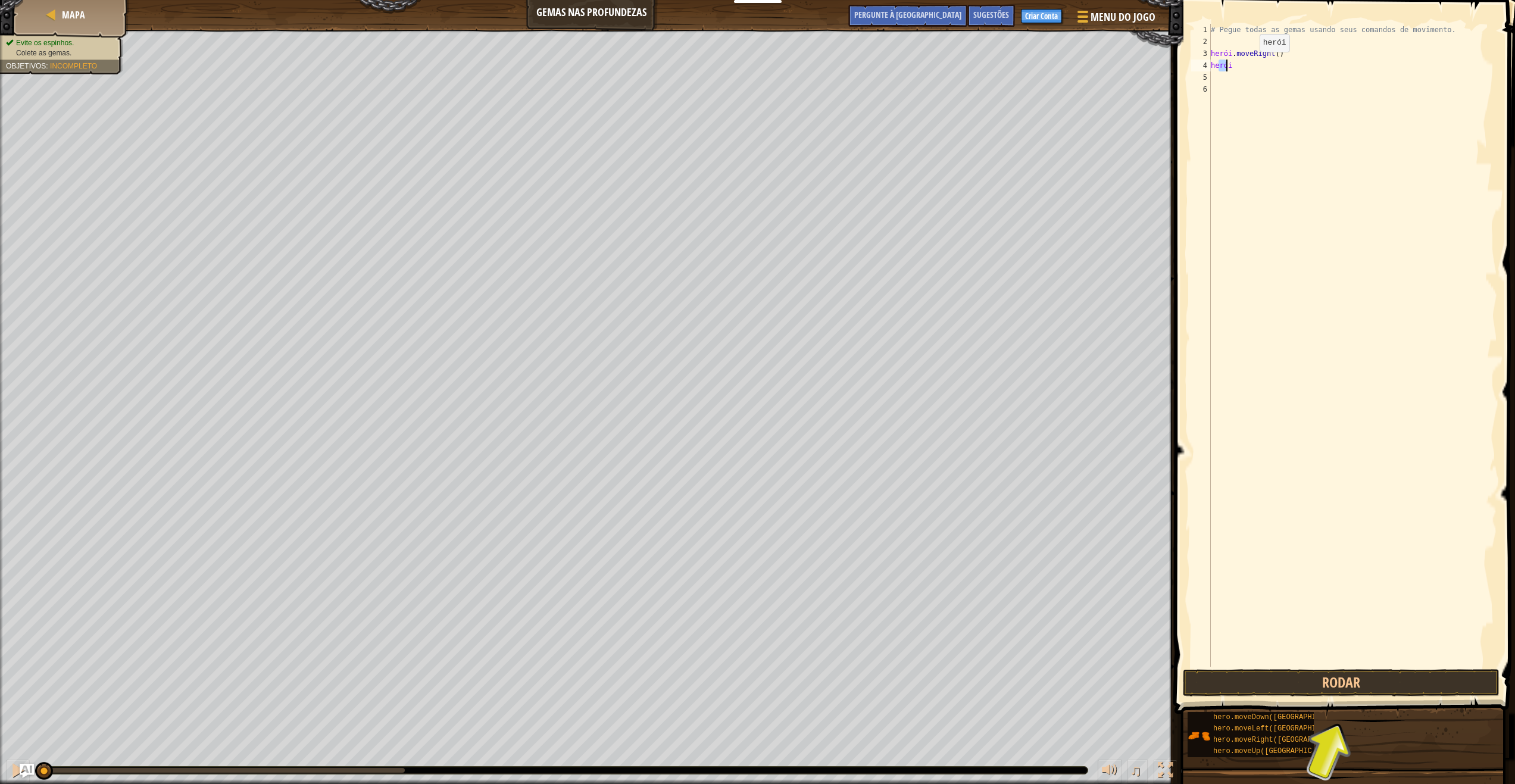
drag, startPoint x: 1233, startPoint y: 64, endPoint x: 1249, endPoint y: 64, distance: 16.0
click at [1249, 64] on div "# Pegue todas as gemas usando seus comandos de movimento. herói . moveRight ( )…" at bounding box center [1353, 357] width 288 height 667
click at [1240, 64] on div "# Pegue todas as gemas usando seus comandos de movimento. herói . moveRight ( )…" at bounding box center [1353, 345] width 288 height 643
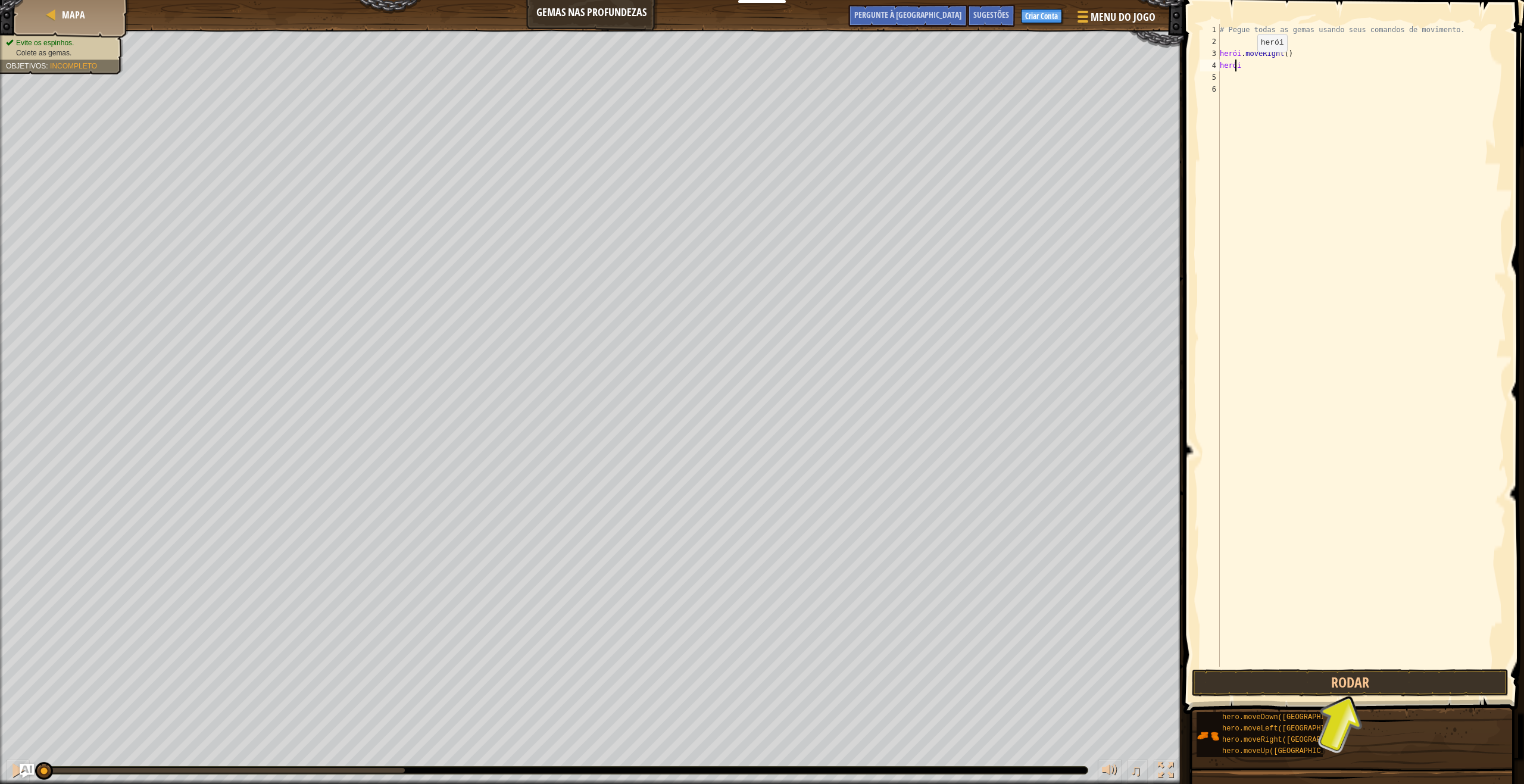
click at [1237, 64] on div "# Pegue todas as gemas usando seus comandos de movimento. herói . moveRight ( )…" at bounding box center [1362, 357] width 289 height 667
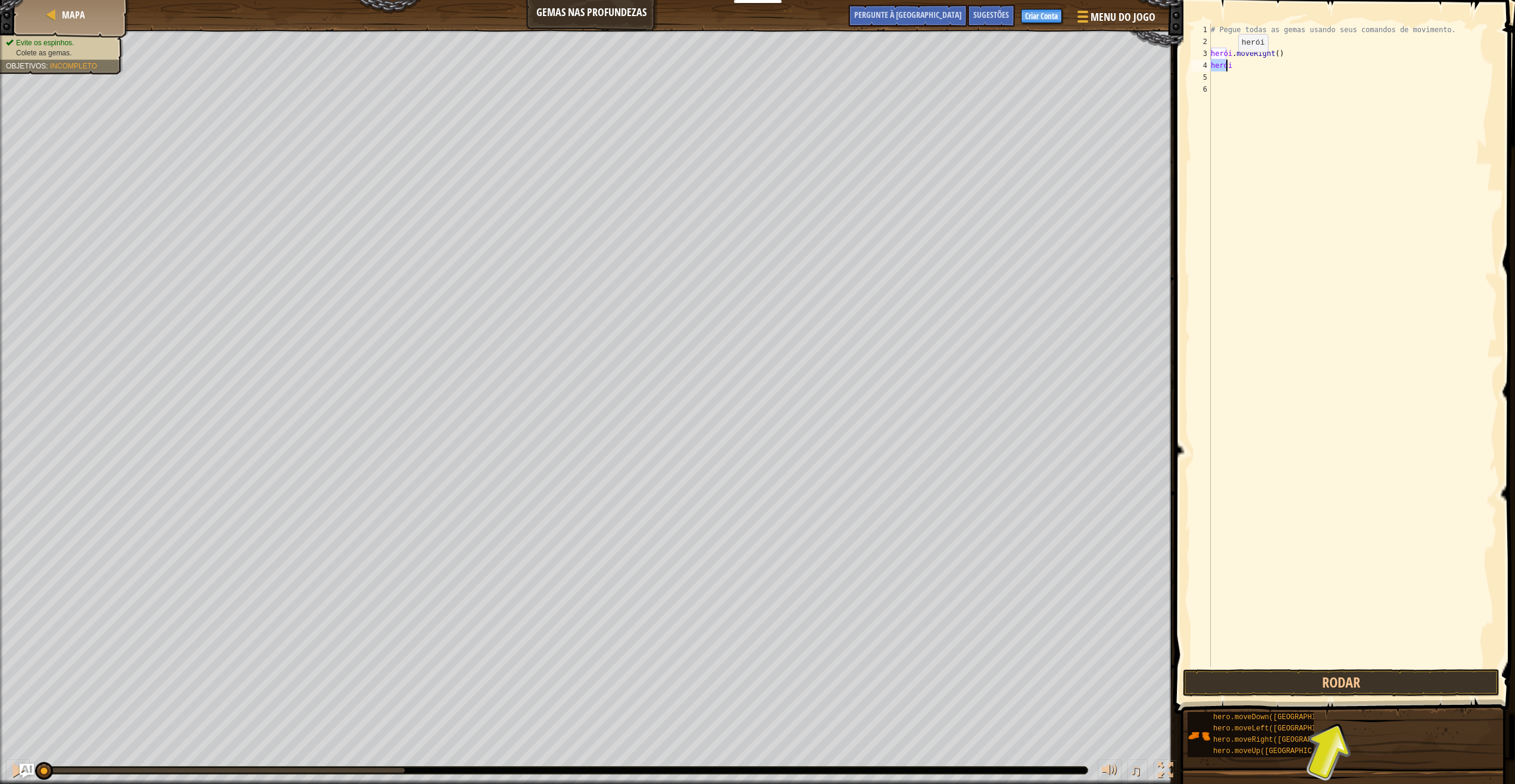
click at [1239, 64] on div "# Pegue todas as gemas usando seus comandos de movimento. herói . moveRight ( )…" at bounding box center [1353, 357] width 288 height 667
click at [1242, 64] on div "# Pegue todas as gemas usando seus comandos de movimento. herói . moveRight ( )…" at bounding box center [1353, 345] width 288 height 643
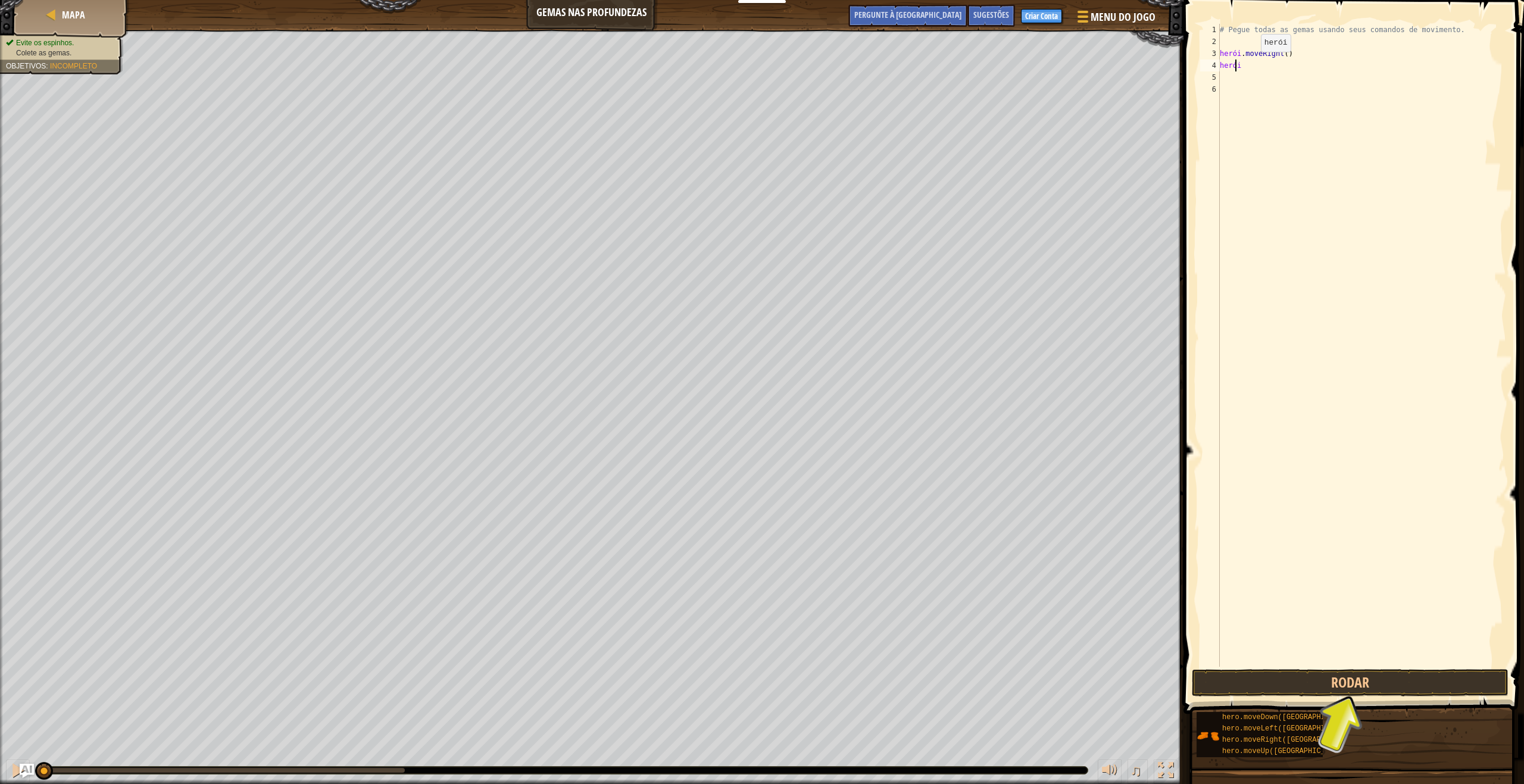
click at [1242, 64] on div "# Pegue todas as gemas usando seus comandos de movimento. herói . moveRight ( )…" at bounding box center [1362, 357] width 289 height 667
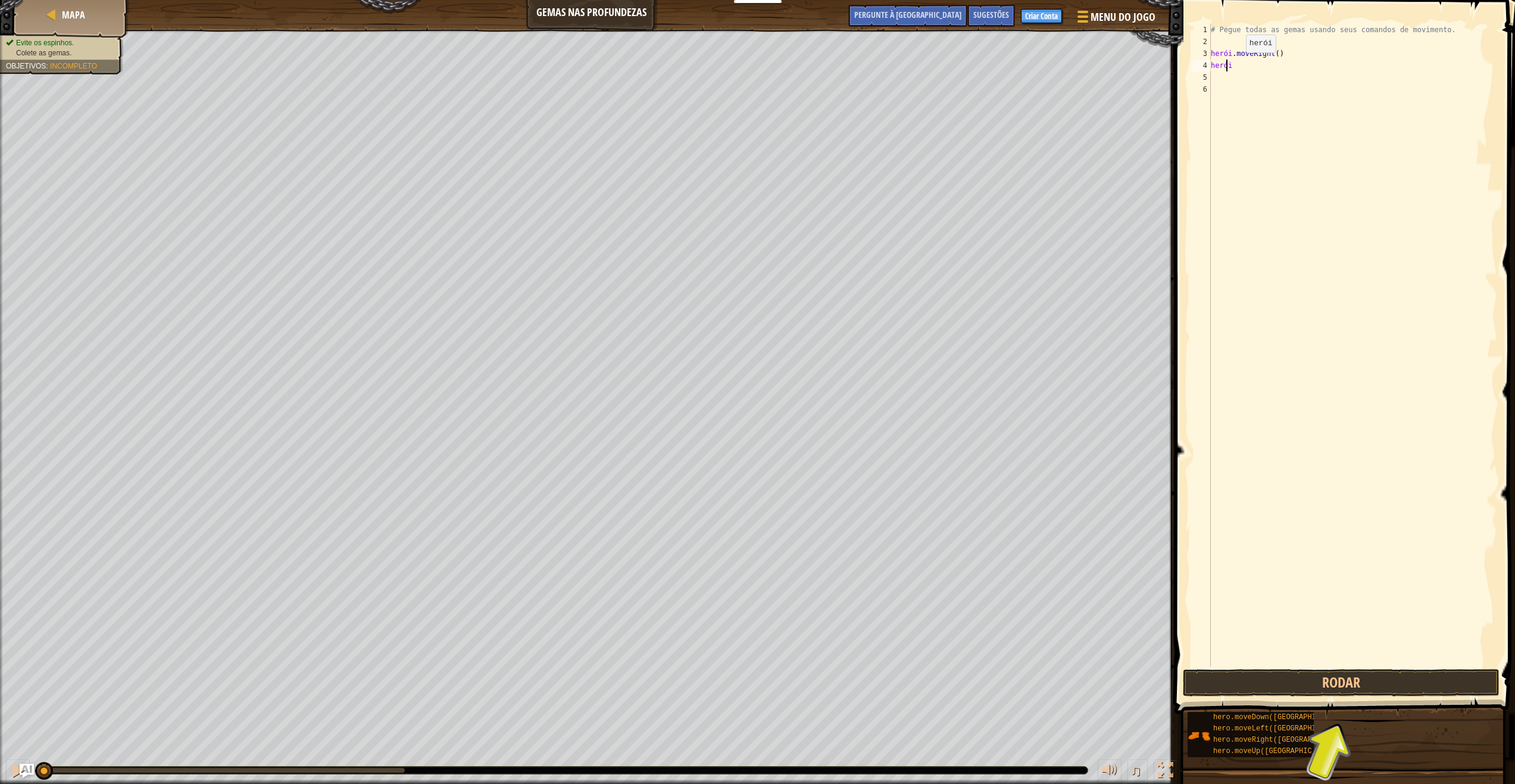
click at [1247, 64] on div "# Pegue todas as gemas usando seus comandos de movimento. herói . moveRight ( )…" at bounding box center [1353, 357] width 288 height 667
drag, startPoint x: 1249, startPoint y: 64, endPoint x: 1241, endPoint y: 65, distance: 8.1
click at [1241, 65] on div "# Pegue todas as gemas usando seus comandos de movimento. herói . moveRight ( )…" at bounding box center [1353, 357] width 288 height 667
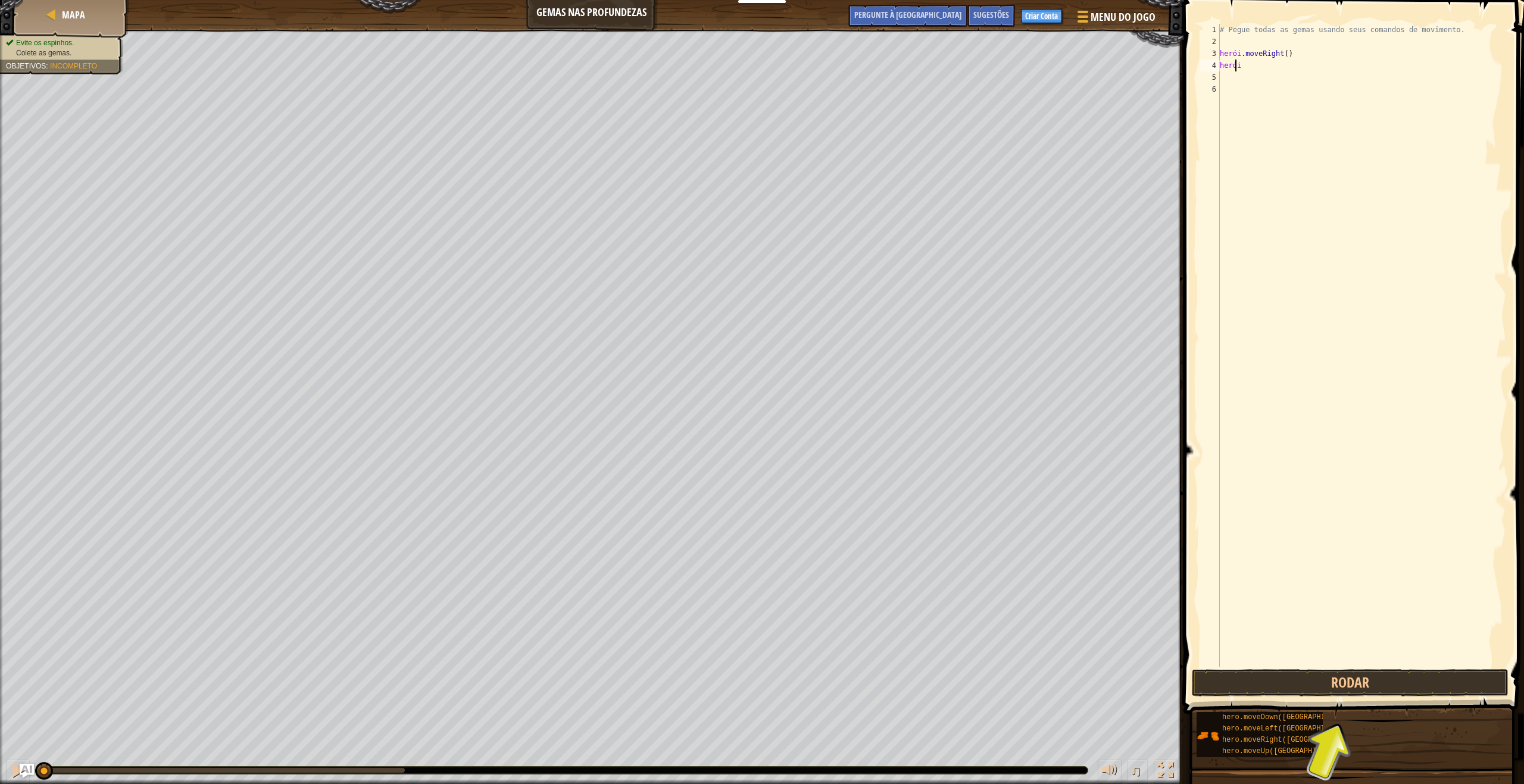
click at [1296, 56] on div "# Pegue todas as gemas usando seus comandos de movimento. herói . moveRight ( )…" at bounding box center [1362, 357] width 289 height 667
click at [1240, 62] on div "# Pegue todas as gemas usando seus comandos de movimento. herói . moveRight ( )…" at bounding box center [1362, 357] width 289 height 667
type textarea "hero"
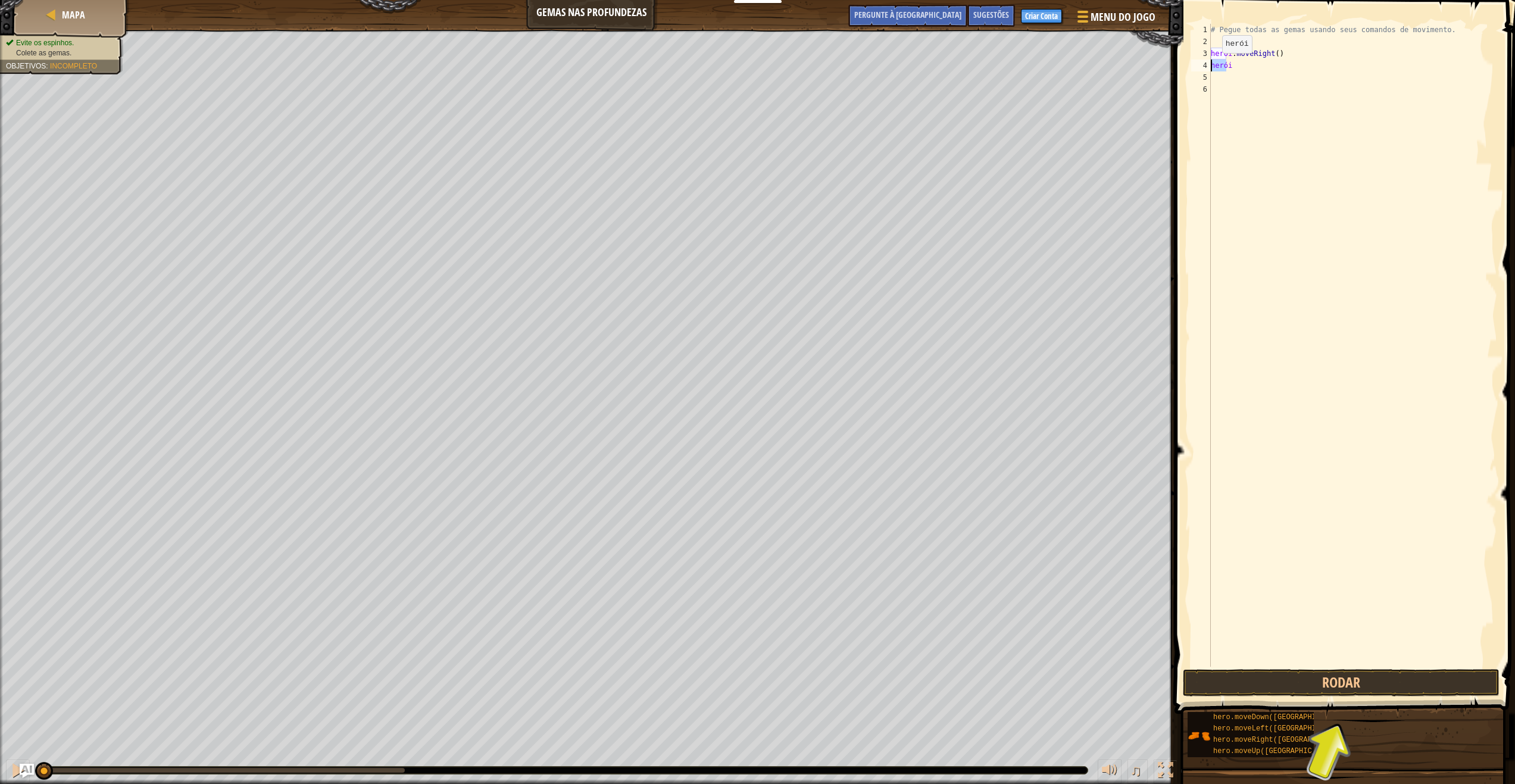
drag, startPoint x: 1242, startPoint y: 64, endPoint x: 1196, endPoint y: 64, distance: 46.0
click at [1196, 64] on div "hero 1 2 3 4 5 6 # Pegue todas as gemas usando seus comandos de movimento. heró…" at bounding box center [1343, 345] width 308 height 643
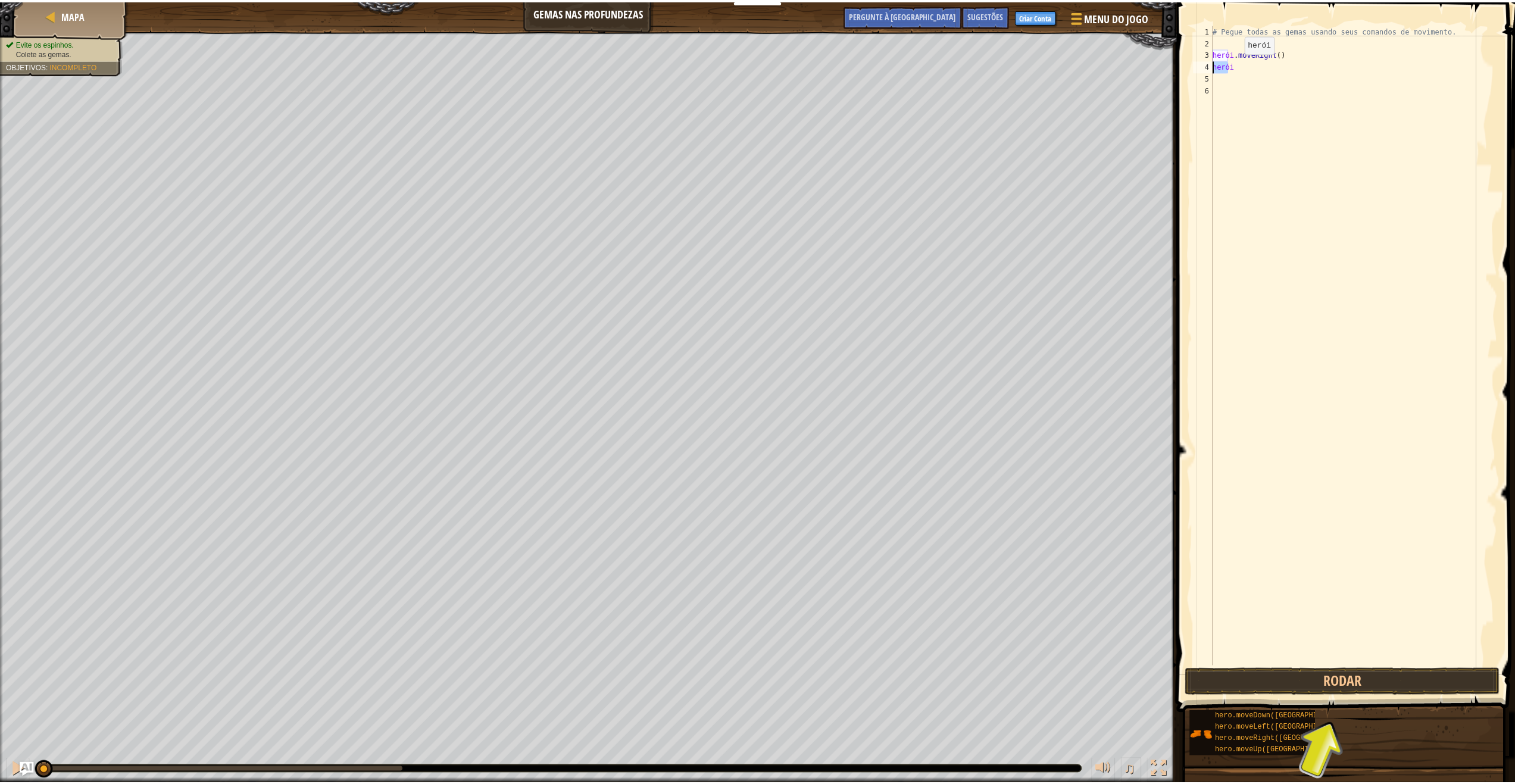
scroll to position [6, 0]
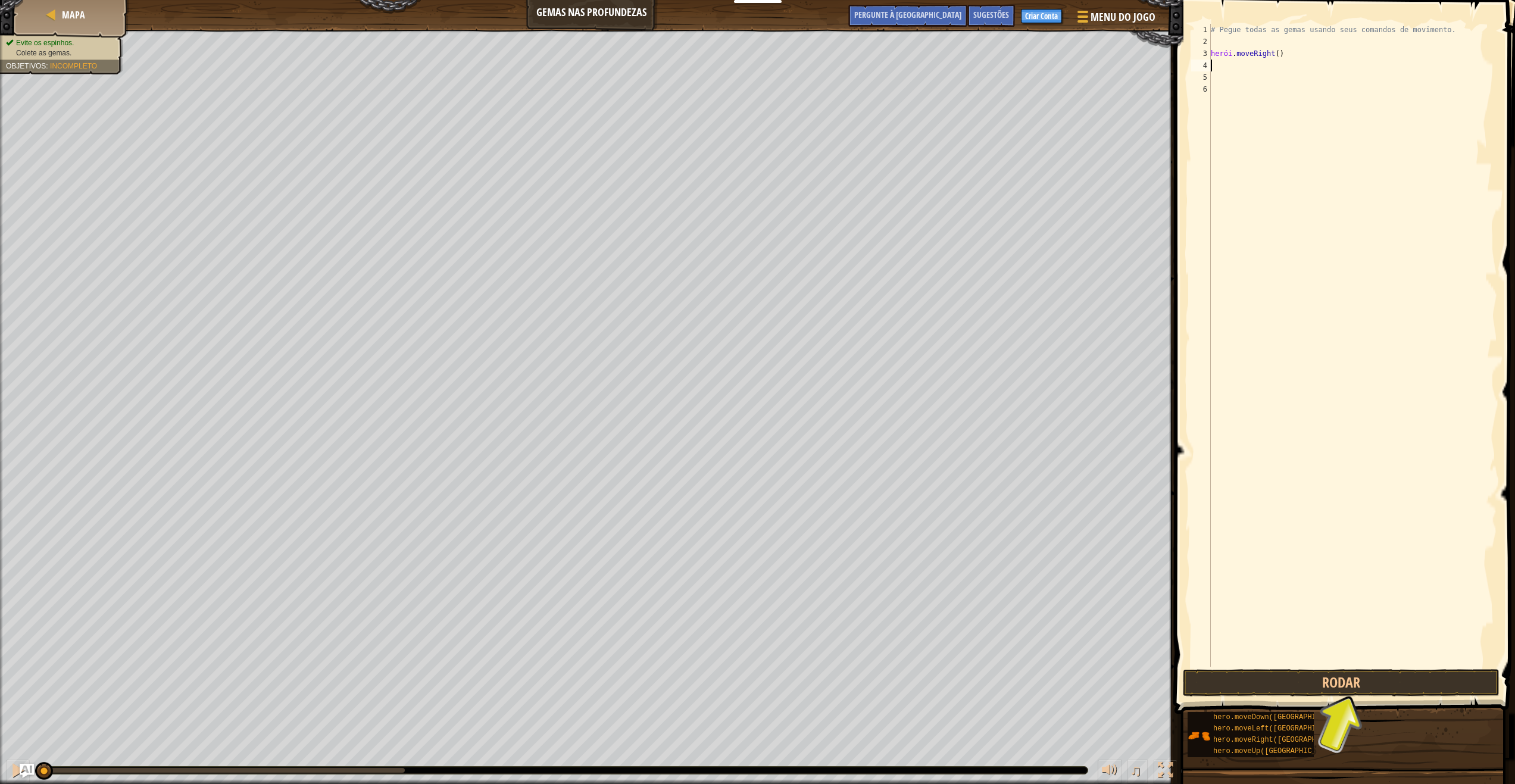
drag, startPoint x: 1224, startPoint y: 68, endPoint x: 1202, endPoint y: 66, distance: 22.1
click at [1202, 66] on div "1 2 3 4 5 6 # Pegue todas as gemas usando seus comandos de movimento. herói . m…" at bounding box center [1343, 345] width 308 height 643
type textarea "hero.moveRight("
click at [1259, 66] on div "# Pegue todas as gemas usando seus comandos de movimento. herói . moveRight (" at bounding box center [1353, 357] width 288 height 667
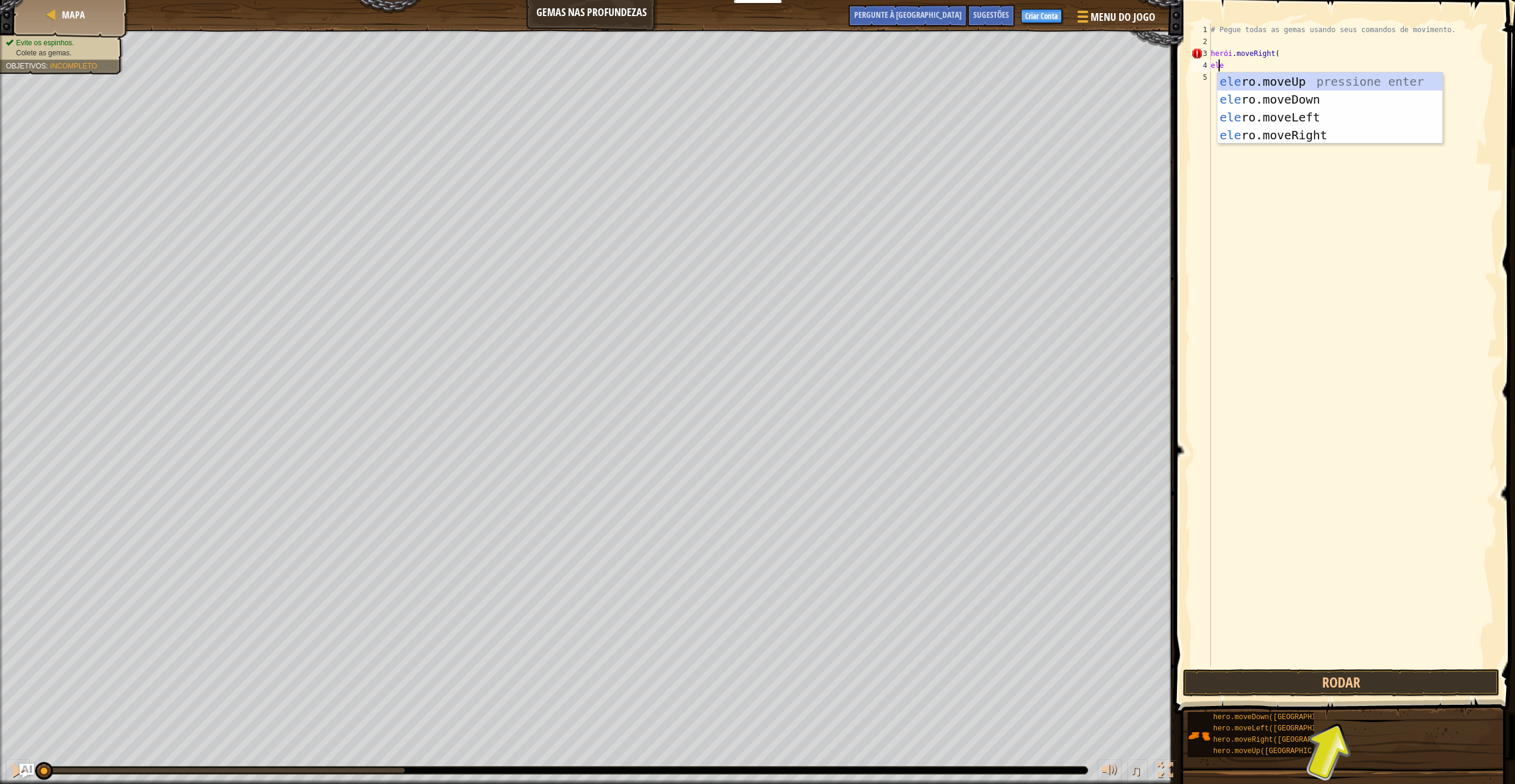
type textarea "hero"
click at [1278, 85] on div "herói .moveUp pressione enter herói .moveDown Pressione Enter herói .moveLeft P…" at bounding box center [1321, 126] width 225 height 107
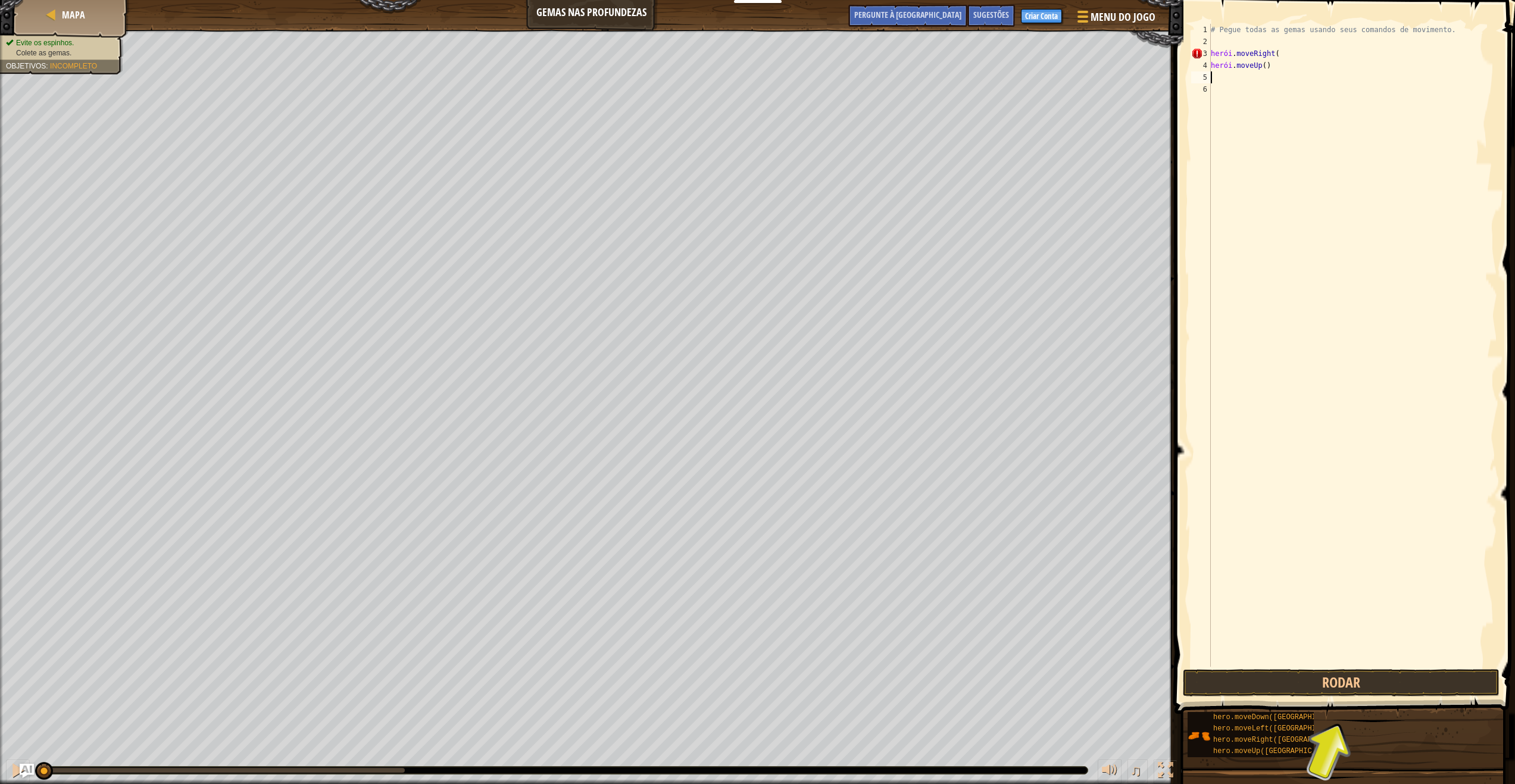
click at [1288, 55] on div "# Pegue todas as gemas usando seus comandos de movimento. herói . moveRight ( h…" at bounding box center [1353, 357] width 288 height 667
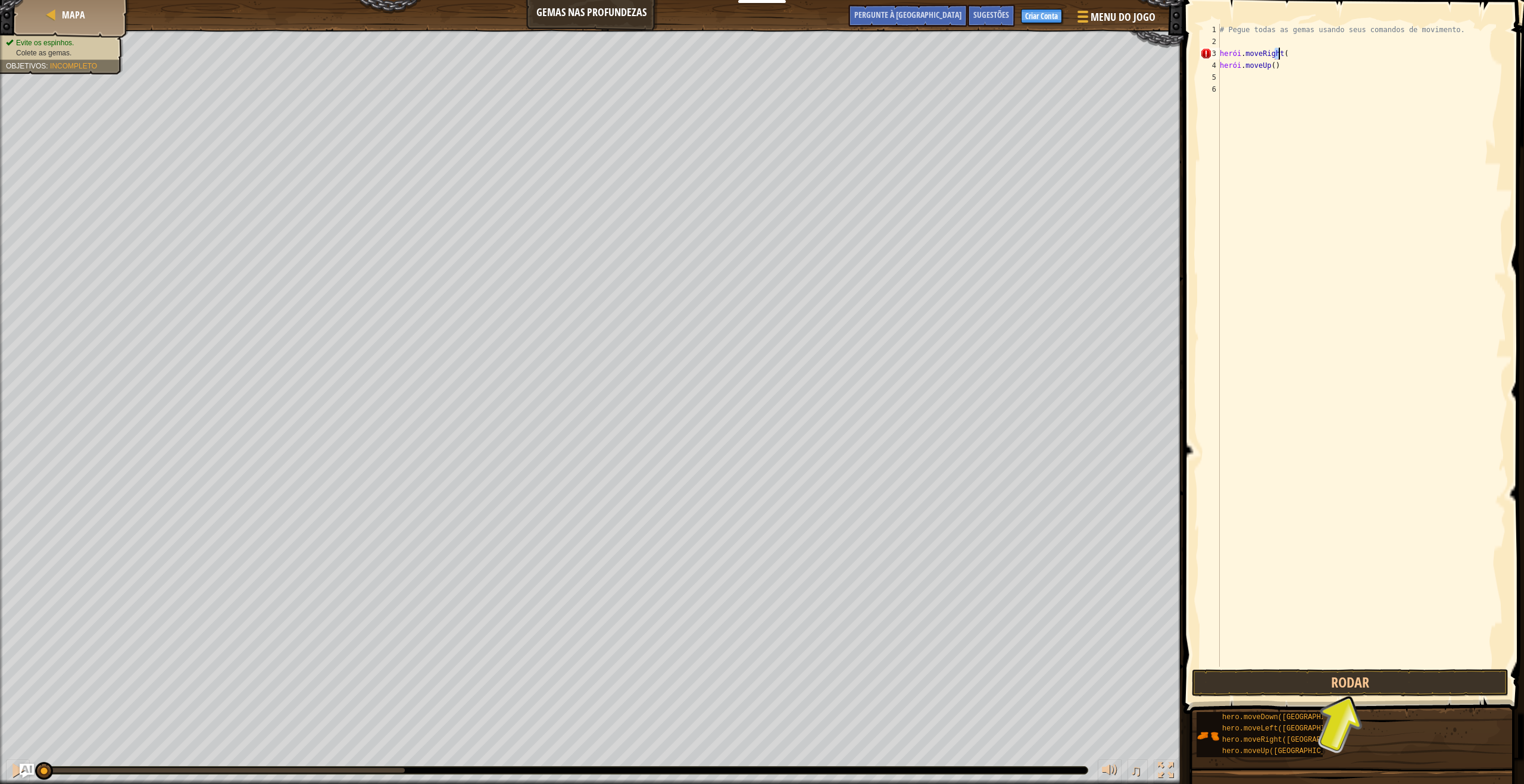
click at [1290, 55] on div "# Pegue todas as gemas usando seus comandos de movimento. herói . moveRight ( h…" at bounding box center [1362, 357] width 289 height 667
click at [1279, 54] on div "# Pegue todas as gemas usando seus comandos de movimento. herói . moveRight ( h…" at bounding box center [1362, 345] width 289 height 643
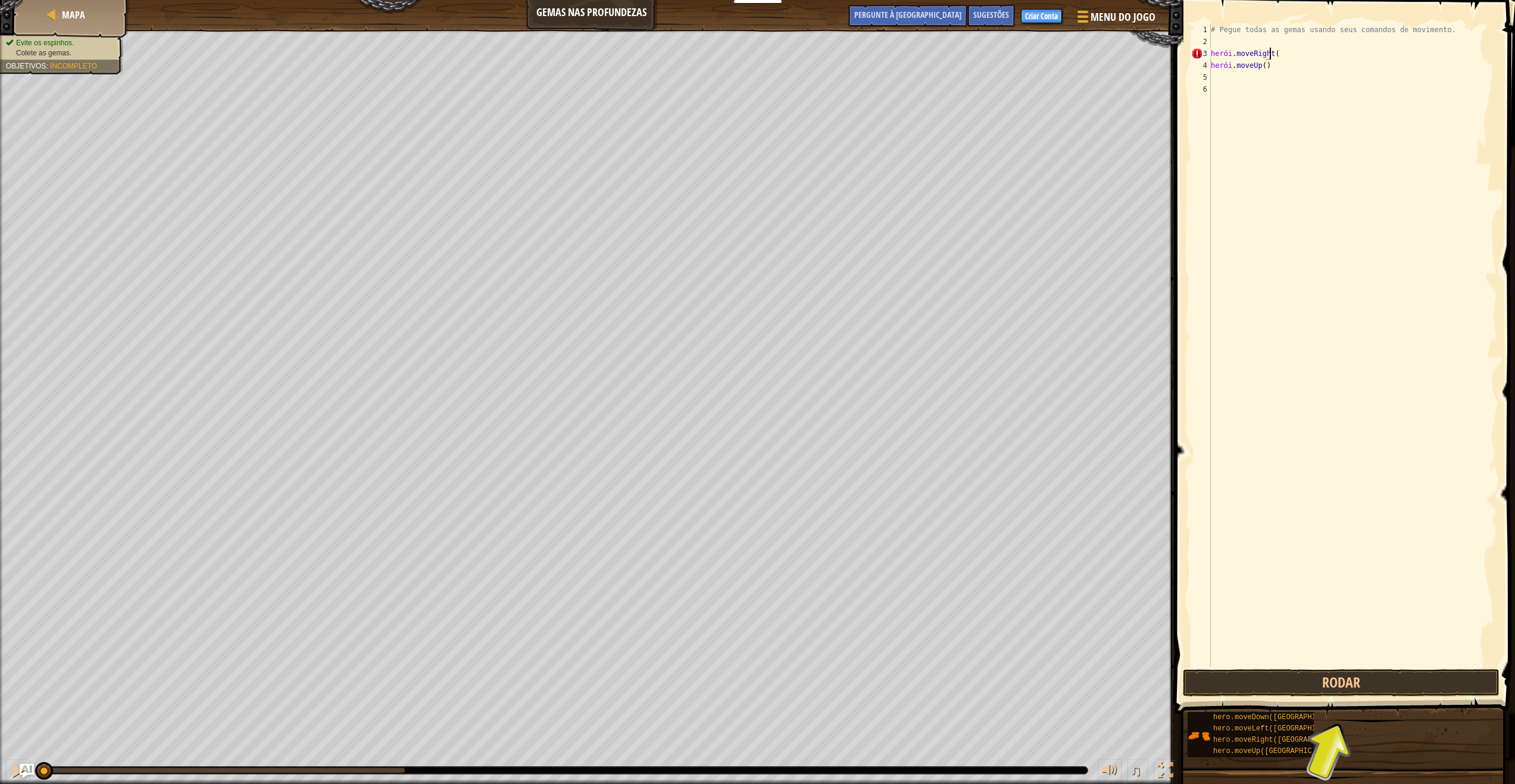
click at [1306, 52] on div "# Pegue todas as gemas usando seus comandos de movimento. herói . moveRight ( h…" at bounding box center [1353, 357] width 288 height 667
click at [1303, 52] on div "# Pegue todas as gemas usando seus comandos de movimento. herói . moveRight ( h…" at bounding box center [1353, 357] width 288 height 667
click at [1294, 54] on div "# Pegue todas as gemas usando seus comandos de movimento. herói . moveRight ( h…" at bounding box center [1353, 345] width 288 height 643
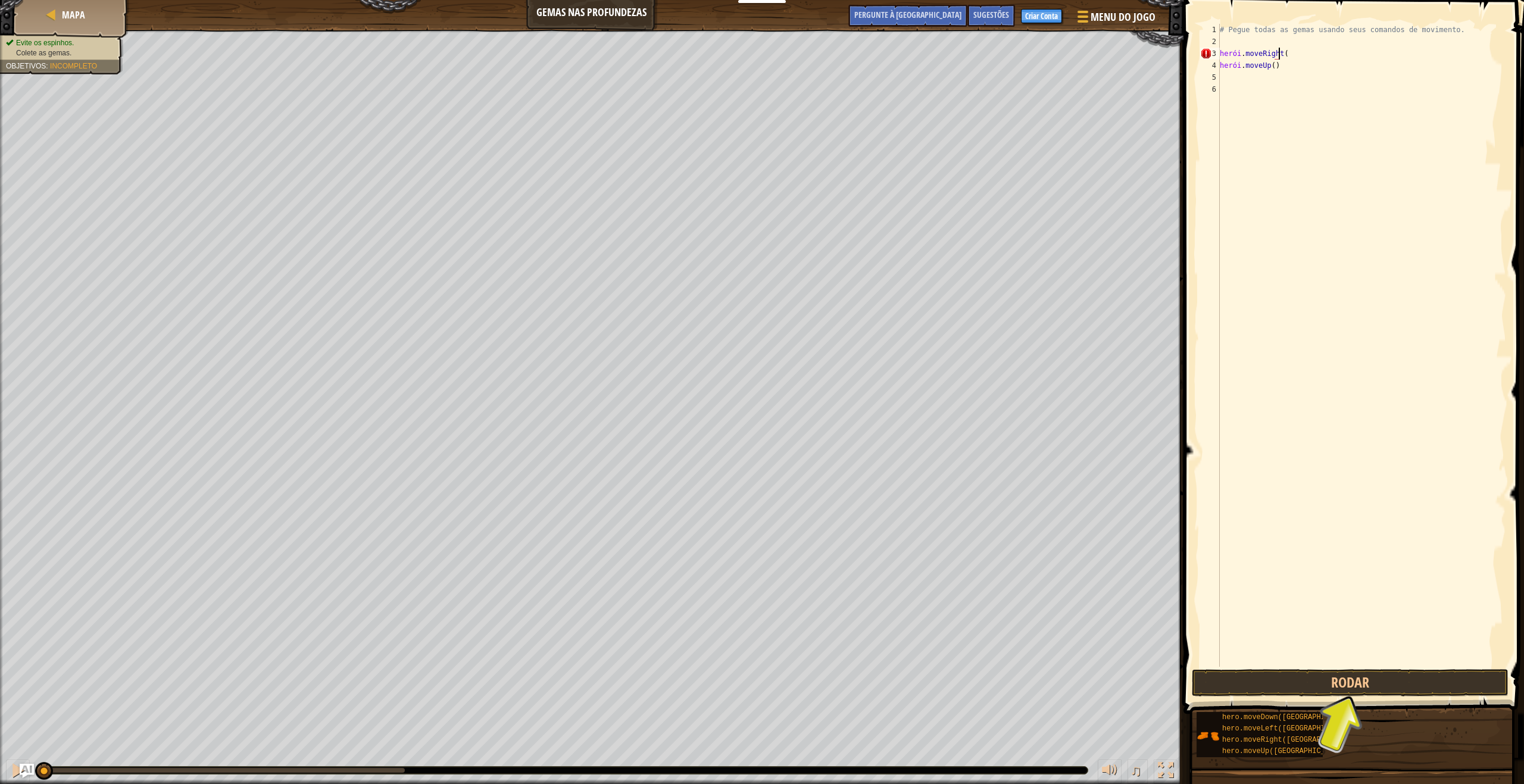
click at [1286, 54] on div "# Pegue todas as gemas usando seus comandos de movimento. herói . moveRight ( h…" at bounding box center [1362, 357] width 289 height 667
click at [1284, 65] on div "# Pegue todas as gemas usando seus comandos de movimento. herói . moveRight ( h…" at bounding box center [1362, 357] width 289 height 667
type textarea "hero.moveUp()"
click at [1228, 89] on div "# Pegue todas as gemas usando seus comandos de movimento. herói . moveRight ( h…" at bounding box center [1362, 357] width 289 height 667
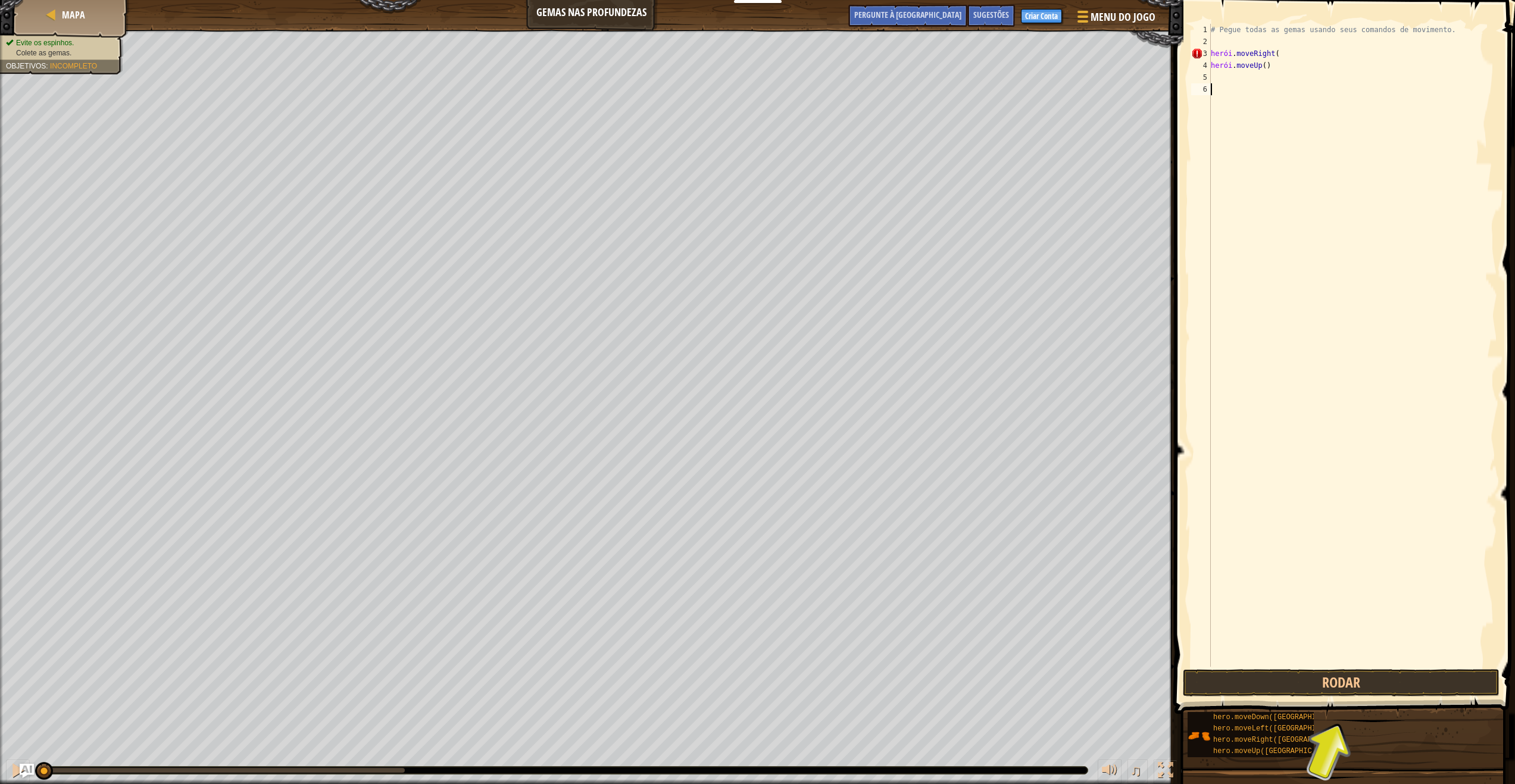
click at [1230, 81] on div "# Pegue todas as gemas usando seus comandos de movimento. herói . moveRight ( h…" at bounding box center [1353, 357] width 288 height 667
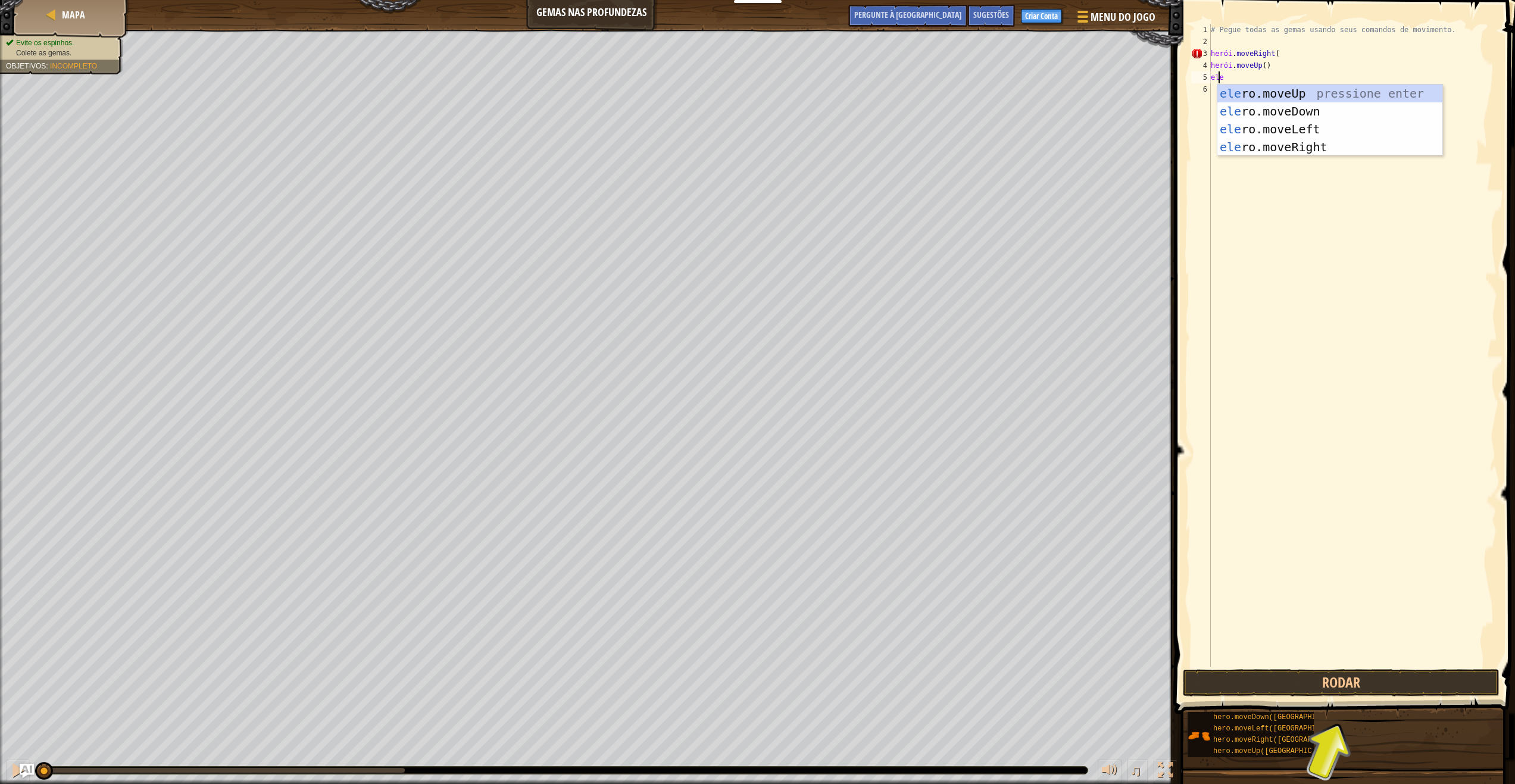
type textarea "hero"
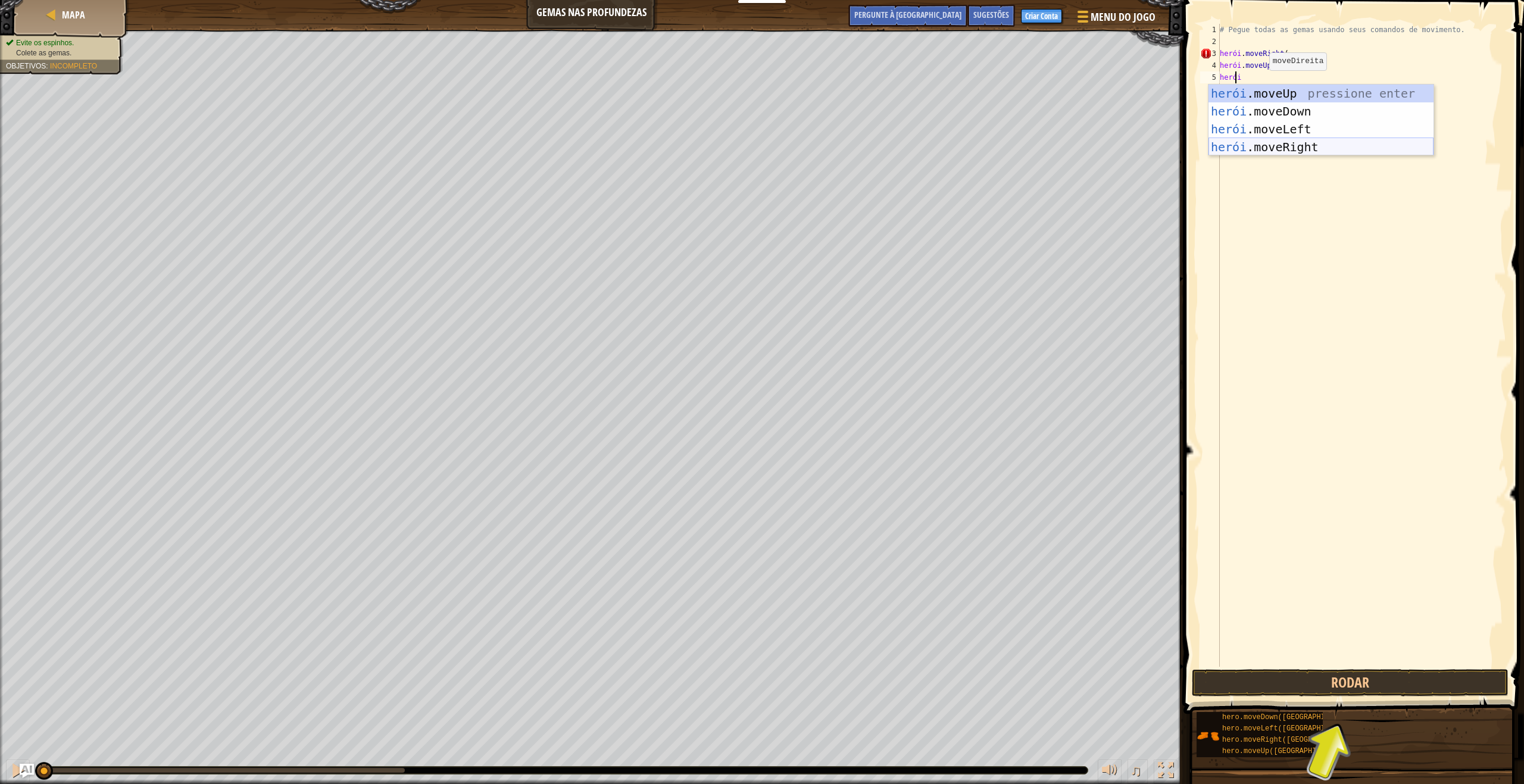
click at [1290, 143] on div "herói .moveUp pressione enter herói .moveDown Pressione Enter herói .moveLeft P…" at bounding box center [1321, 138] width 225 height 107
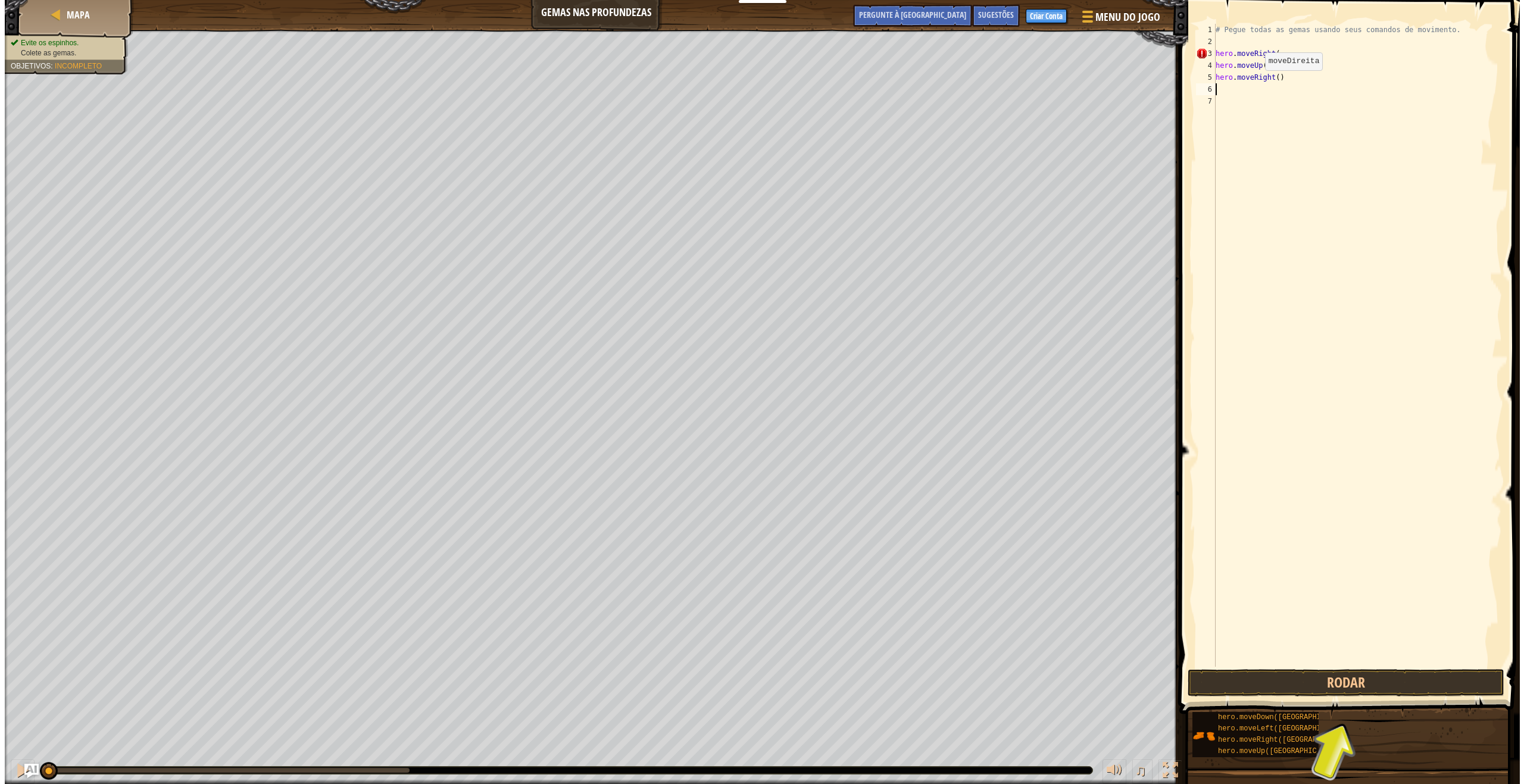
scroll to position [6, 0]
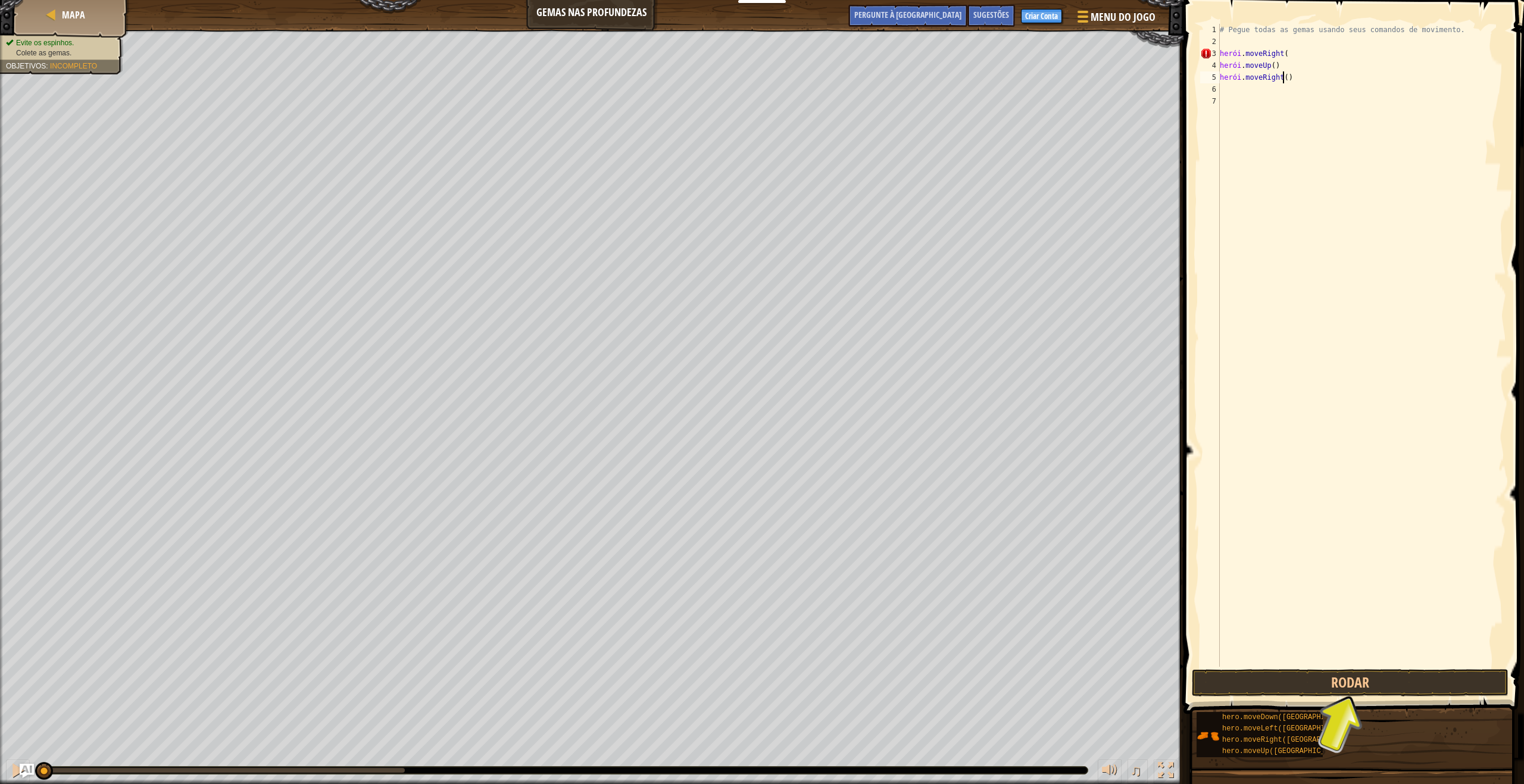
click at [1285, 80] on div "# Pegue todas as gemas usando seus comandos de movimento. herói . moveRight ( h…" at bounding box center [1362, 357] width 289 height 667
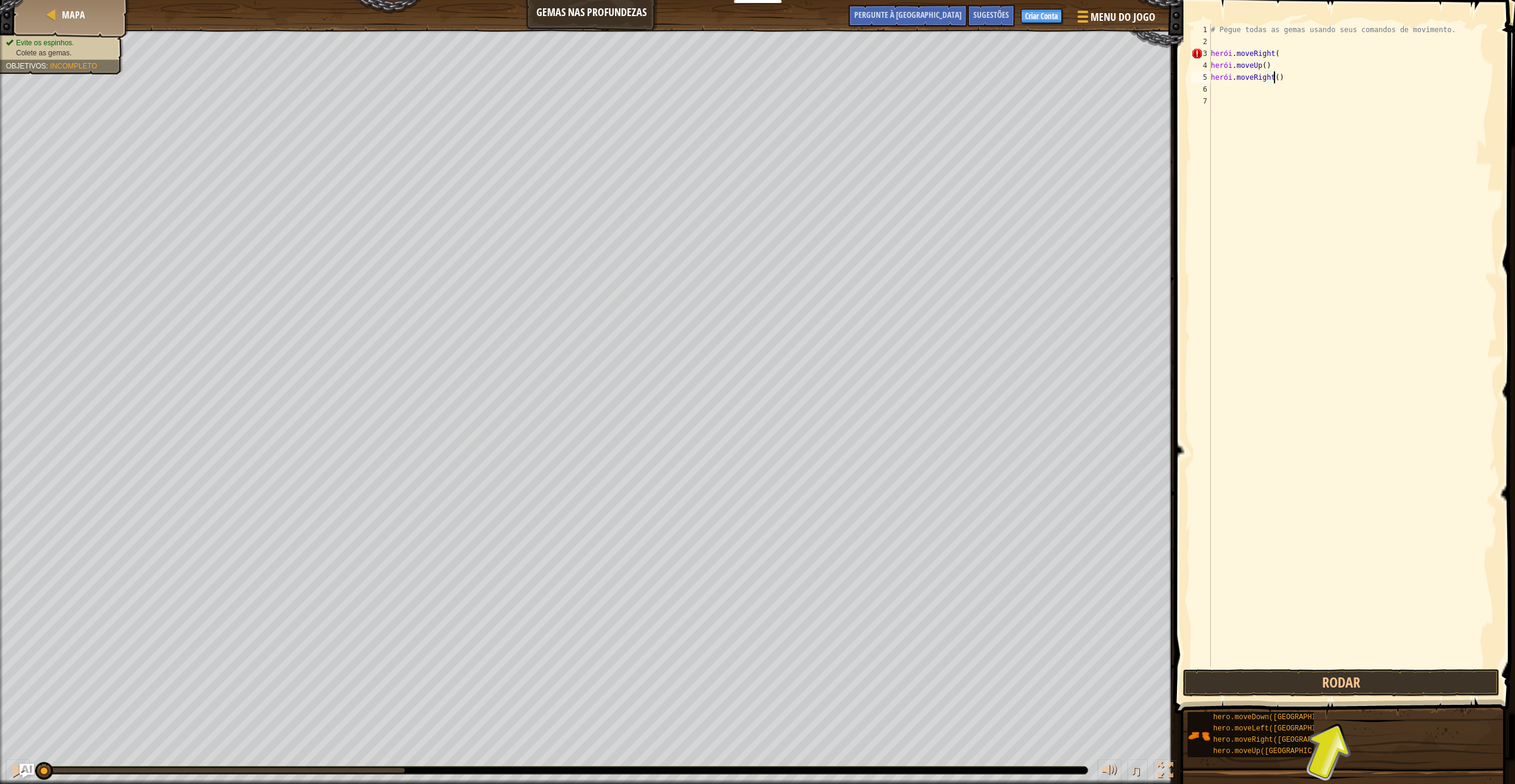
click at [1295, 79] on div "# Pegue todas as gemas usando seus comandos de movimento. herói . moveRight ( h…" at bounding box center [1353, 357] width 288 height 667
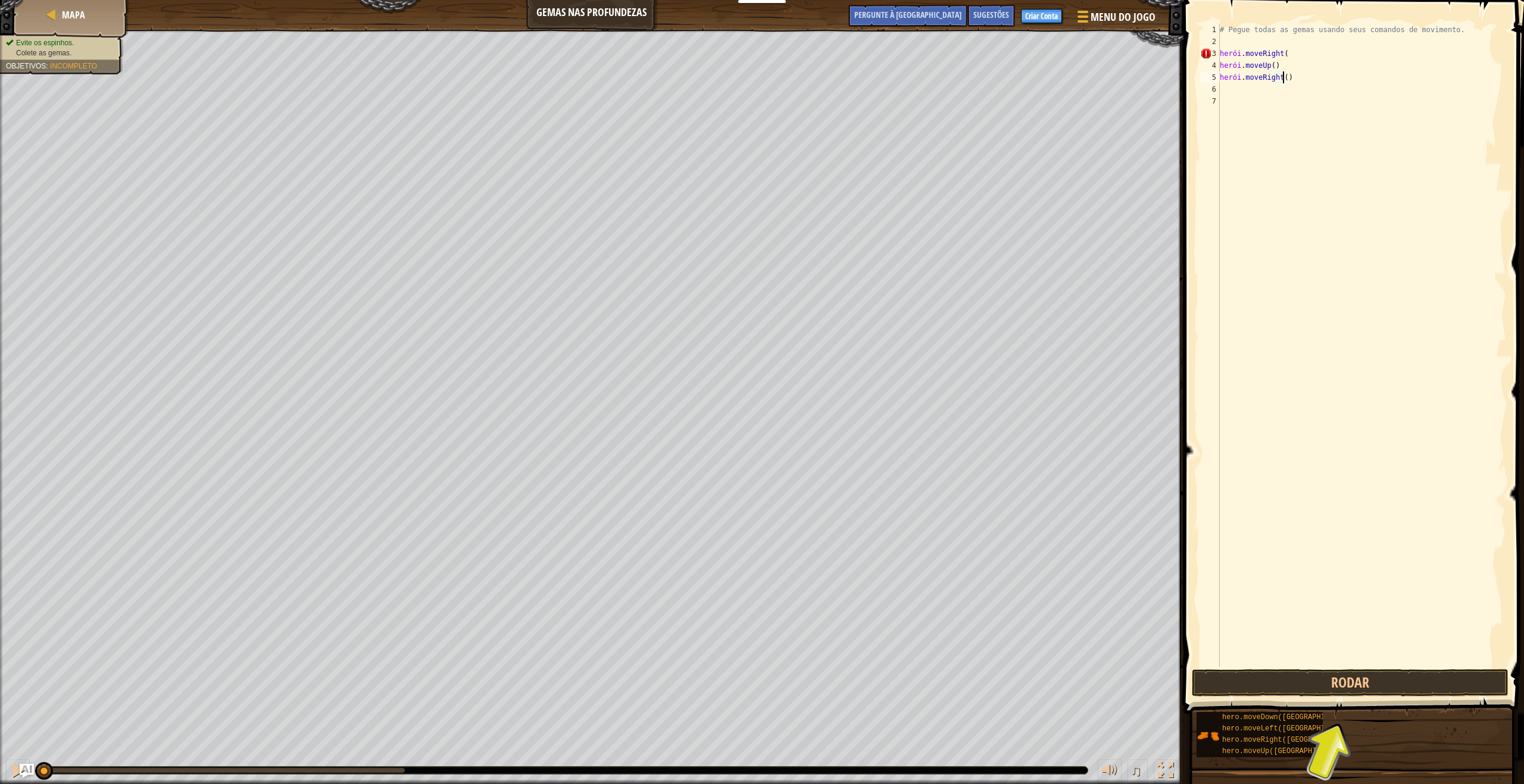
scroll to position [6, 5]
click at [1290, 79] on div "# Pegue todas as gemas usando seus comandos de movimento. herói . moveRight ( h…" at bounding box center [1362, 357] width 289 height 667
click at [1297, 79] on div "# Pegue todas as gemas usando seus comandos de movimento. herói . moveRight ( h…" at bounding box center [1362, 357] width 289 height 667
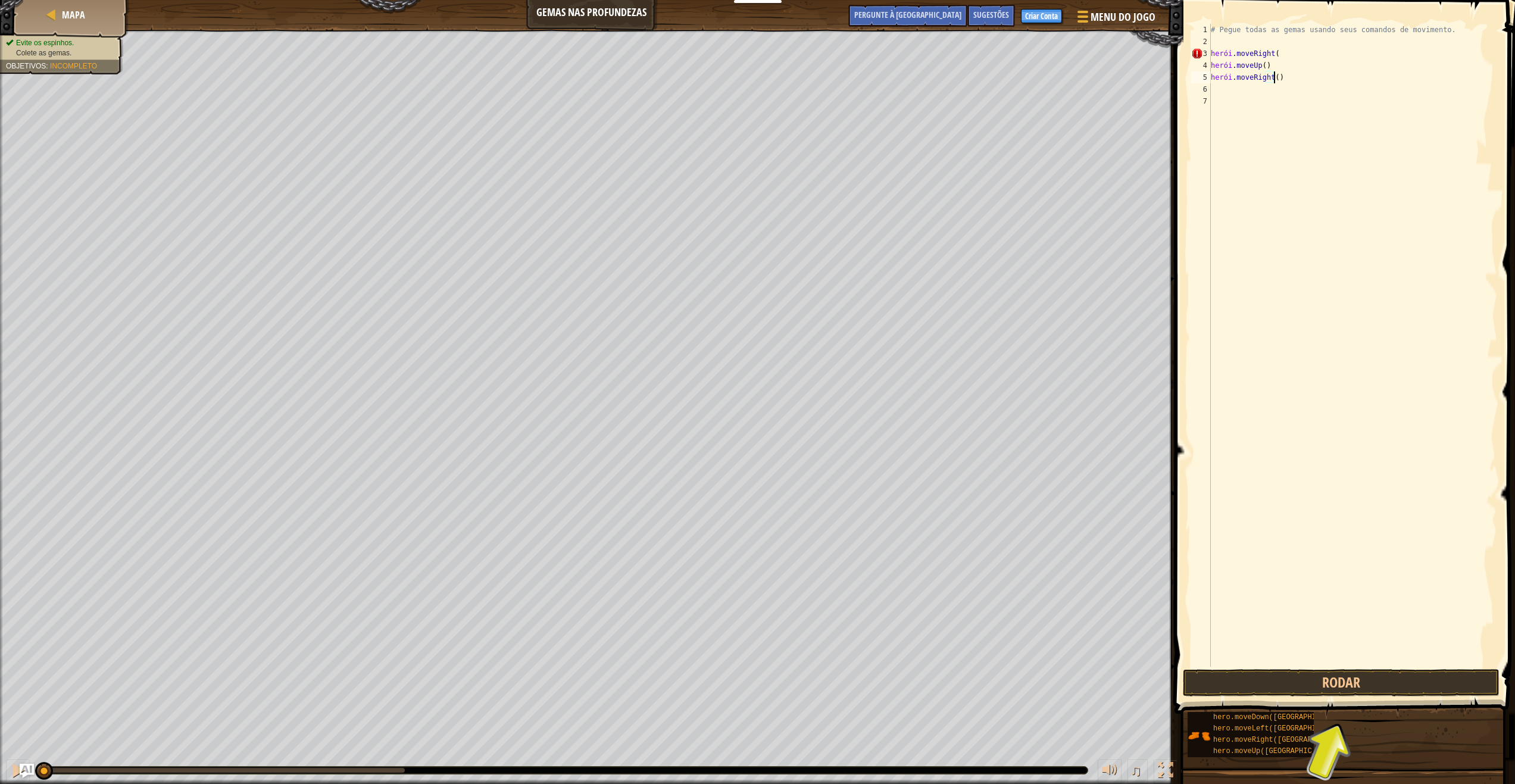
click at [1297, 79] on div "# Pegue todas as gemas usando seus comandos de movimento. herói . moveRight ( h…" at bounding box center [1353, 357] width 288 height 667
type textarea "hero.moveRight()"
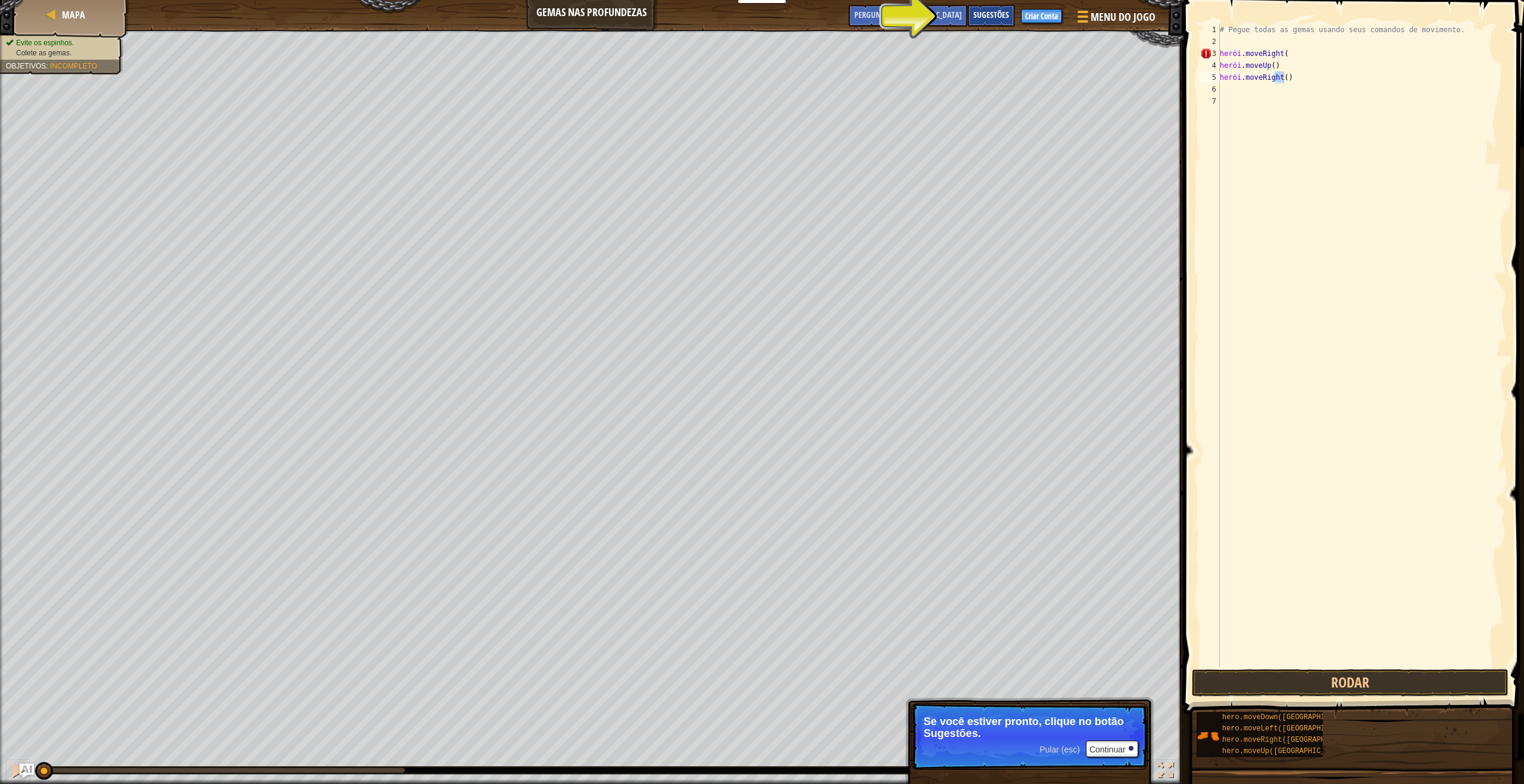
click at [994, 15] on font "Sugestões" at bounding box center [991, 15] width 36 height 11
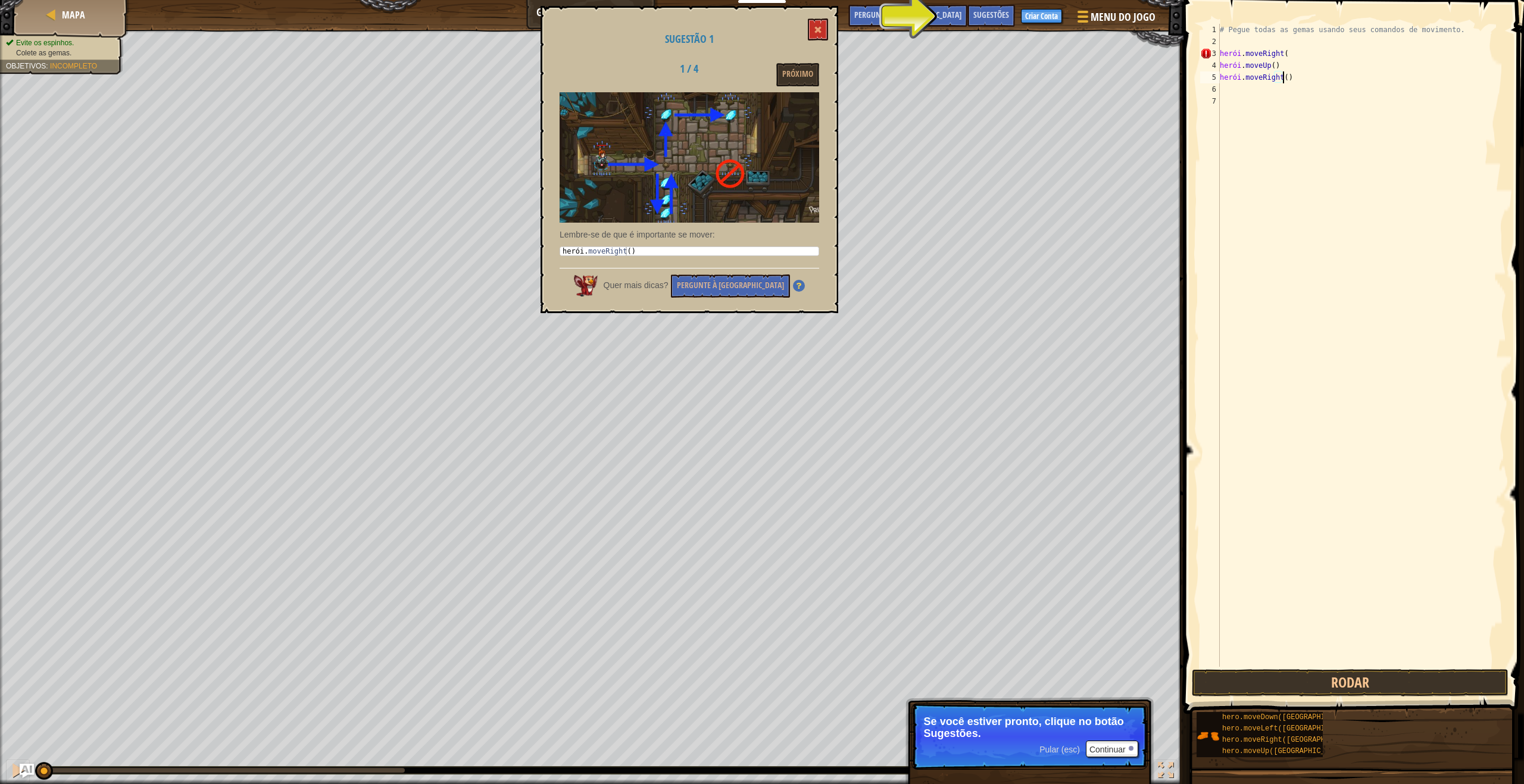
type textarea "hero.moveRight()"
click at [636, 249] on div "herói . moveRight ( )" at bounding box center [689, 259] width 258 height 25
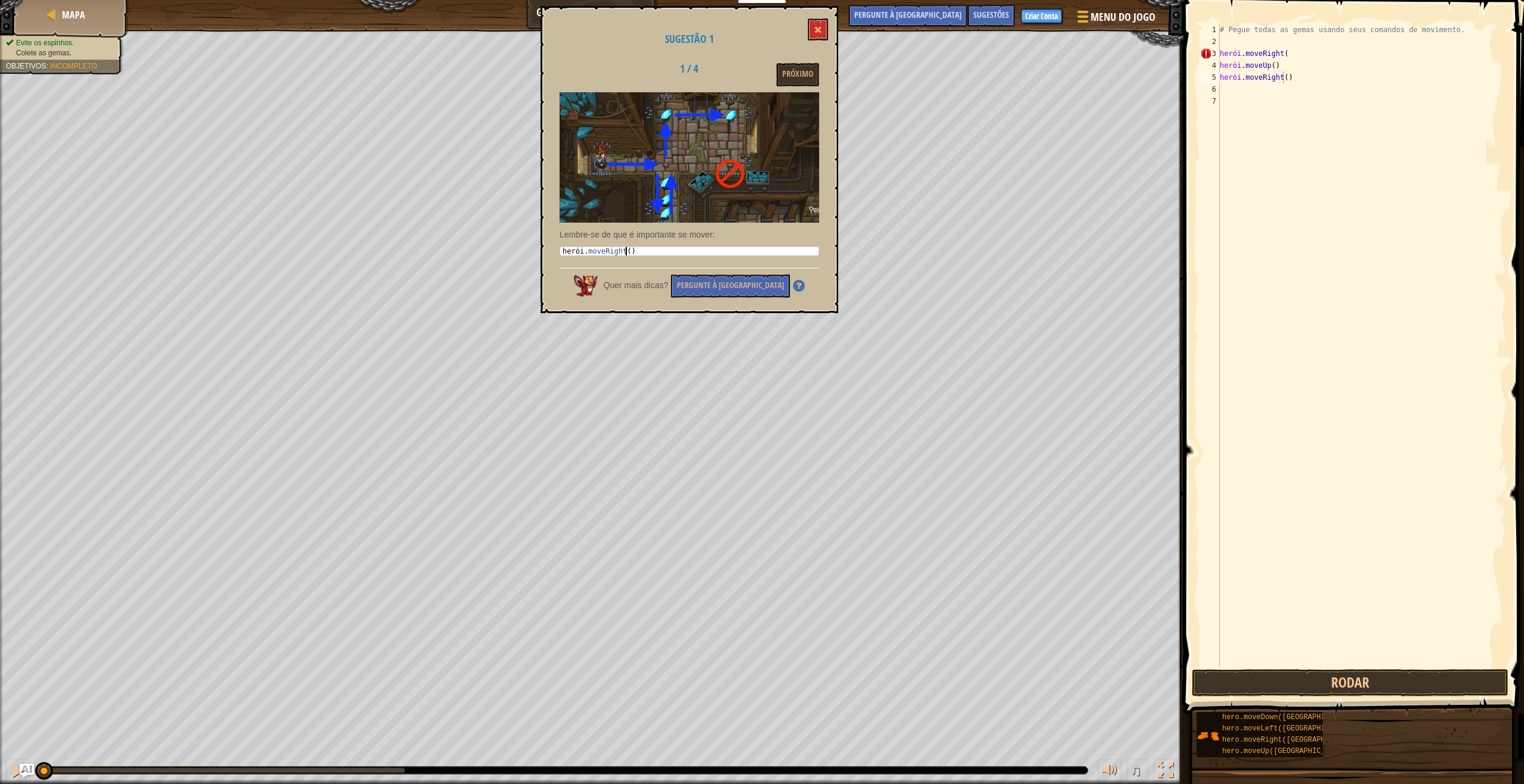
click at [667, 250] on div "herói . moveRight ( )" at bounding box center [689, 259] width 258 height 25
click at [792, 68] on font "Próximo" at bounding box center [798, 73] width 31 height 11
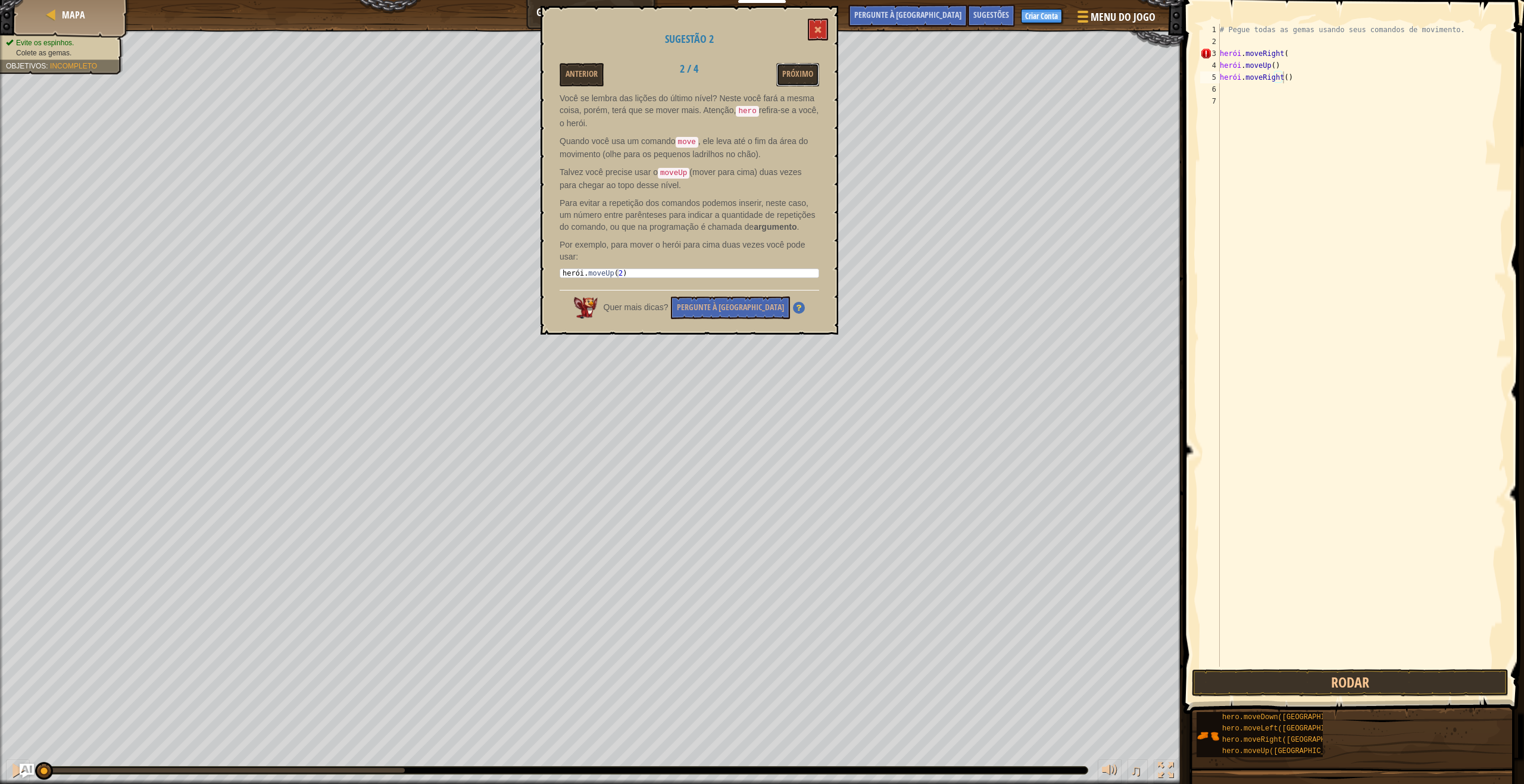
click at [792, 68] on font "Próximo" at bounding box center [798, 73] width 31 height 11
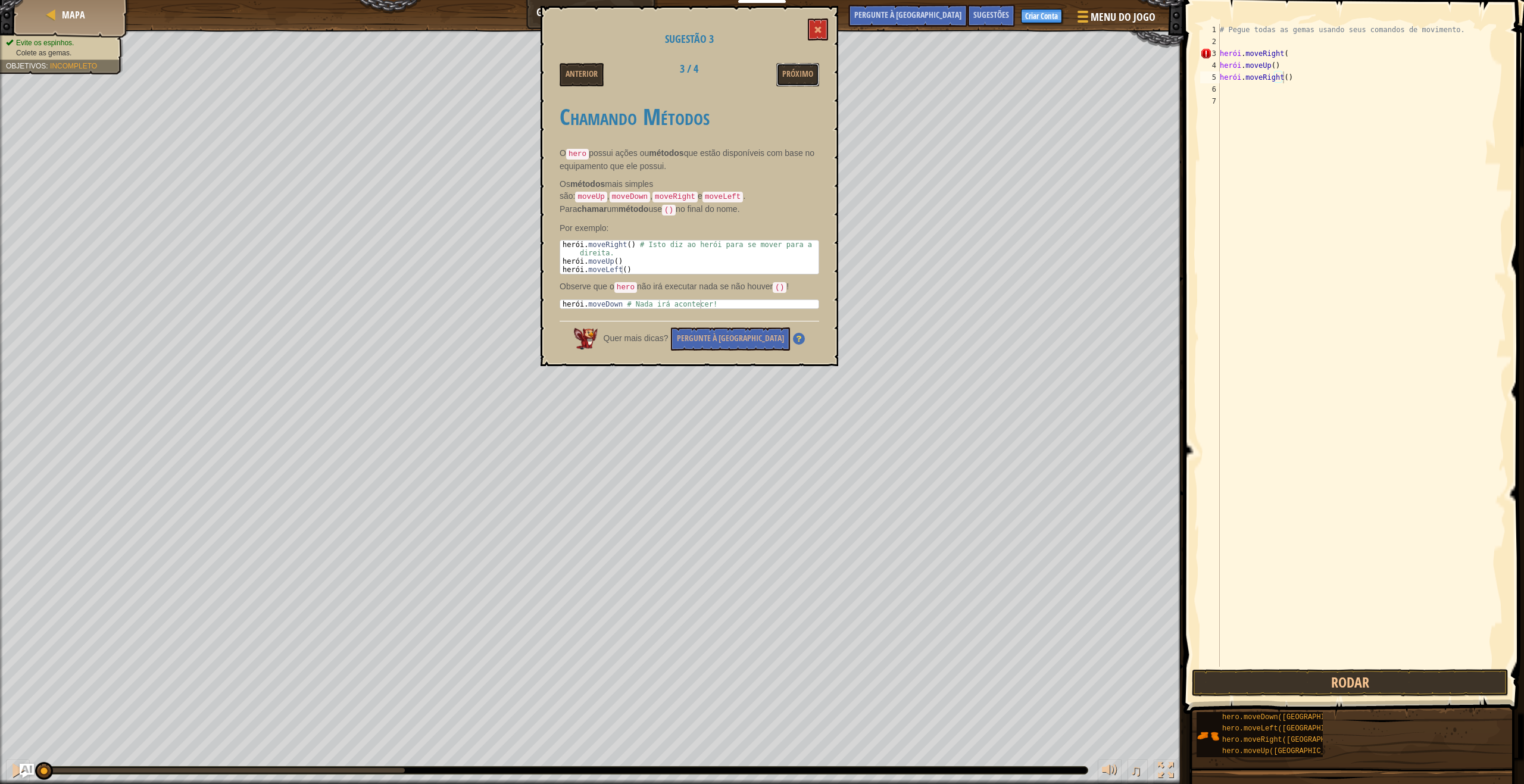
click at [792, 68] on font "Próximo" at bounding box center [798, 73] width 31 height 11
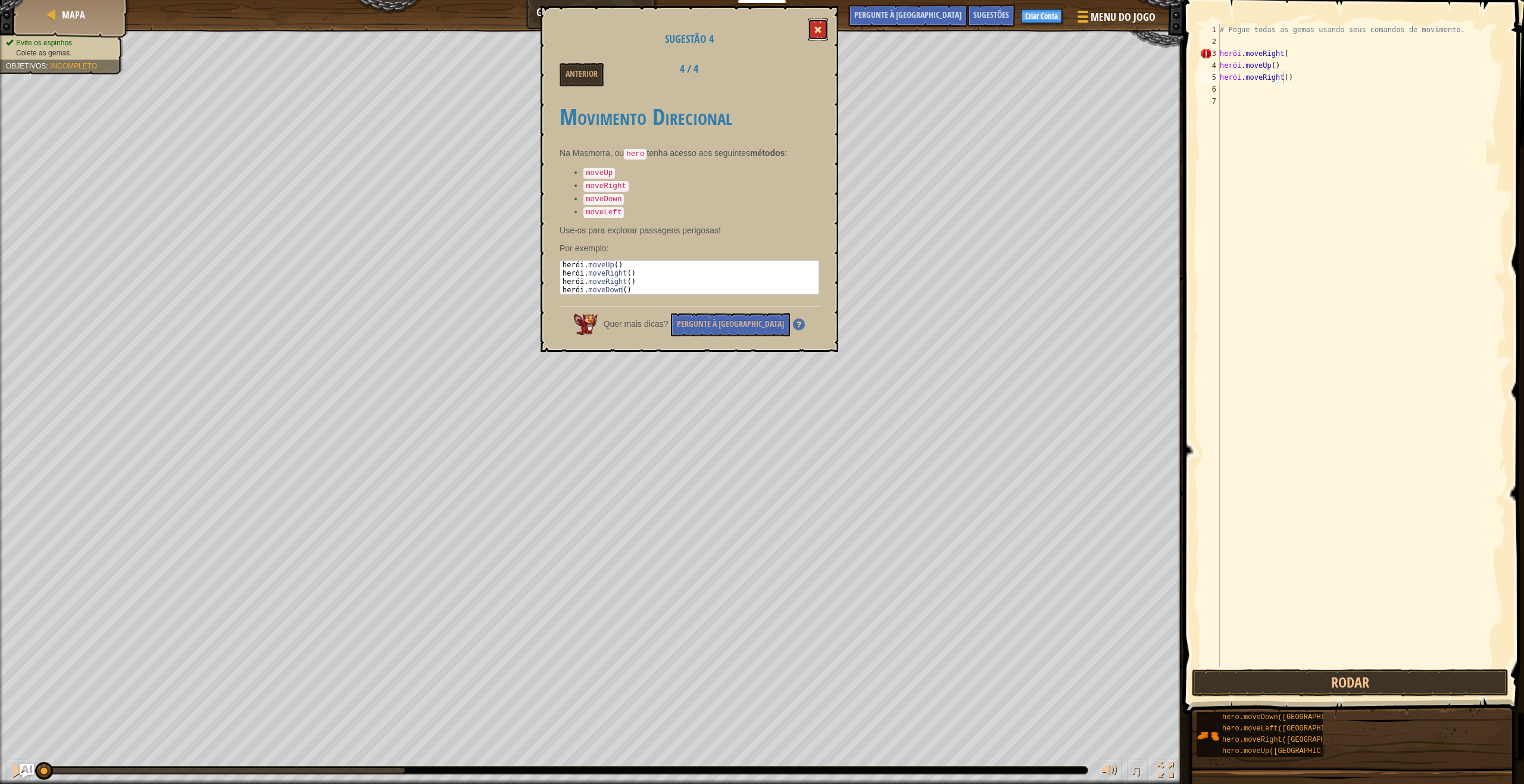
click at [816, 27] on span at bounding box center [817, 29] width 8 height 8
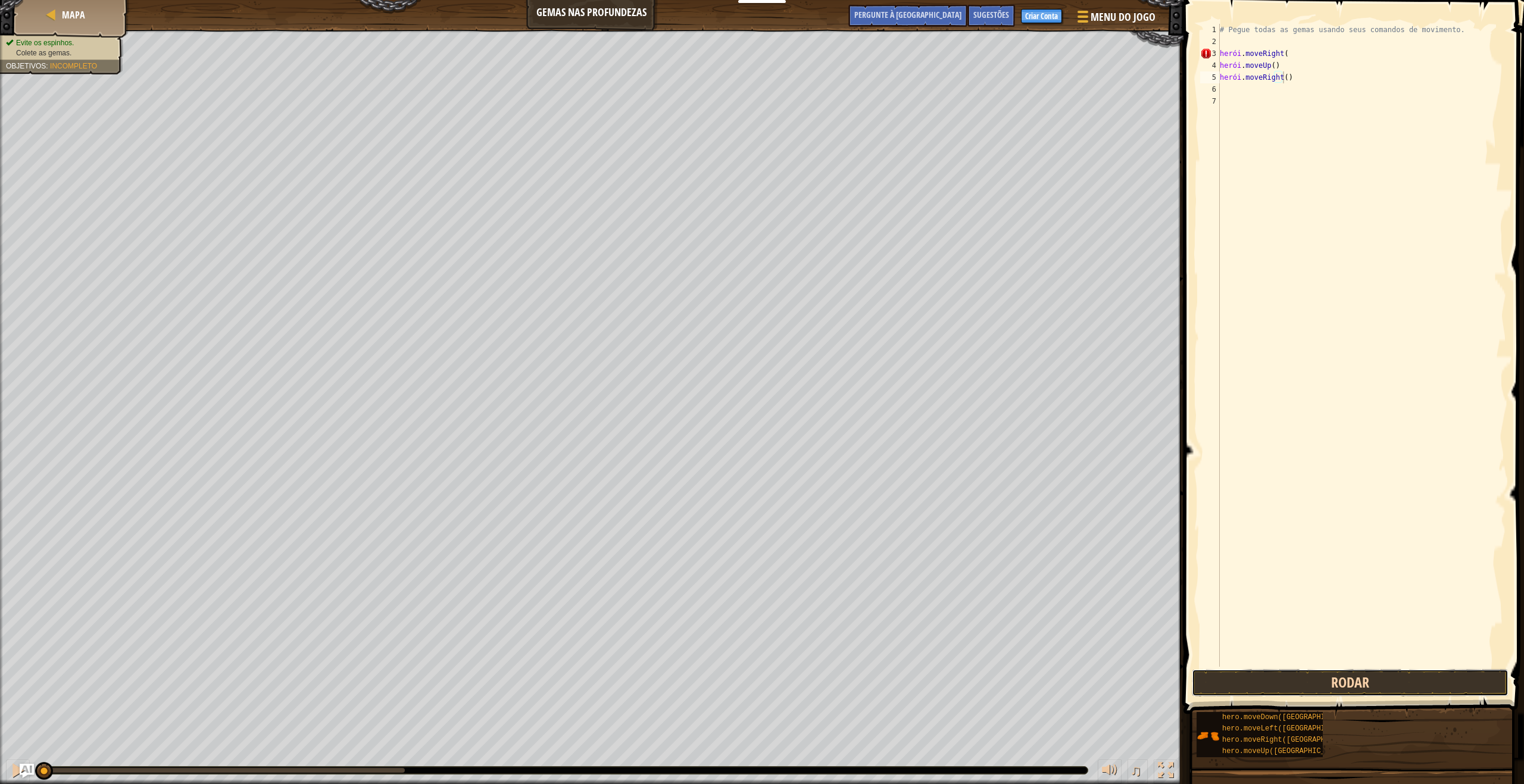
click at [1334, 695] on button "Rodar" at bounding box center [1350, 683] width 317 height 28
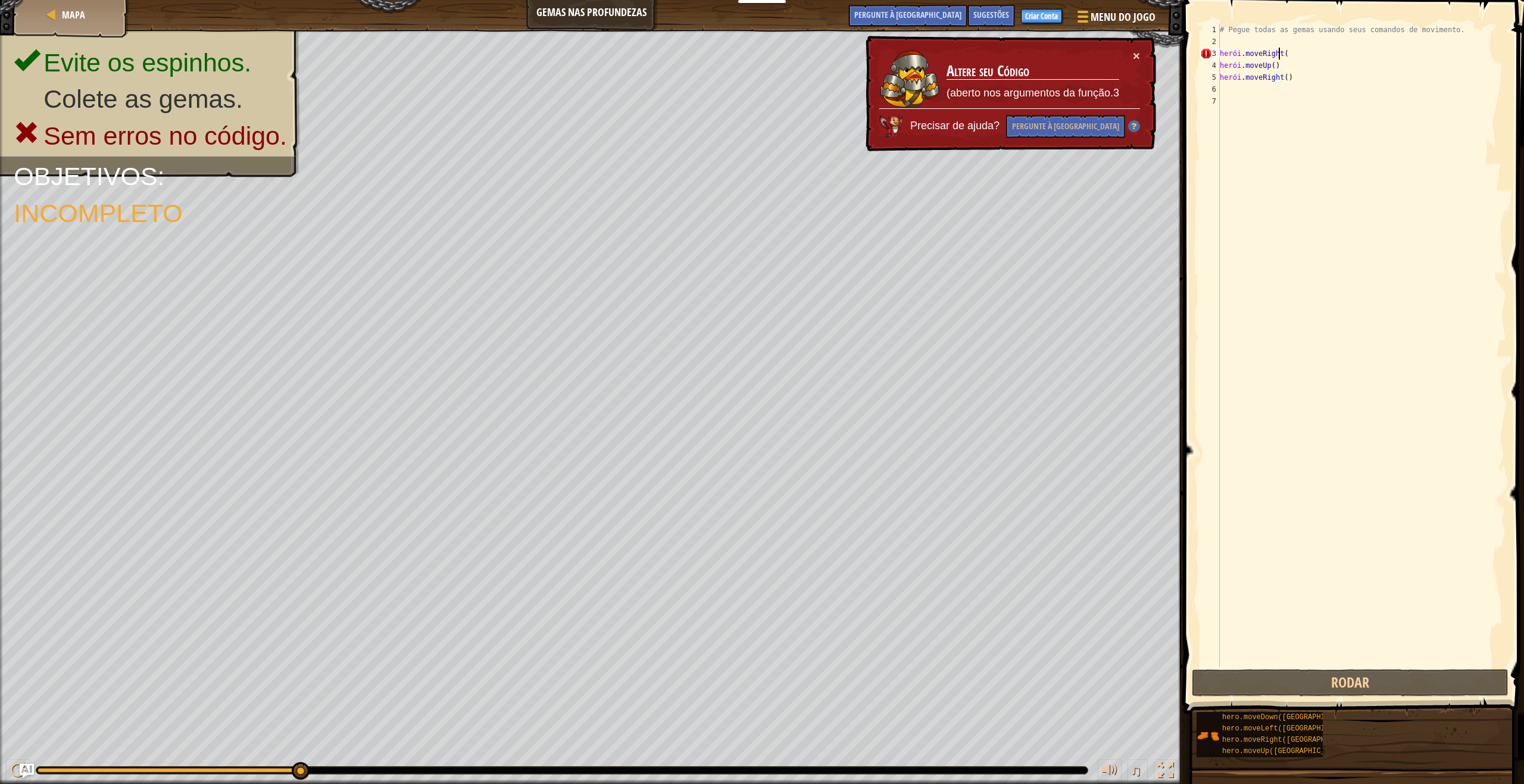
click at [1321, 52] on div "# Pegue todas as gemas usando seus comandos de movimento. herói . moveRight ( h…" at bounding box center [1362, 357] width 289 height 667
type textarea "hero.moveRight("
click at [1321, 52] on div "# Pegue todas as gemas usando seus comandos de movimento. herói . moveRight ( h…" at bounding box center [1362, 357] width 289 height 667
click at [1286, 51] on div "# Pegue todas as gemas usando seus comandos de movimento. herói . moveRight ( h…" at bounding box center [1362, 345] width 289 height 643
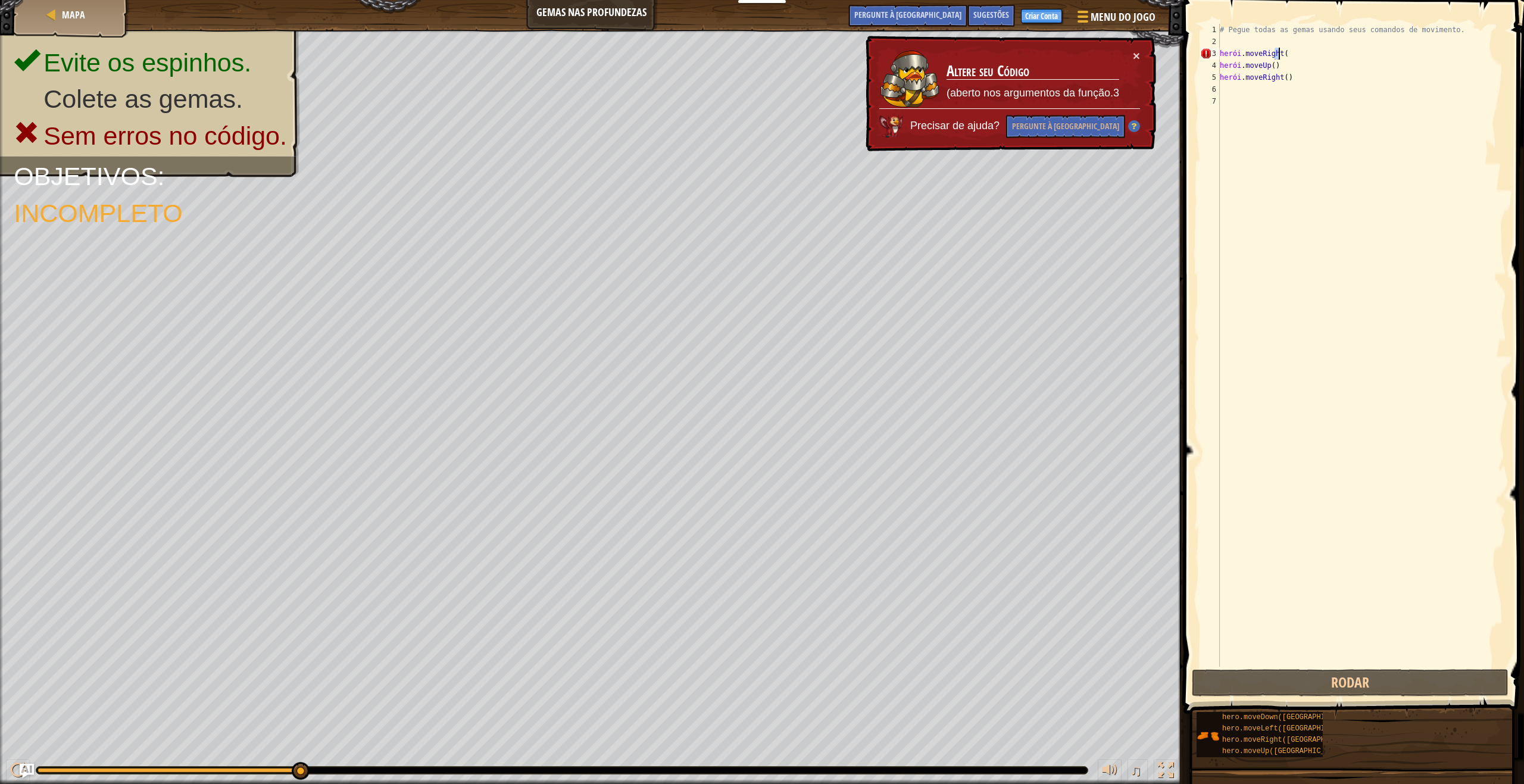
drag, startPoint x: 1286, startPoint y: 51, endPoint x: 1293, endPoint y: 52, distance: 7.1
click at [1292, 51] on div "# Pegue todas as gemas usando seus comandos de movimento. herói . moveRight ( h…" at bounding box center [1362, 357] width 289 height 667
click at [1315, 52] on div "# Pegue todas as gemas usando seus comandos de movimento. herói . moveRight ( h…" at bounding box center [1362, 345] width 289 height 643
click at [1318, 52] on div "# Pegue todas as gemas usando seus comandos de movimento. herói . moveRight ( h…" at bounding box center [1362, 357] width 289 height 667
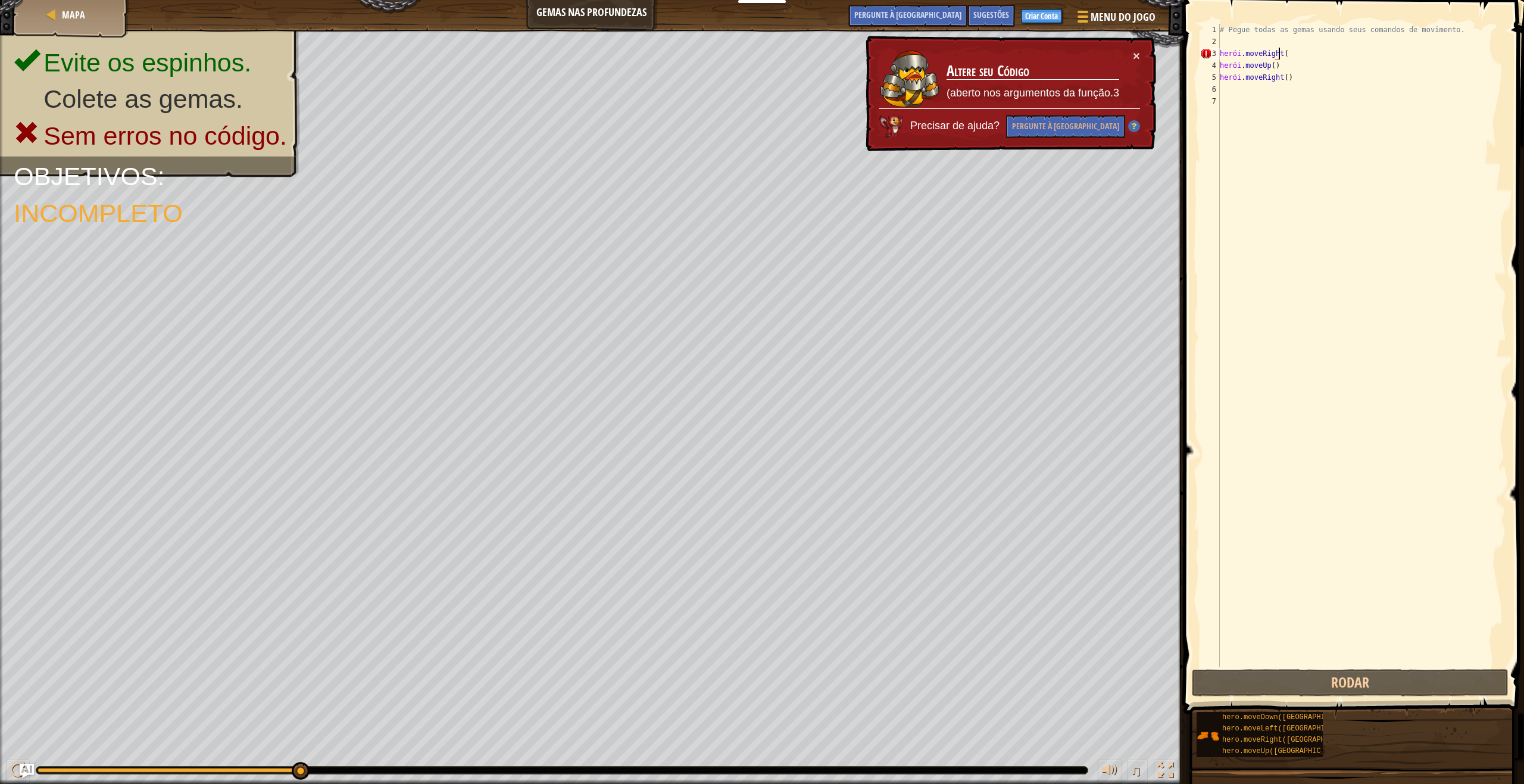
click at [1293, 54] on div "# Pegue todas as gemas usando seus comandos de movimento. herói . moveRight ( h…" at bounding box center [1362, 357] width 289 height 667
click at [1297, 54] on div "# Pegue todas as gemas usando seus comandos de movimento. herói . moveRight ( h…" at bounding box center [1362, 357] width 289 height 667
click at [1297, 55] on div "# Pegue todas as gemas usando seus comandos de movimento. herói . moveRight ( h…" at bounding box center [1362, 345] width 289 height 643
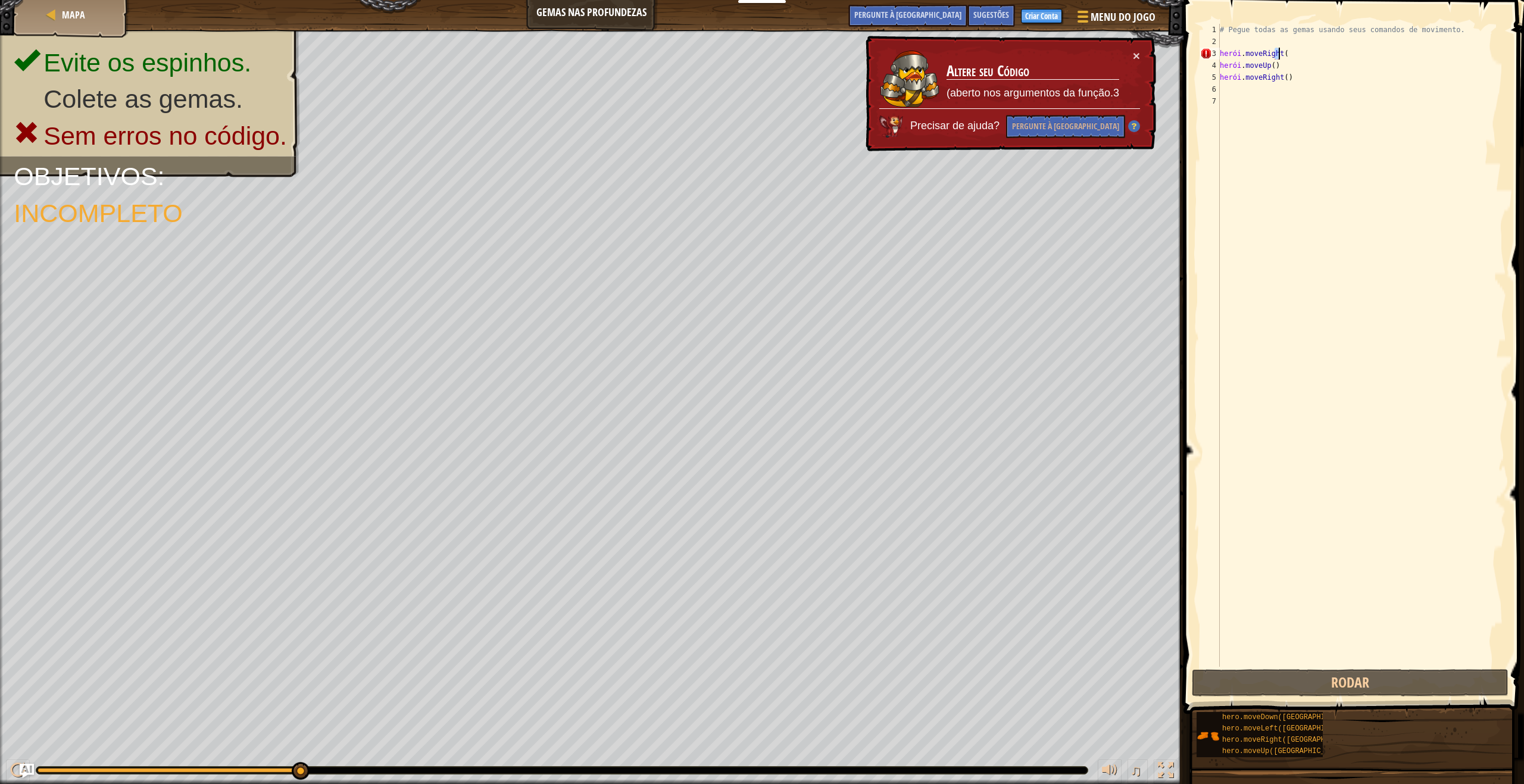
click at [1299, 56] on div "hero.moveRight( 1 2 3 4 5 6 7 # Pegue todas as gemas usando seus comandos de mo…" at bounding box center [1351, 345] width 308 height 643
click at [1300, 55] on div "# Pegue todas as gemas usando seus comandos de movimento. herói . moveRight ( h…" at bounding box center [1362, 345] width 289 height 643
